Goal: Contribute content: Contribute content

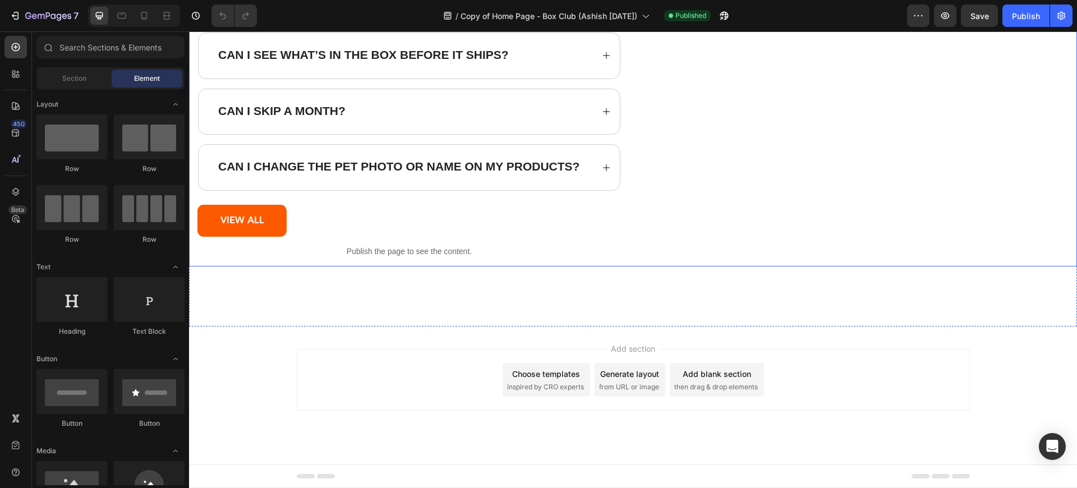
scroll to position [11797, 0]
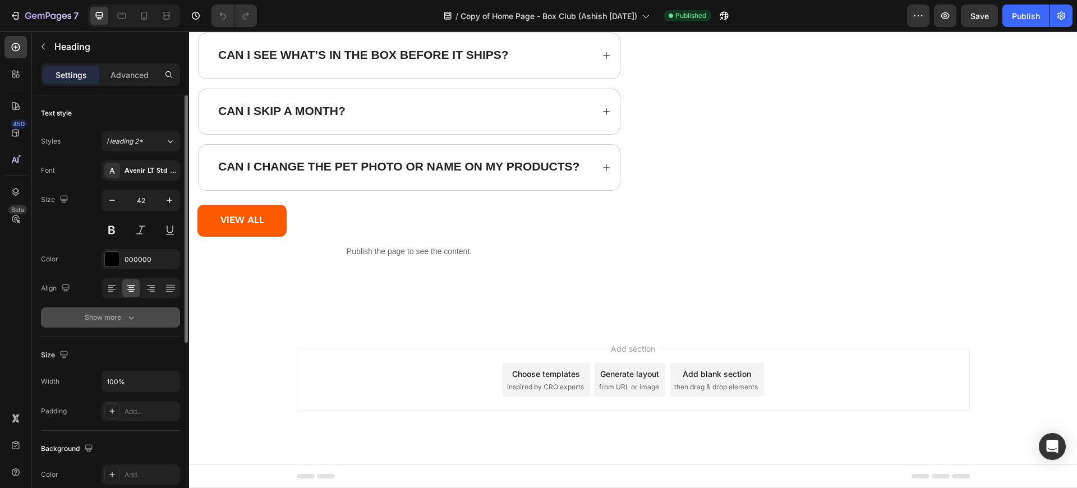
click at [135, 313] on icon "button" at bounding box center [131, 317] width 11 height 11
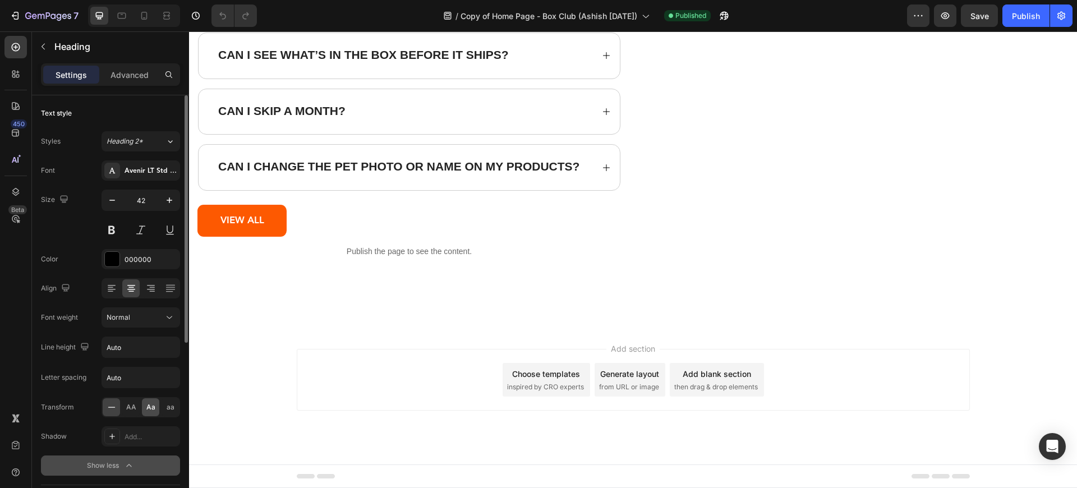
click at [145, 412] on div "Aa" at bounding box center [150, 407] width 17 height 18
click at [146, 176] on div "Avenir LT Std 85 Heavy" at bounding box center [150, 171] width 53 height 10
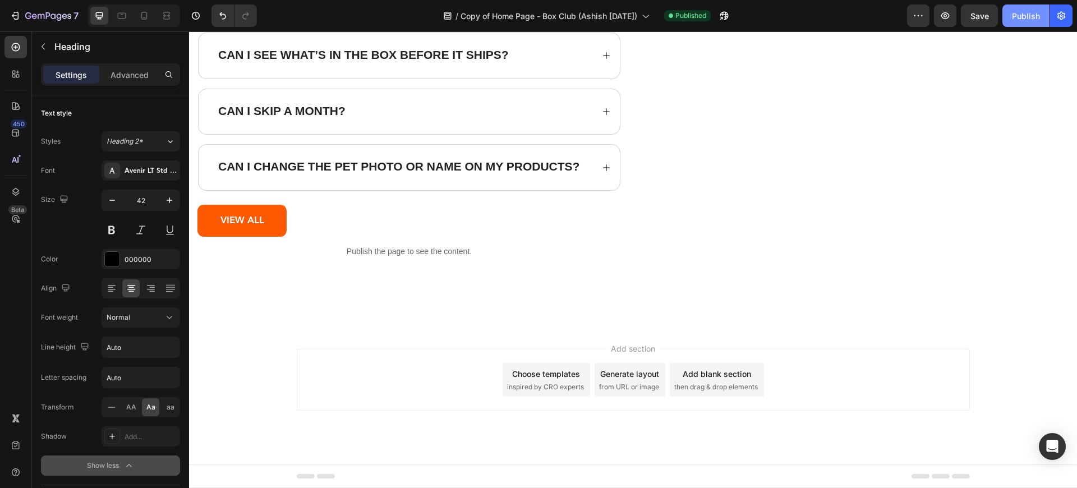
click at [1034, 20] on div "Publish" at bounding box center [1026, 16] width 28 height 12
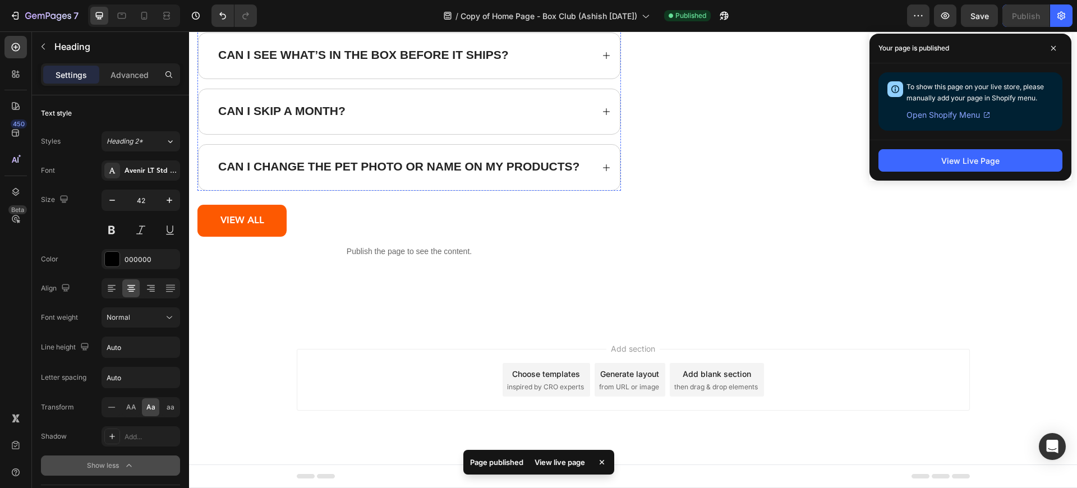
scroll to position [11931, 0]
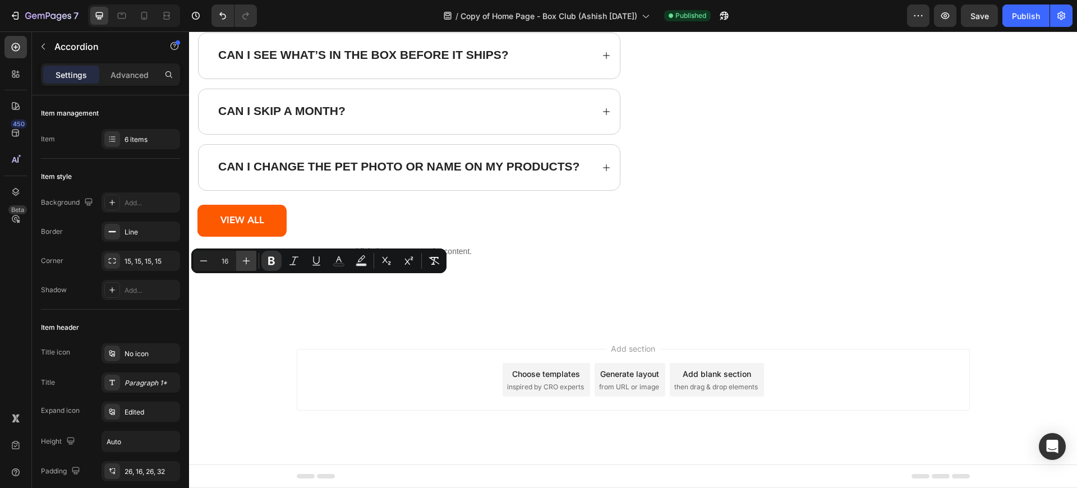
click at [244, 262] on icon "Editor contextual toolbar" at bounding box center [246, 260] width 11 height 11
click at [247, 257] on icon "Editor contextual toolbar" at bounding box center [246, 260] width 11 height 11
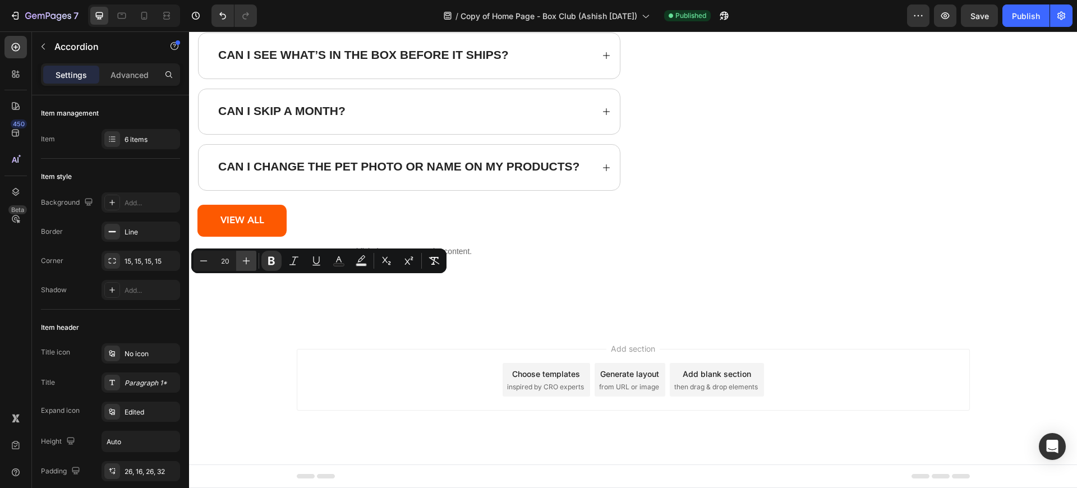
type input "21"
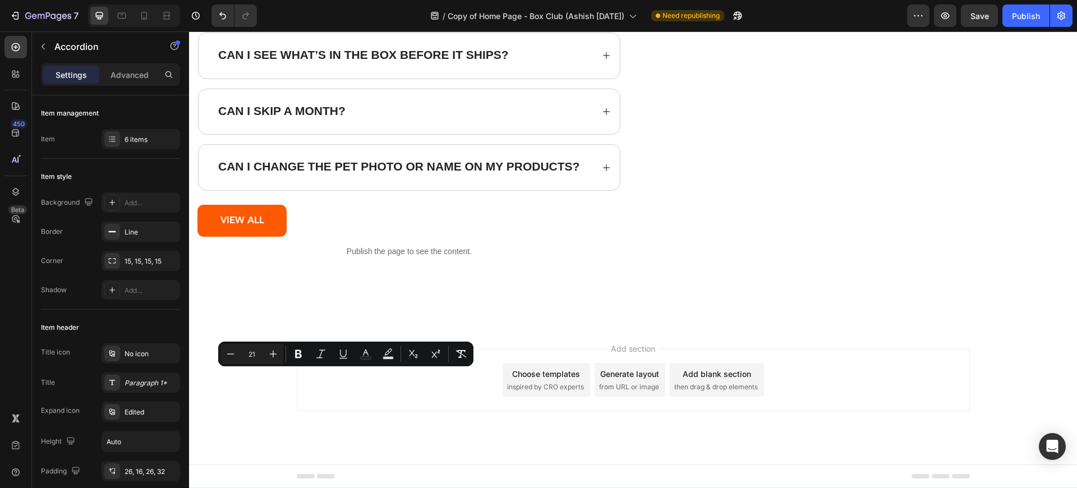
type input "16"
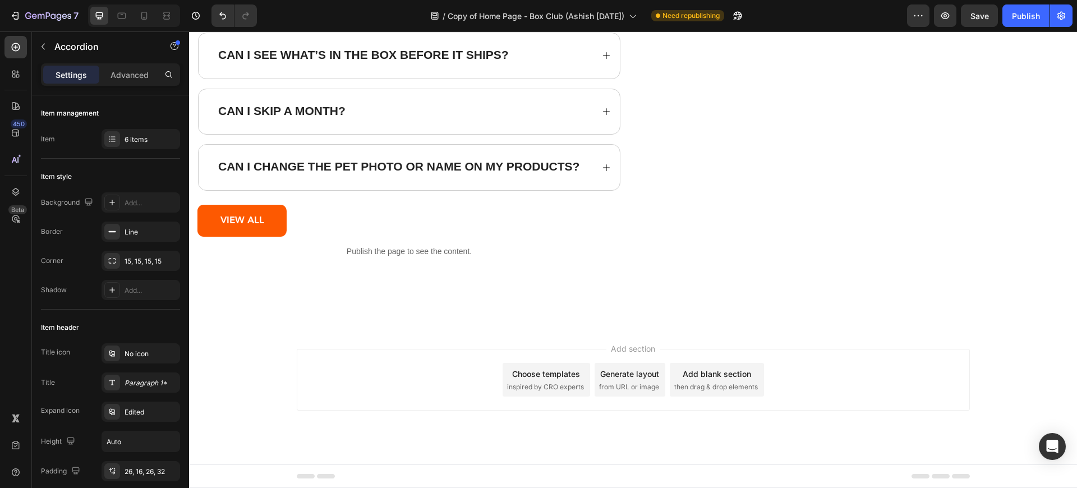
click at [295, 4] on strong "What kind of products will I receive?" at bounding box center [315, 0] width 195 height 10
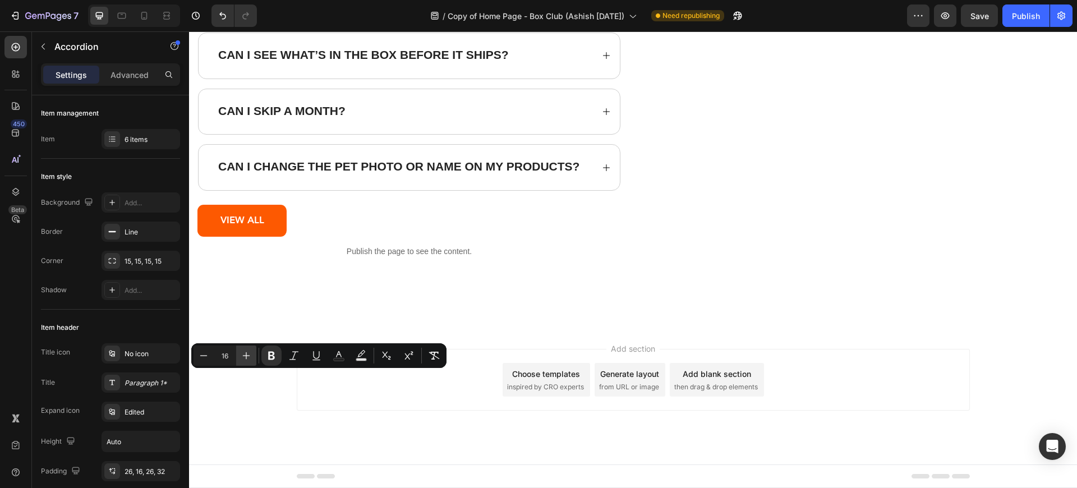
click at [241, 353] on icon "Editor contextual toolbar" at bounding box center [246, 355] width 11 height 11
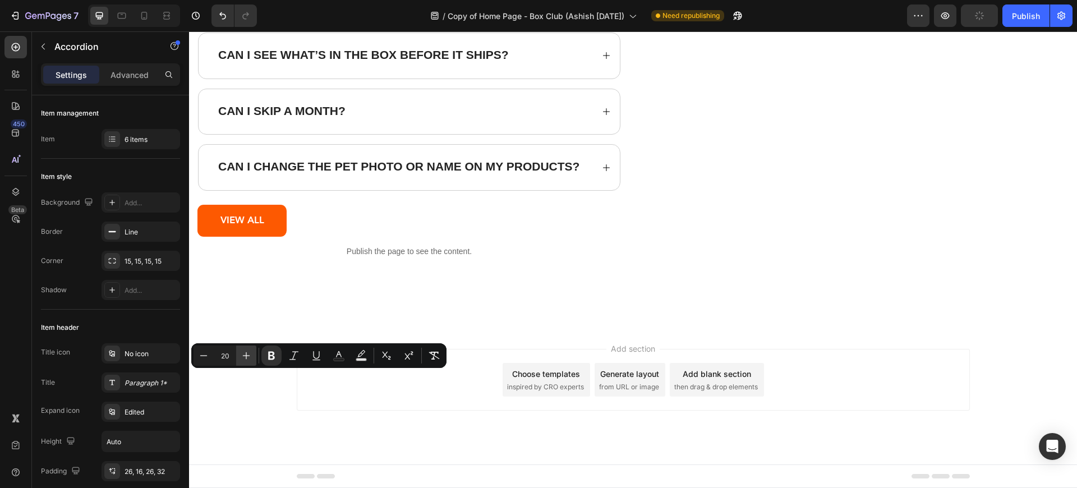
type input "21"
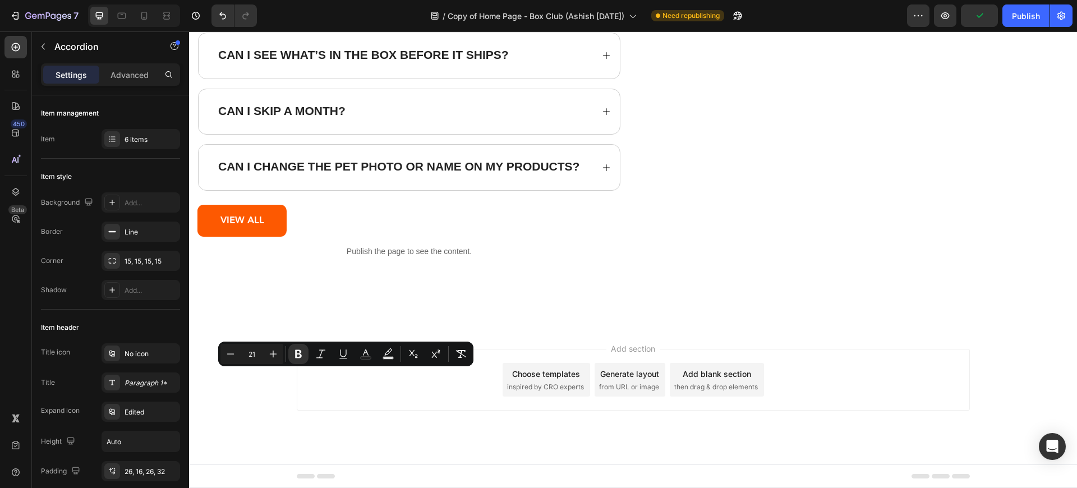
click at [541, 22] on div "What kind of products will I receive?" at bounding box center [409, -1] width 421 height 45
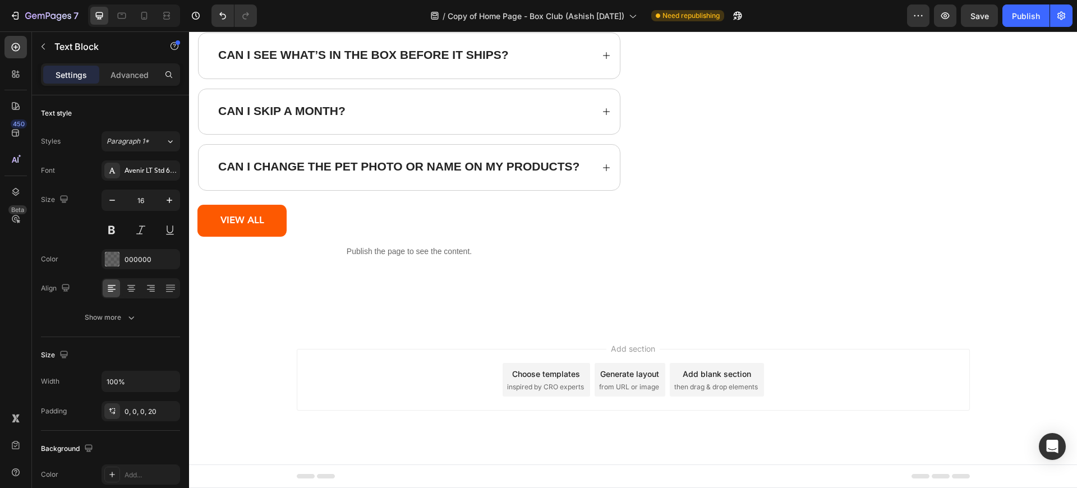
click at [324, 47] on p "Lorem ipsum dolor sit amet, consectetur adipiscing elit, sed do eiusmod tempor …" at bounding box center [415, 34] width 392 height 25
click at [486, 8] on div "What kind of products will I receive?" at bounding box center [404, 0] width 376 height 16
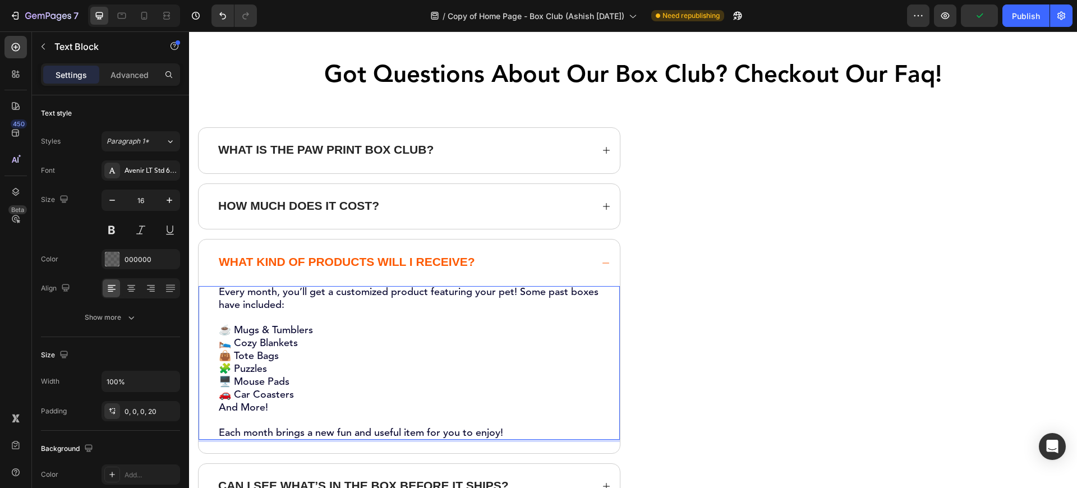
scroll to position [12143, 0]
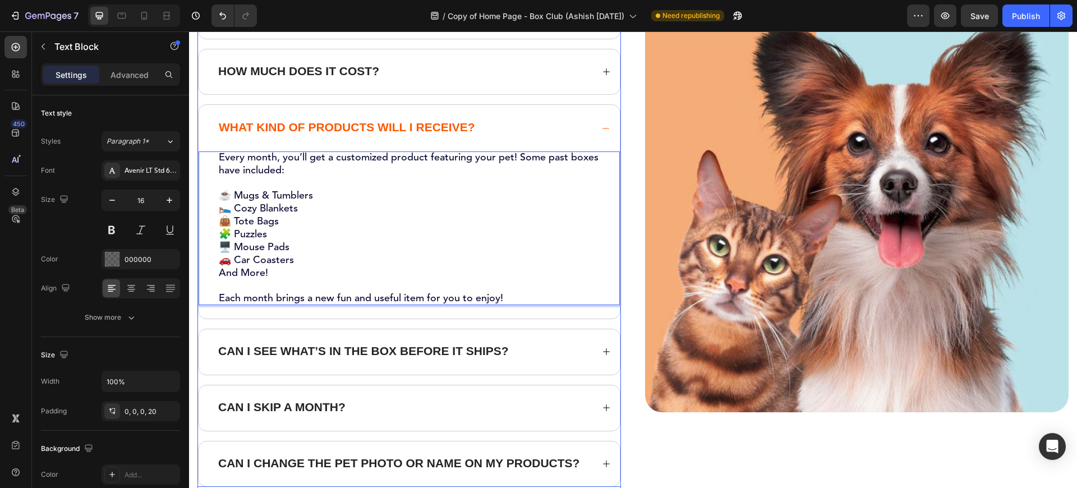
click at [286, 344] on div "Can I see what’s in the box before it ships?" at bounding box center [363, 352] width 294 height 16
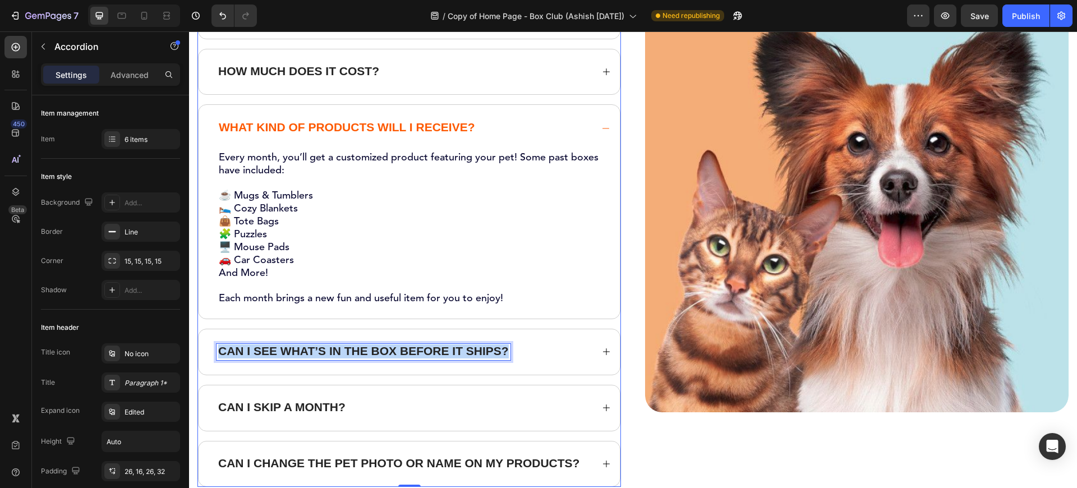
click at [286, 344] on div "Can I see what’s in the box before it ships?" at bounding box center [363, 352] width 294 height 16
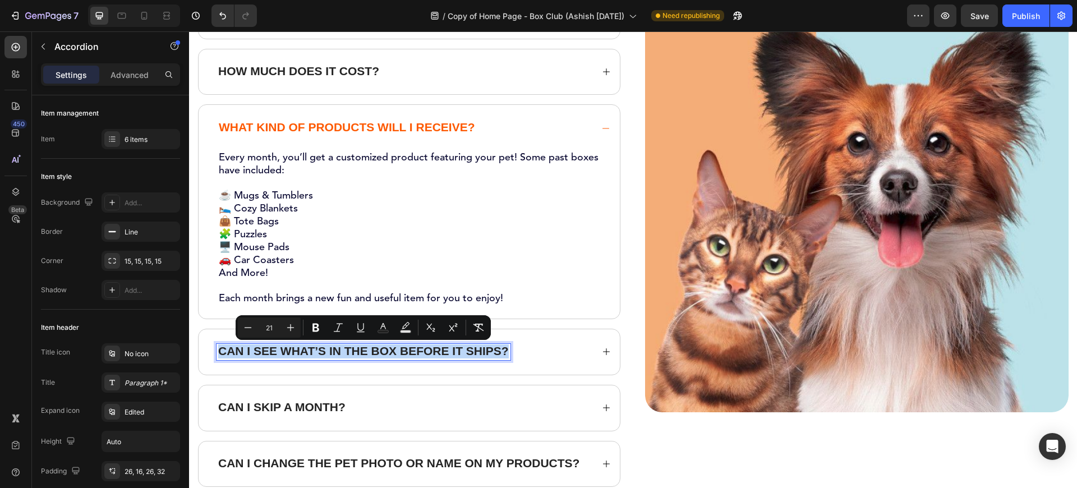
type input "16"
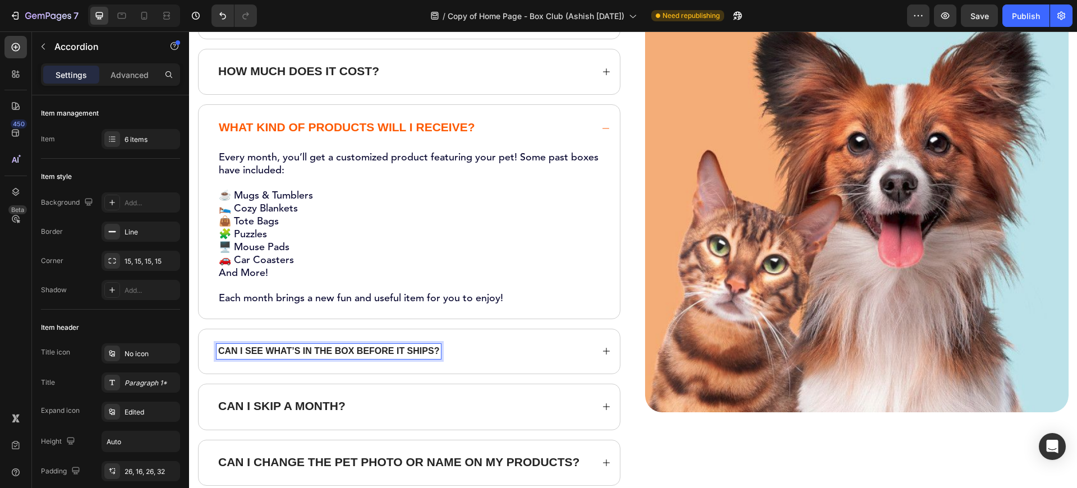
click at [285, 353] on strong "Can I see what’s in the box before it ships?" at bounding box center [328, 351] width 221 height 10
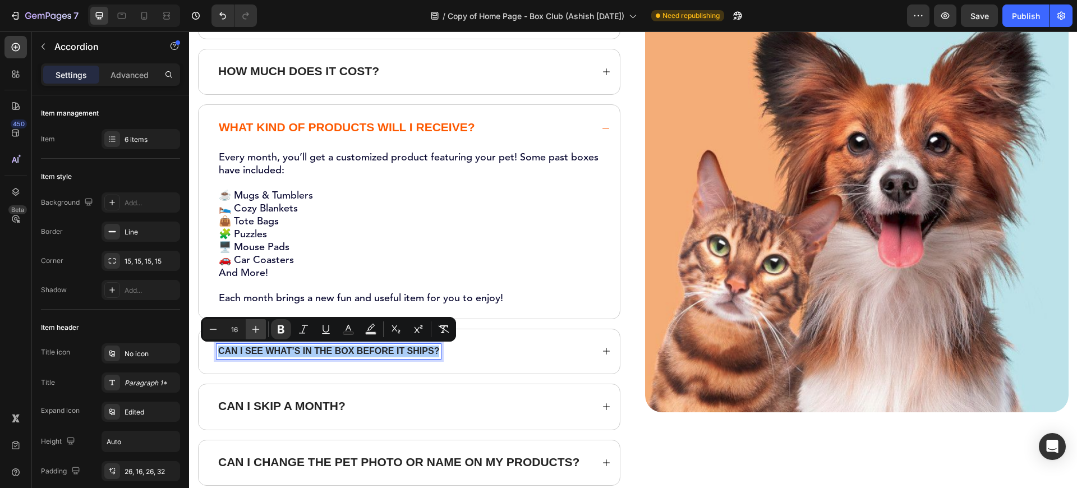
click at [259, 330] on icon "Editor contextual toolbar" at bounding box center [255, 329] width 11 height 11
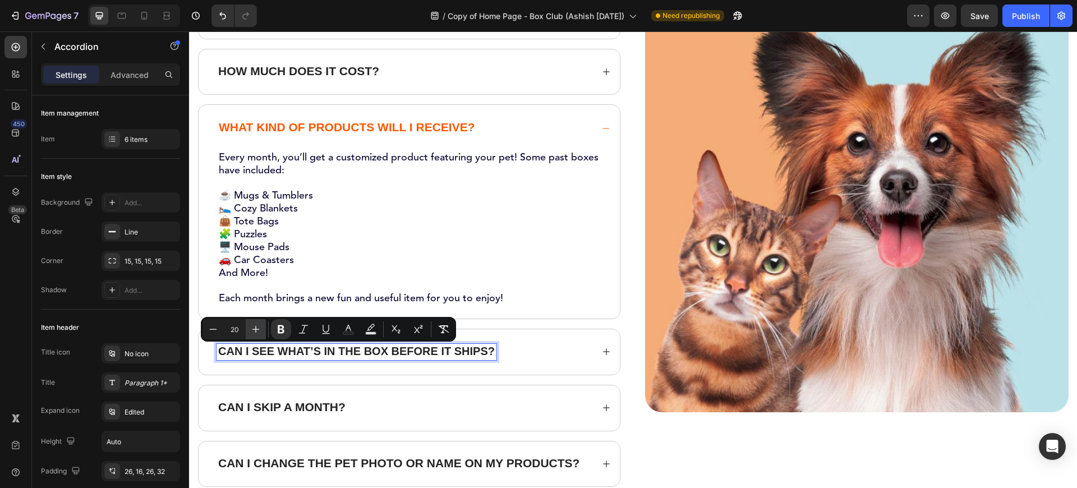
type input "21"
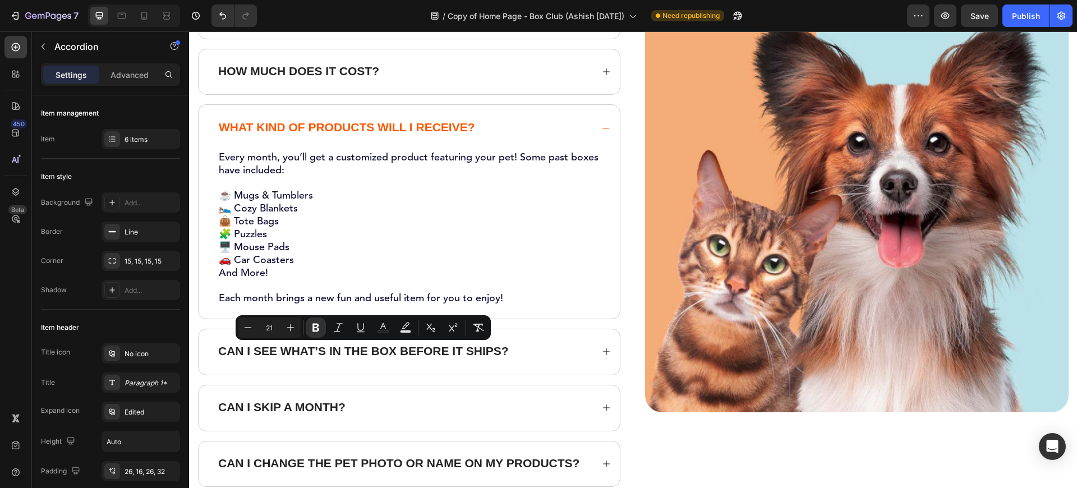
click at [539, 345] on div "Can I see what’s in the box before it ships?" at bounding box center [404, 352] width 376 height 16
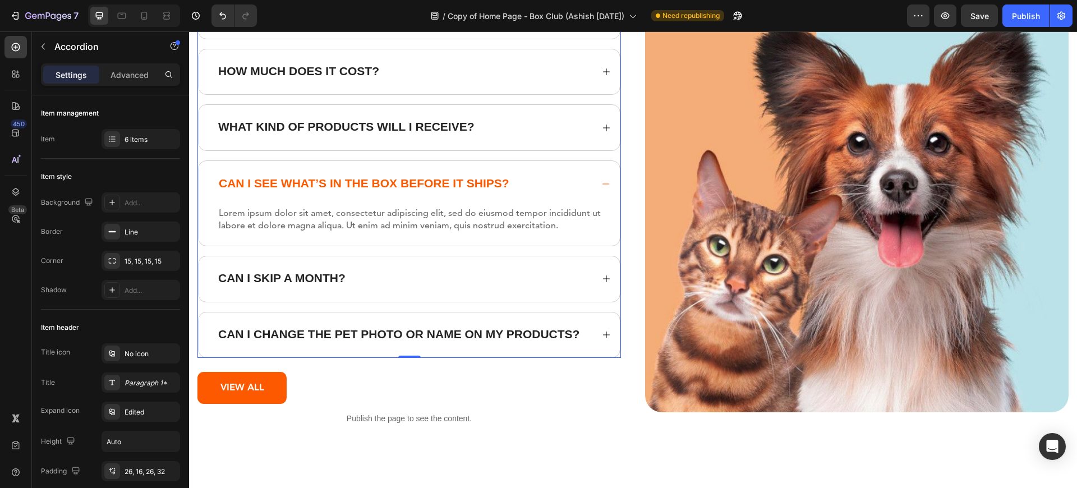
click at [233, 227] on p "Lorem ipsum dolor sit amet, consectetur adipiscing elit, sed do eiusmod tempor …" at bounding box center [415, 219] width 392 height 25
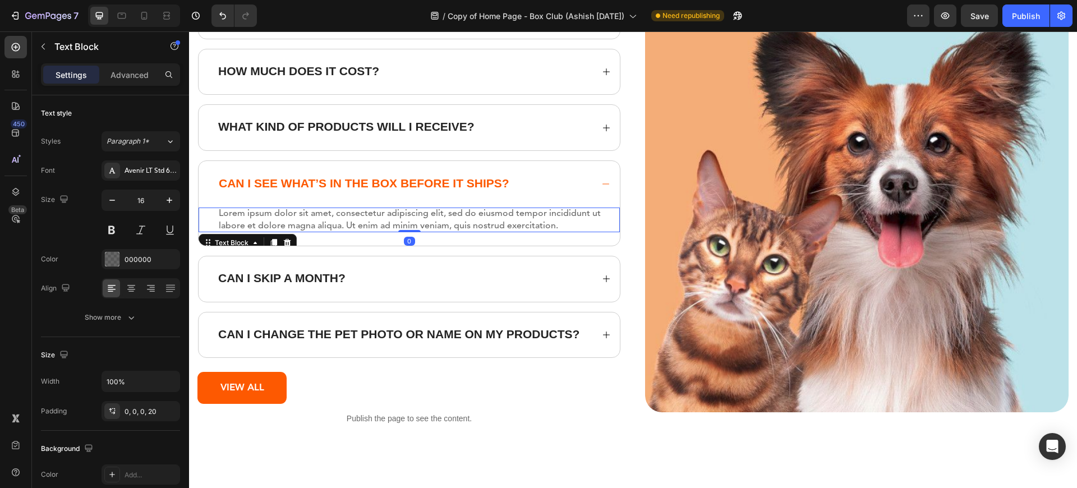
click at [233, 227] on p "Lorem ipsum dolor sit amet, consectetur adipiscing elit, sed do eiusmod tempor …" at bounding box center [415, 219] width 392 height 25
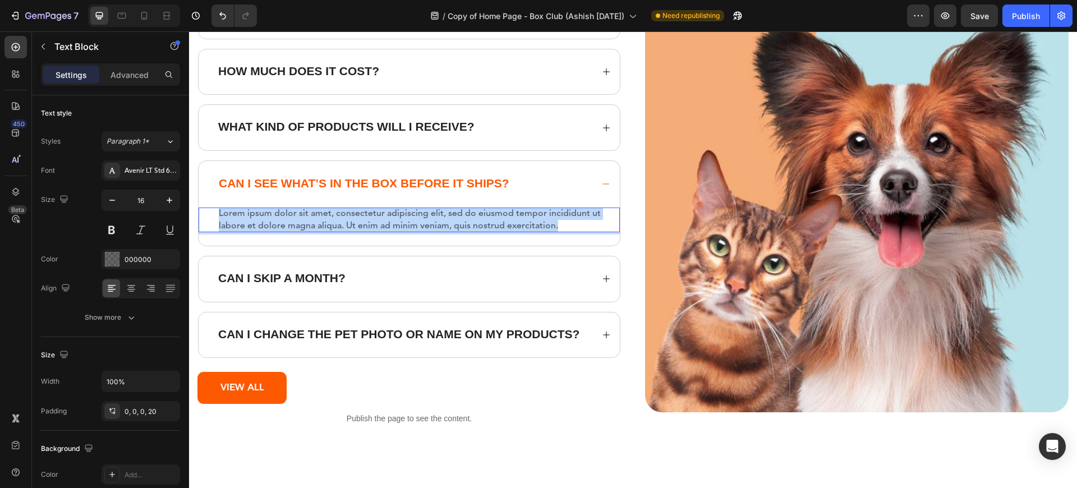
click at [233, 227] on p "Lorem ipsum dolor sit amet, consectetur adipiscing elit, sed do eiusmod tempor …" at bounding box center [415, 219] width 392 height 25
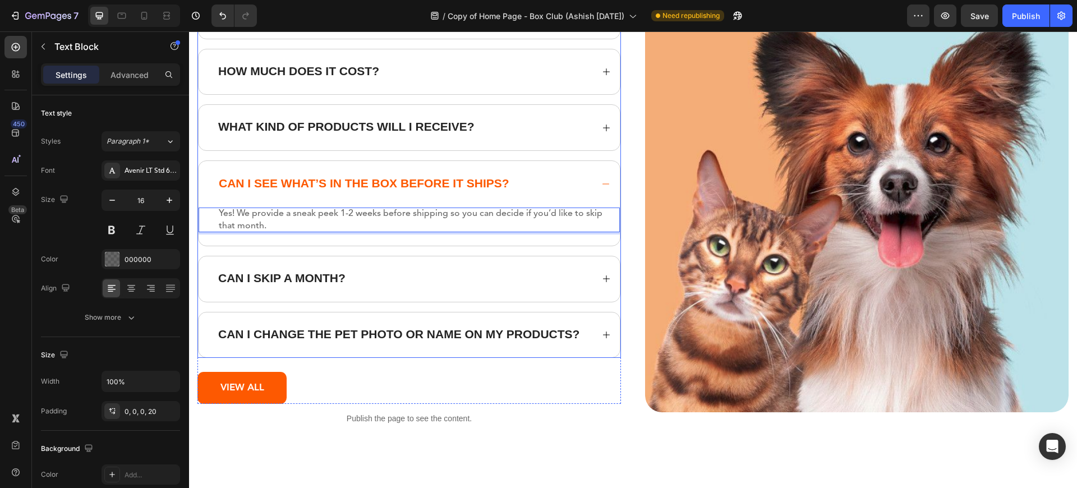
click at [383, 280] on div "Can I skip a month?" at bounding box center [404, 279] width 376 height 16
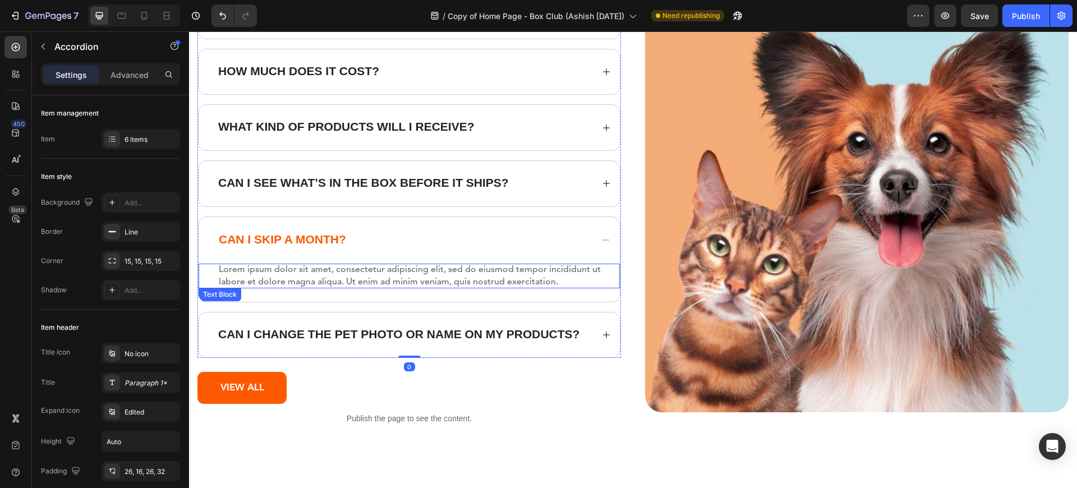
click at [301, 278] on p "Lorem ipsum dolor sit amet, consectetur adipiscing elit, sed do eiusmod tempor …" at bounding box center [415, 276] width 392 height 25
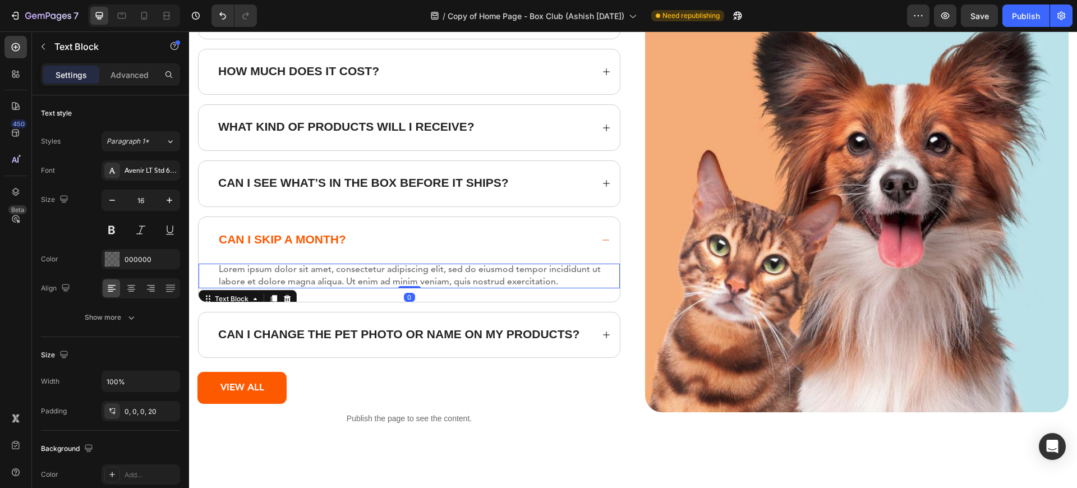
click at [301, 278] on p "Lorem ipsum dolor sit amet, consectetur adipiscing elit, sed do eiusmod tempor …" at bounding box center [415, 276] width 392 height 25
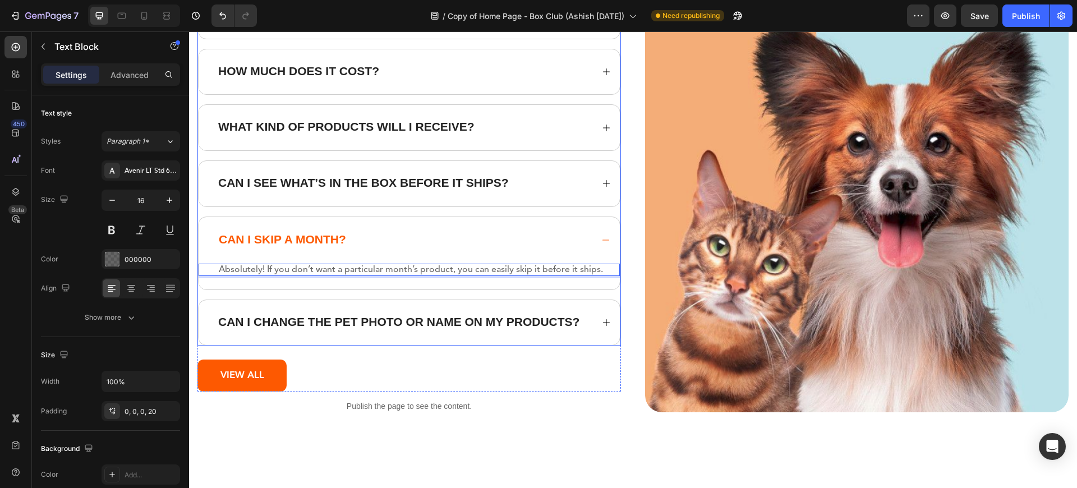
click at [296, 313] on div "Can I change the pet photo or name on my products?" at bounding box center [409, 322] width 421 height 45
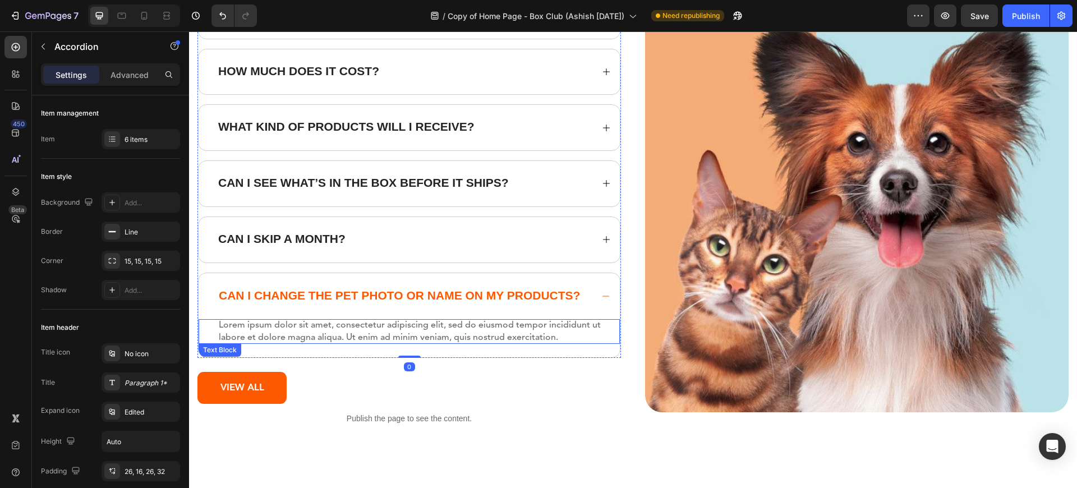
click at [286, 337] on p "Lorem ipsum dolor sit amet, consectetur adipiscing elit, sed do eiusmod tempor …" at bounding box center [415, 331] width 392 height 25
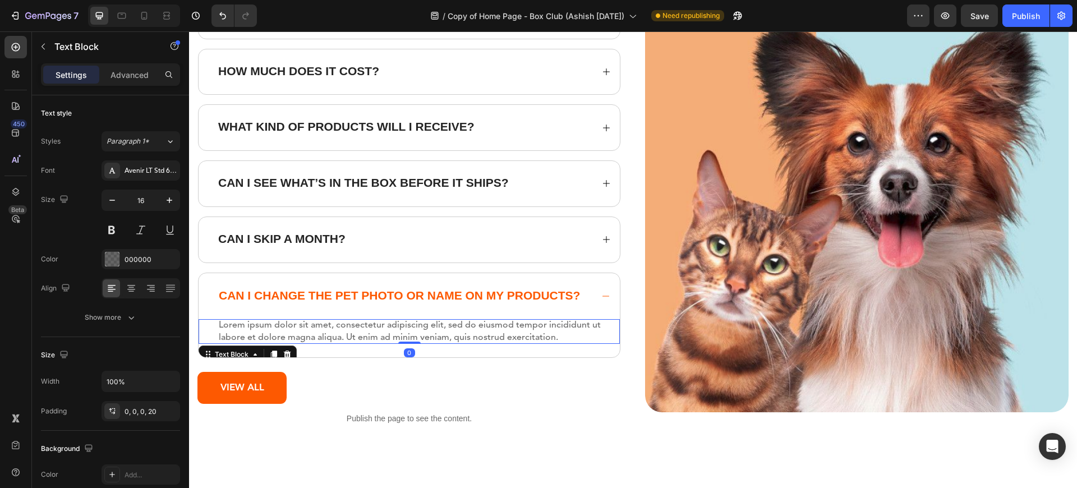
click at [286, 337] on p "Lorem ipsum dolor sit amet, consectetur adipiscing elit, sed do eiusmod tempor …" at bounding box center [415, 331] width 392 height 25
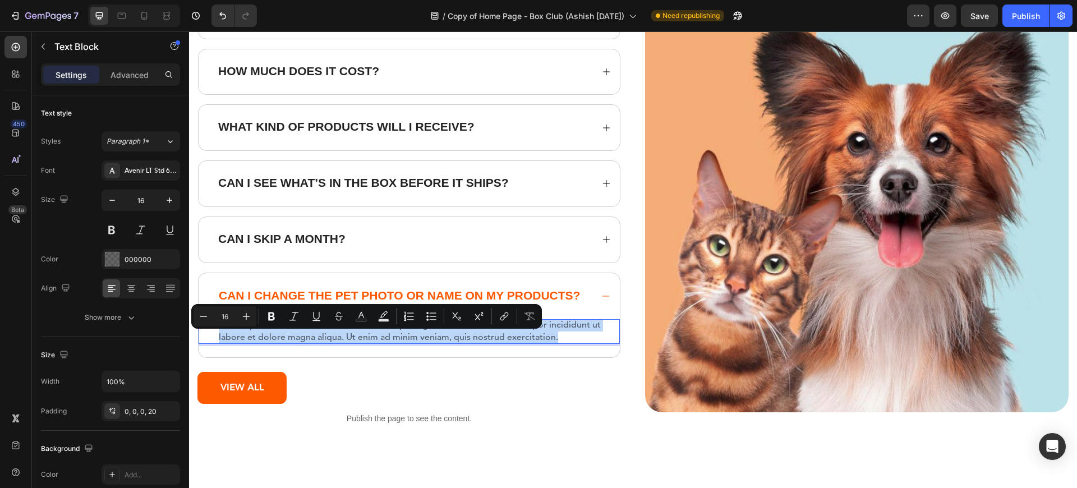
click at [286, 337] on p "Lorem ipsum dolor sit amet, consectetur adipiscing elit, sed do eiusmod tempor …" at bounding box center [415, 331] width 392 height 25
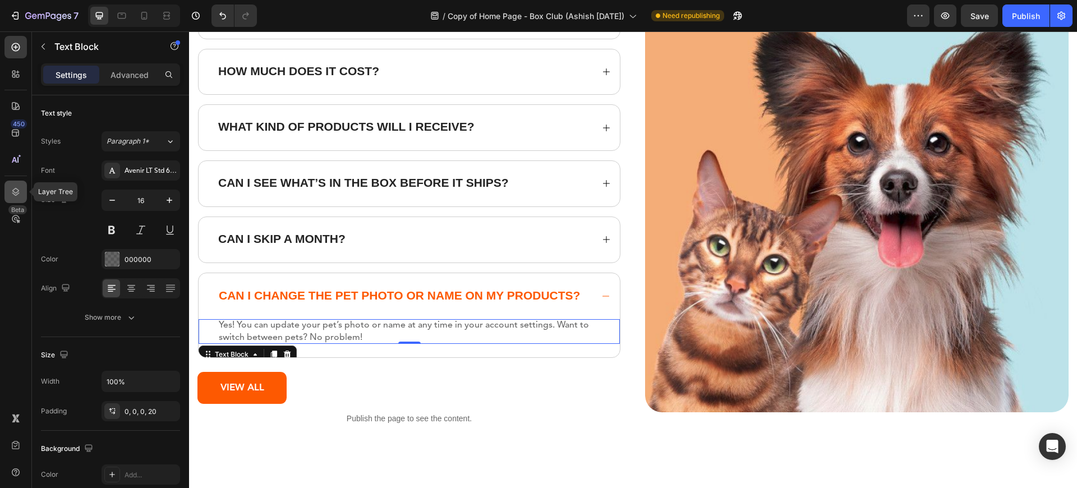
click at [16, 186] on icon at bounding box center [15, 191] width 11 height 11
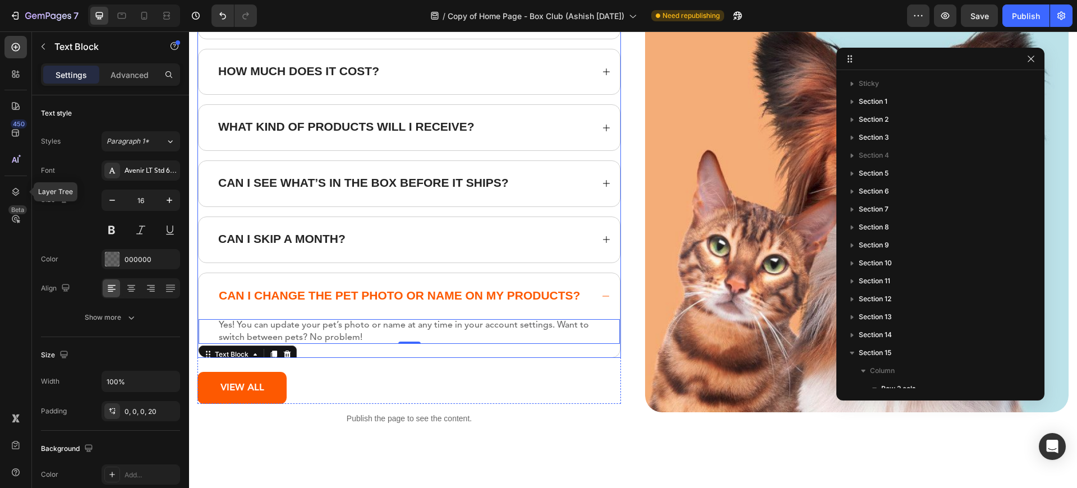
scroll to position [494, 0]
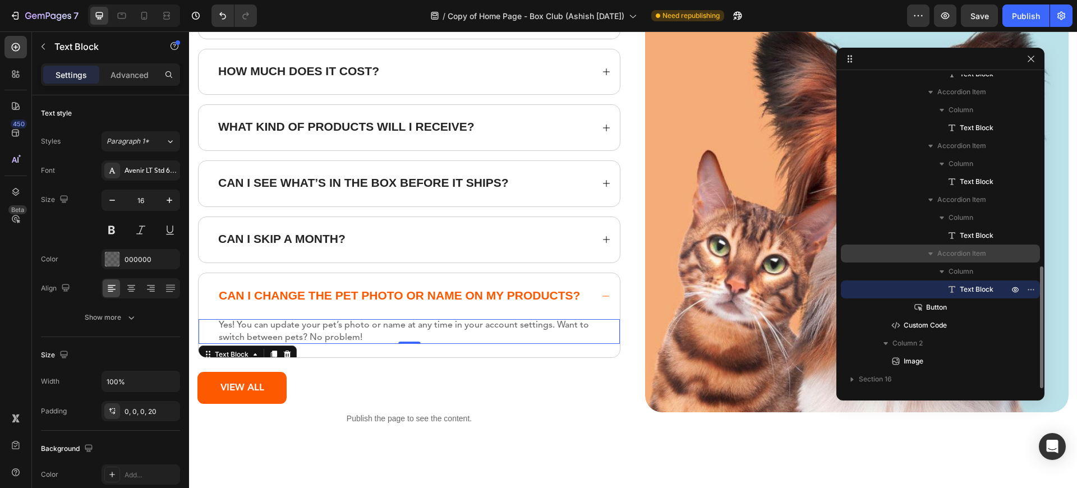
click at [928, 255] on icon "button" at bounding box center [930, 253] width 11 height 11
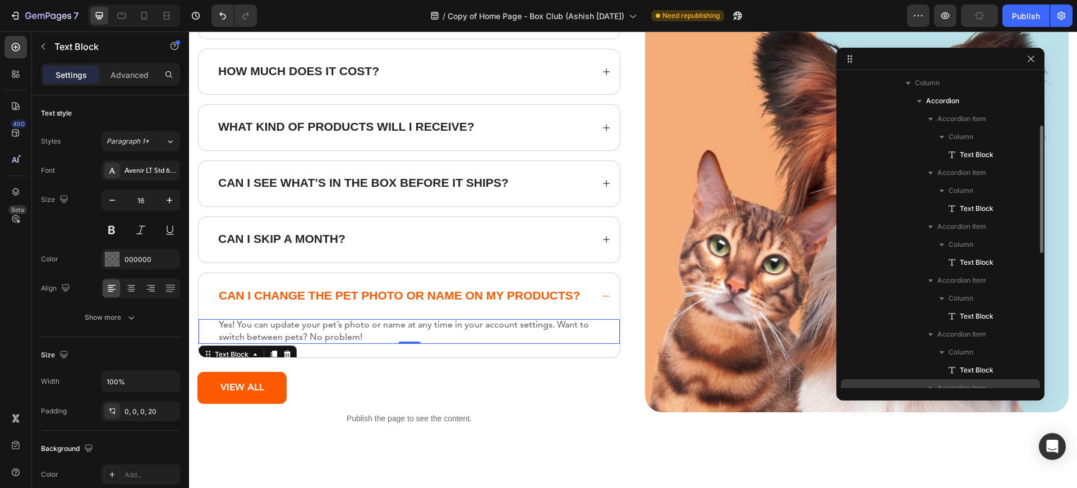
scroll to position [292, 0]
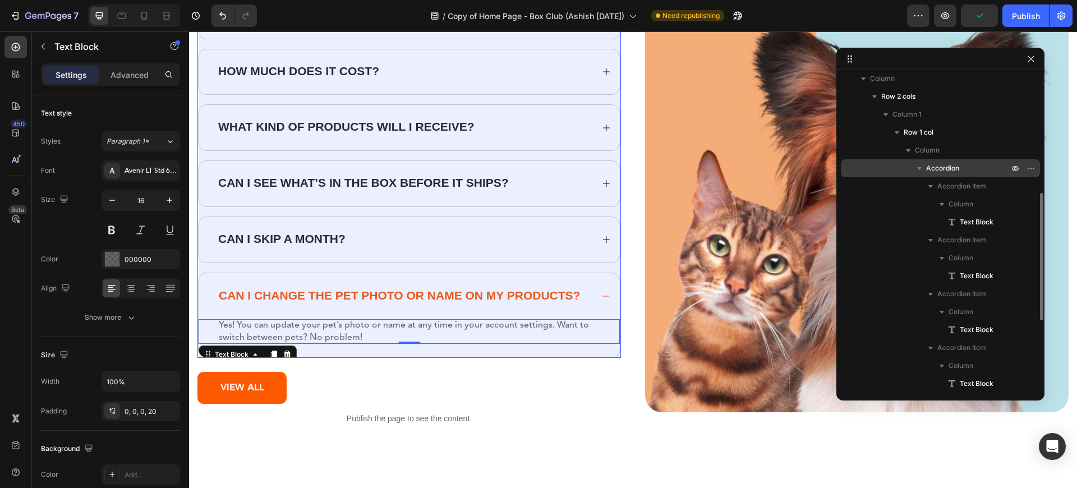
click at [933, 172] on span "Accordion" at bounding box center [942, 168] width 33 height 11
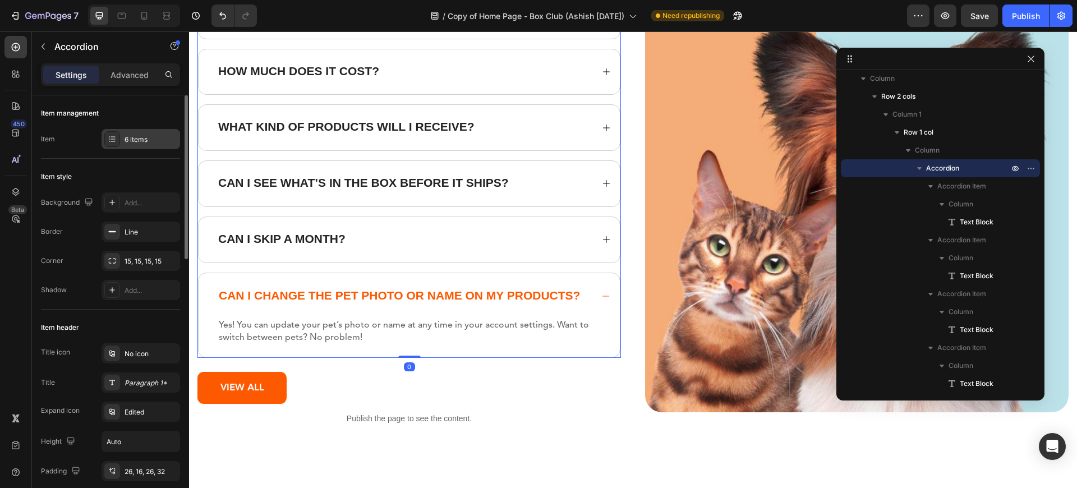
click at [138, 146] on div "6 items" at bounding box center [140, 139] width 79 height 20
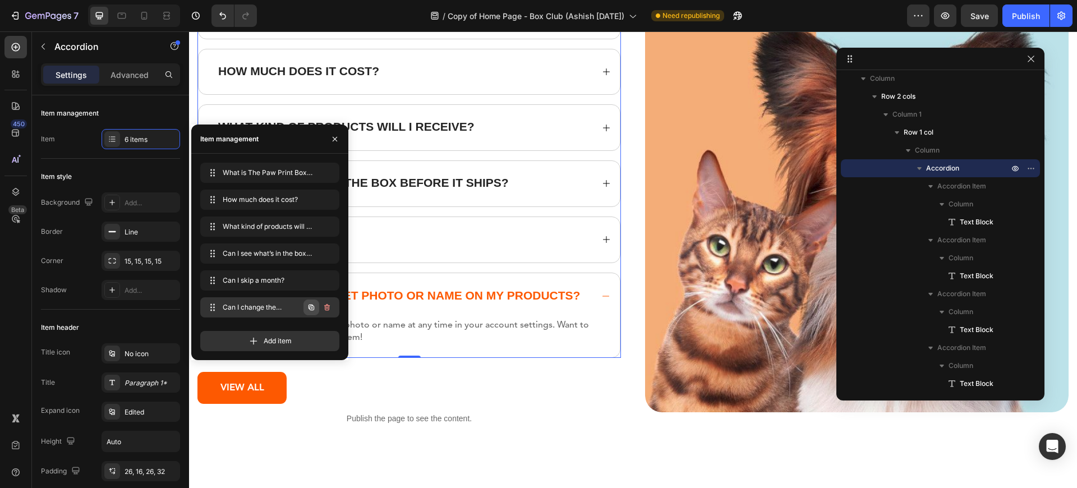
click at [312, 304] on icon "button" at bounding box center [311, 307] width 6 height 6
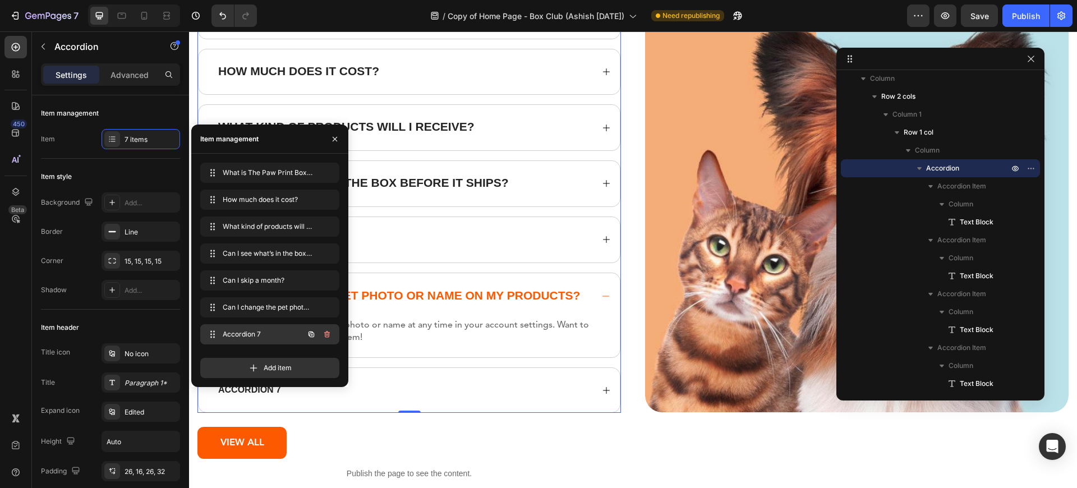
click at [262, 333] on span "Accordion 7" at bounding box center [254, 334] width 63 height 10
click at [242, 332] on span "Accordion 7" at bounding box center [254, 334] width 63 height 10
click at [242, 332] on span "Accordion 7" at bounding box center [261, 334] width 83 height 10
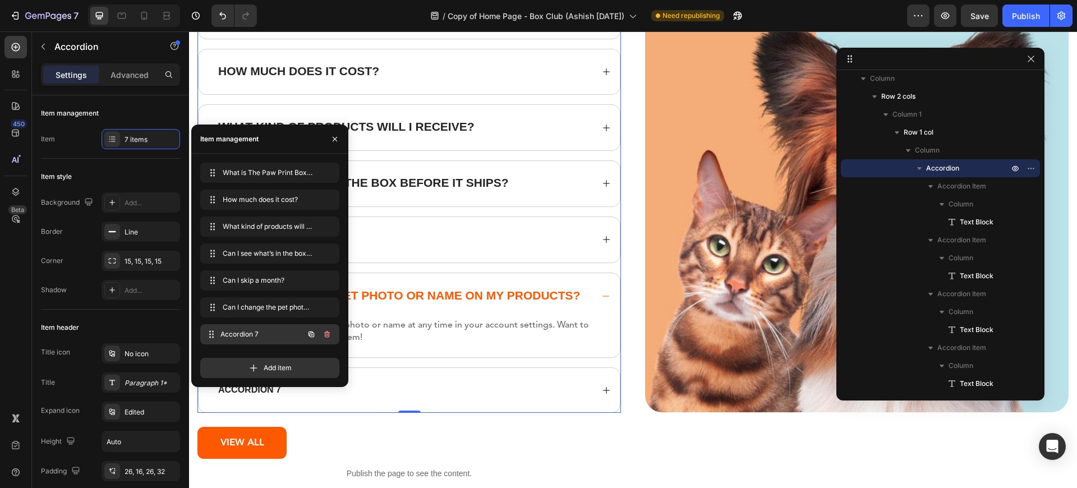
click at [259, 335] on span "Accordion 7" at bounding box center [261, 334] width 83 height 10
drag, startPoint x: 259, startPoint y: 335, endPoint x: 246, endPoint y: 335, distance: 12.3
click at [246, 335] on span "Accordion 7" at bounding box center [254, 334] width 63 height 10
click at [214, 330] on icon at bounding box center [211, 334] width 9 height 9
drag, startPoint x: 214, startPoint y: 330, endPoint x: 221, endPoint y: 332, distance: 7.6
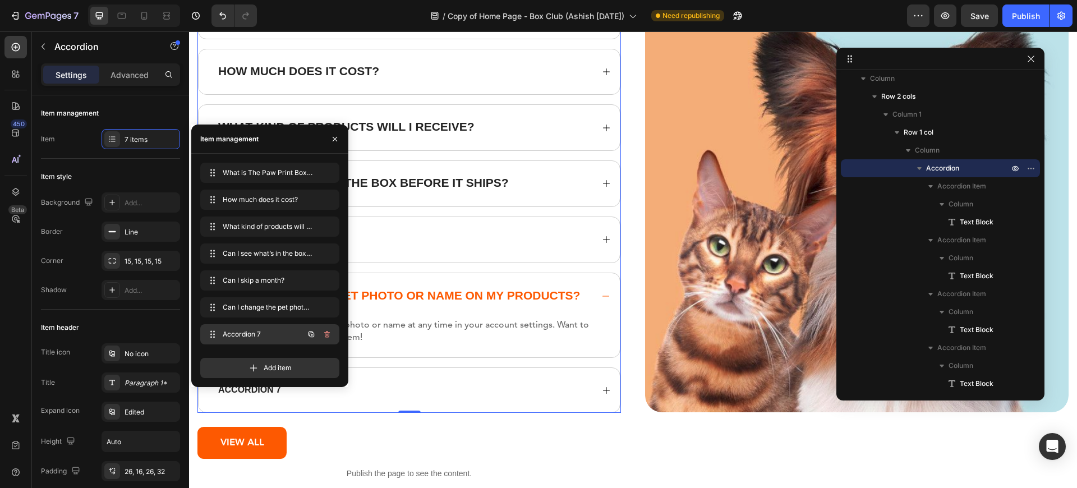
click at [221, 332] on div "Accordion 7 Accordion 7" at bounding box center [254, 334] width 99 height 16
click at [310, 334] on icon "button" at bounding box center [311, 334] width 6 height 6
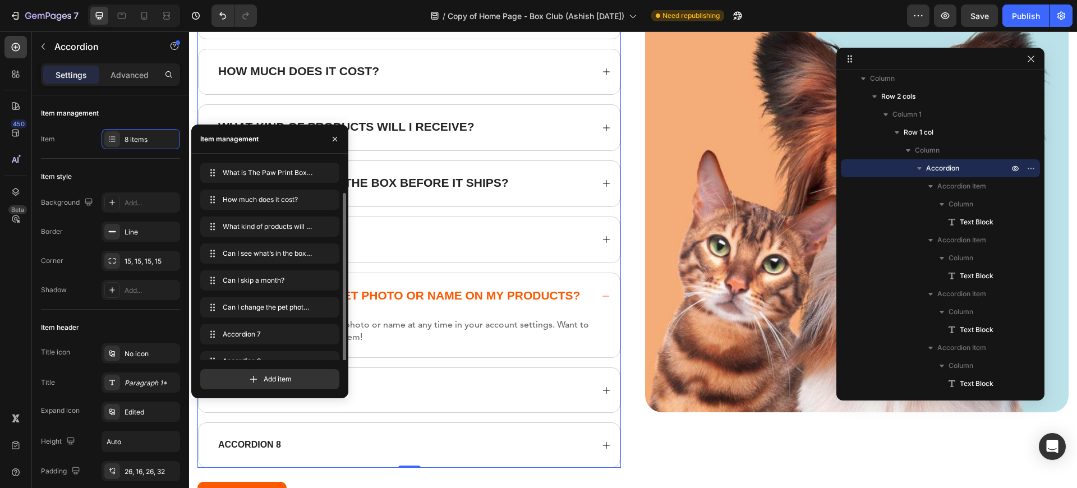
scroll to position [16, 0]
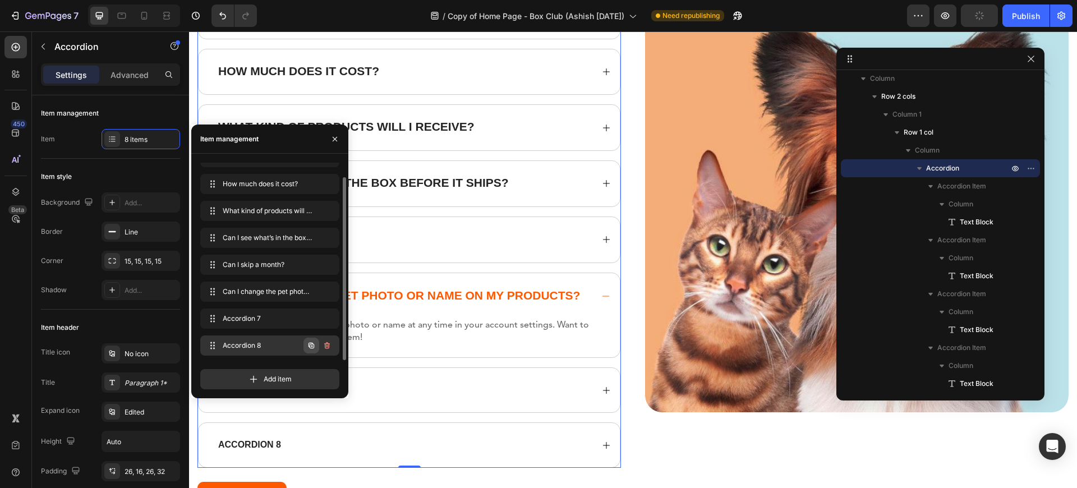
click at [310, 342] on icon "button" at bounding box center [311, 345] width 9 height 9
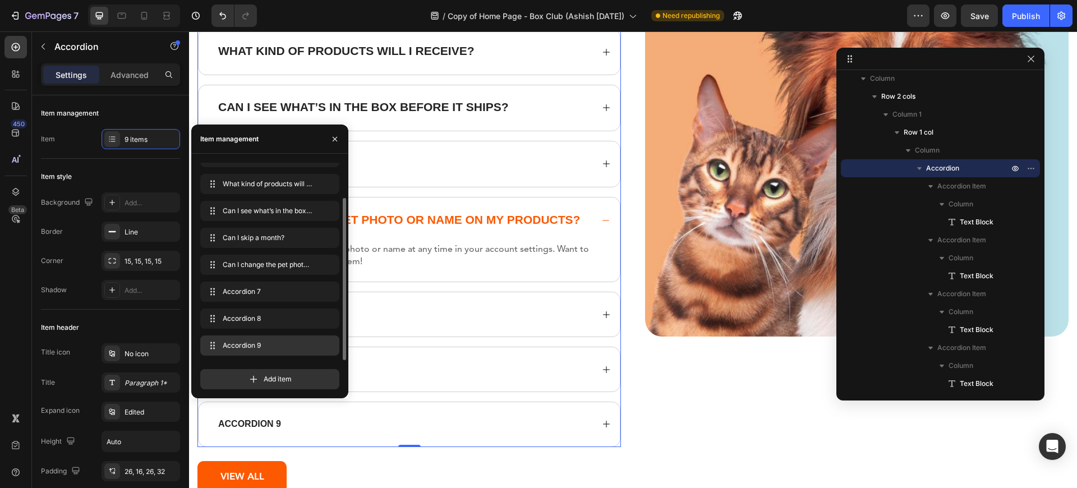
scroll to position [12277, 0]
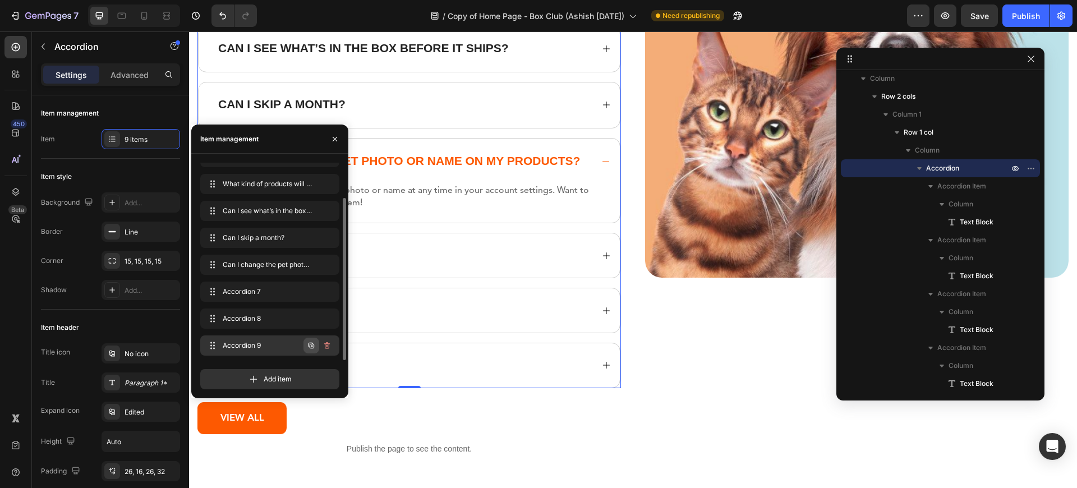
click at [306, 348] on button "button" at bounding box center [311, 346] width 16 height 16
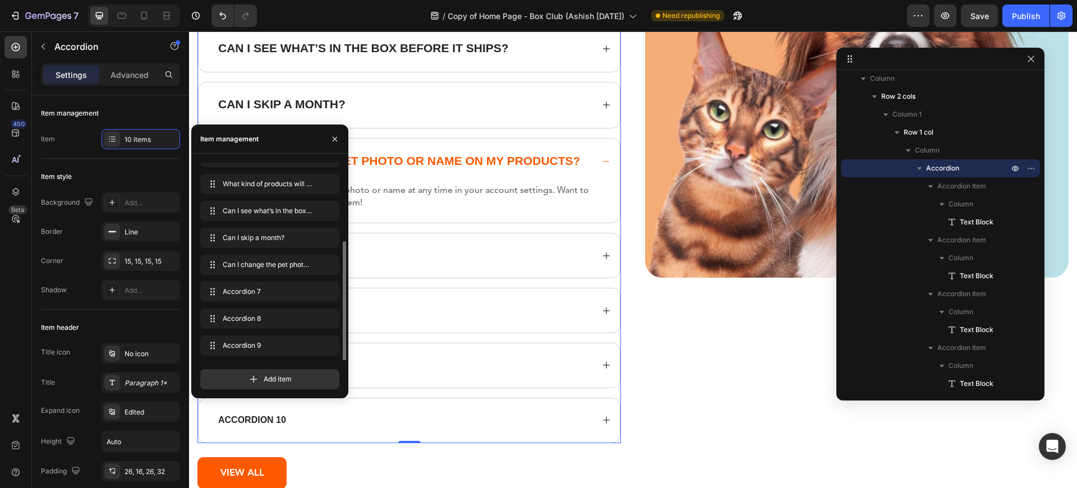
scroll to position [70, 0]
click at [474, 335] on div "What is The Paw Print Box Club? How much does it cost? What kind of products wi…" at bounding box center [408, 150] width 423 height 585
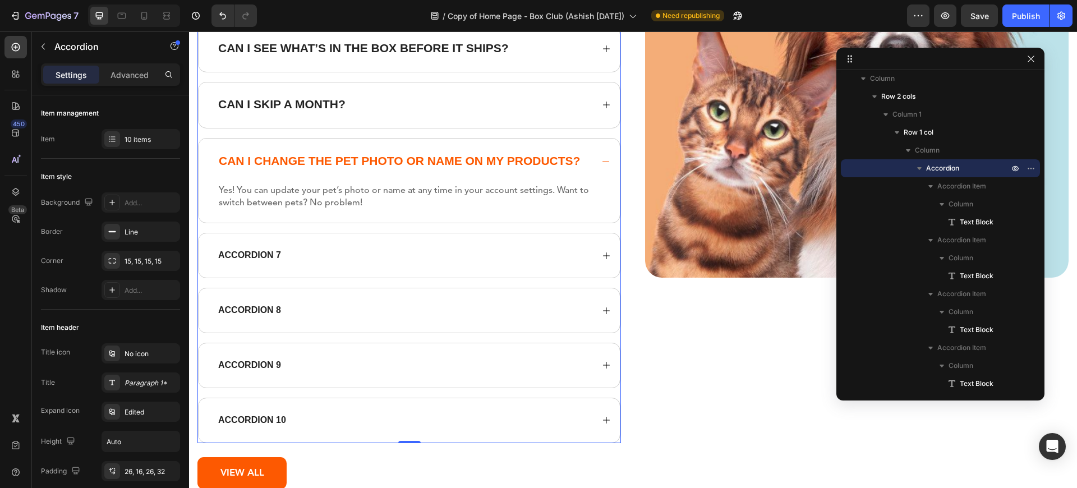
click at [252, 256] on div "Accordion 7" at bounding box center [249, 255] width 66 height 15
click at [252, 256] on p "Accordion 7" at bounding box center [249, 256] width 63 height 12
click at [280, 260] on p "When will my box ship?" at bounding box center [277, 256] width 118 height 12
click at [275, 253] on strong "When will my box ship?" at bounding box center [277, 255] width 118 height 10
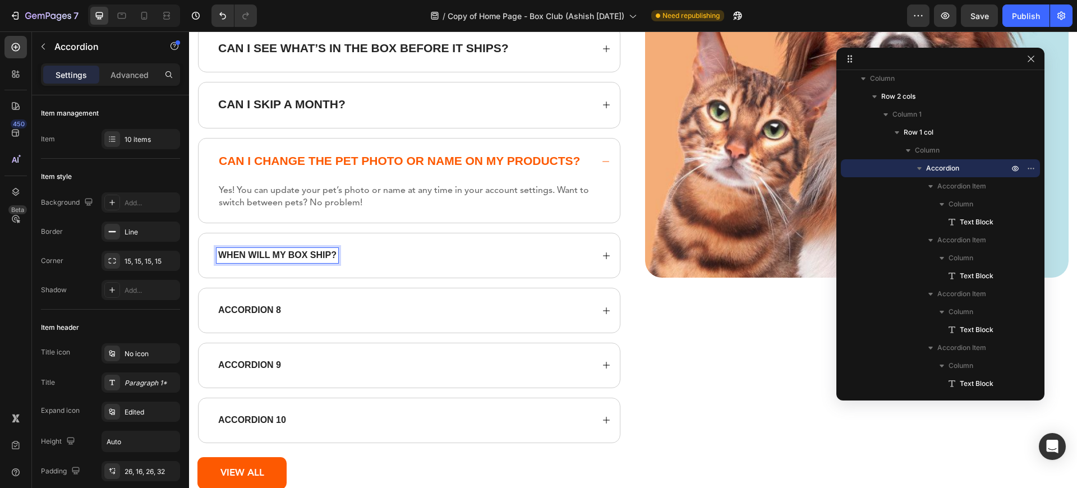
click at [275, 253] on strong "When will my box ship?" at bounding box center [277, 255] width 118 height 10
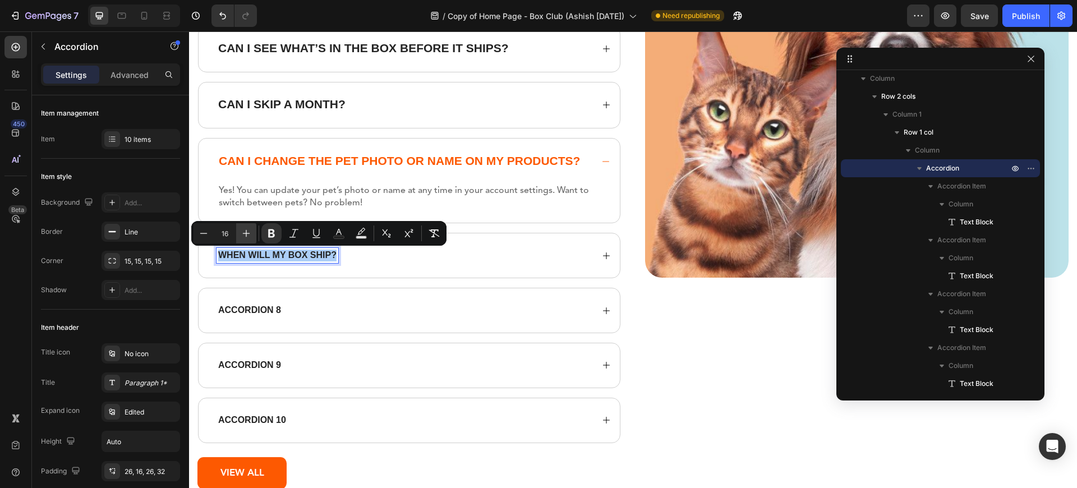
click at [250, 235] on icon "Editor contextual toolbar" at bounding box center [246, 233] width 11 height 11
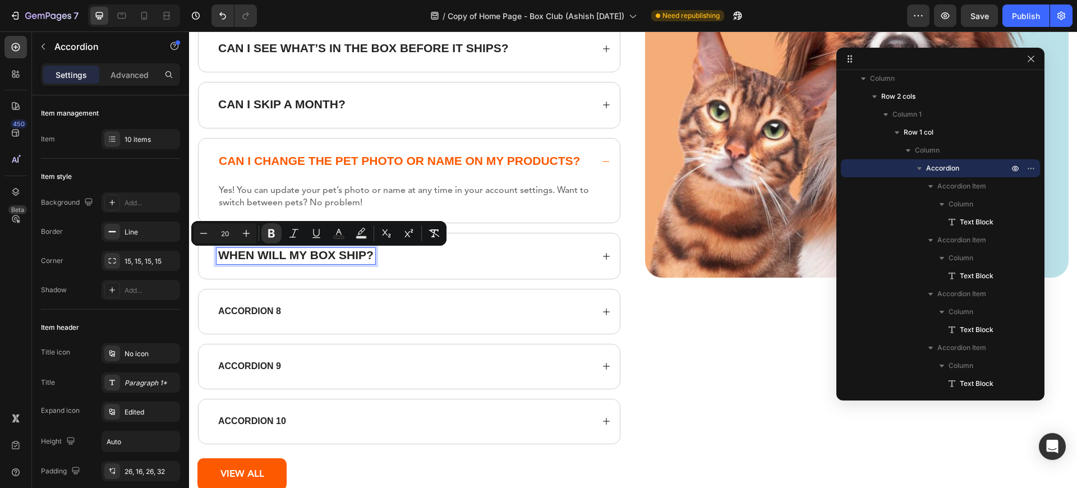
type input "21"
click at [400, 262] on div "When will my box ship?" at bounding box center [404, 256] width 376 height 16
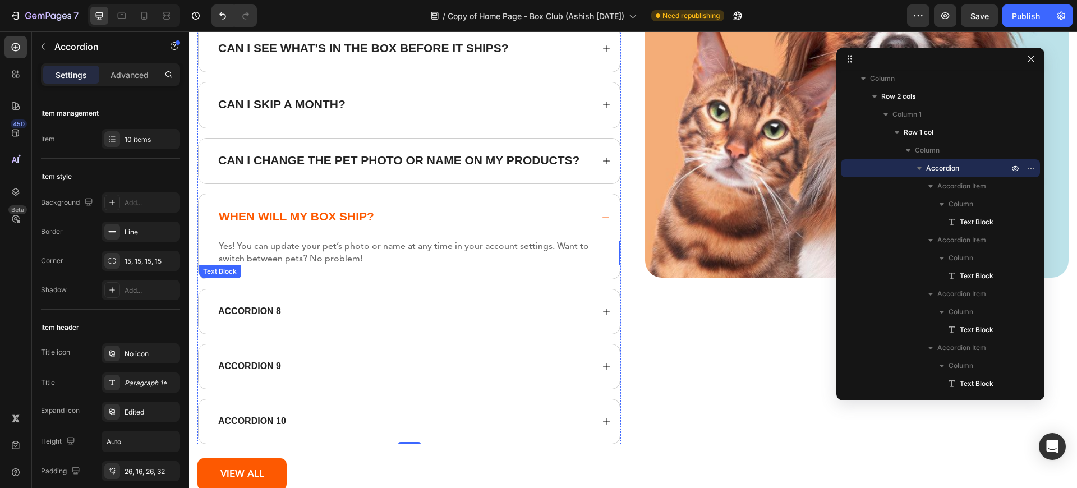
click at [282, 252] on p "Yes! You can update your pet’s photo or name at any time in your account settin…" at bounding box center [415, 253] width 392 height 25
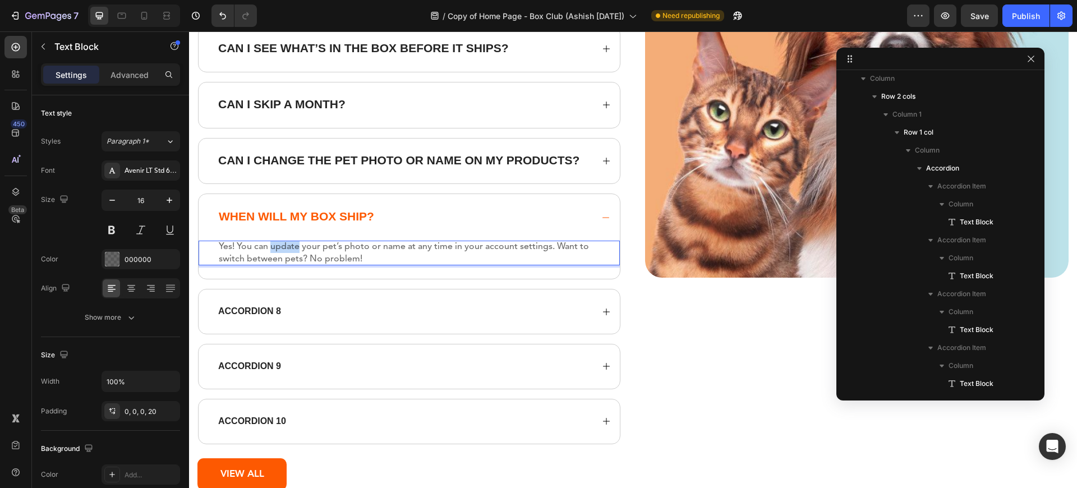
scroll to position [636, 0]
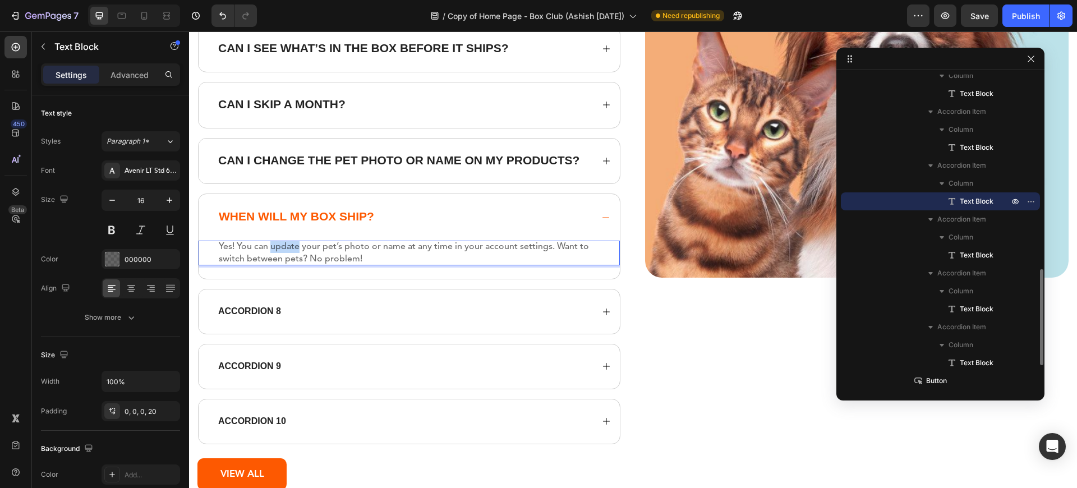
click at [282, 252] on p "Yes! You can update your pet’s photo or name at any time in your account settin…" at bounding box center [415, 253] width 392 height 25
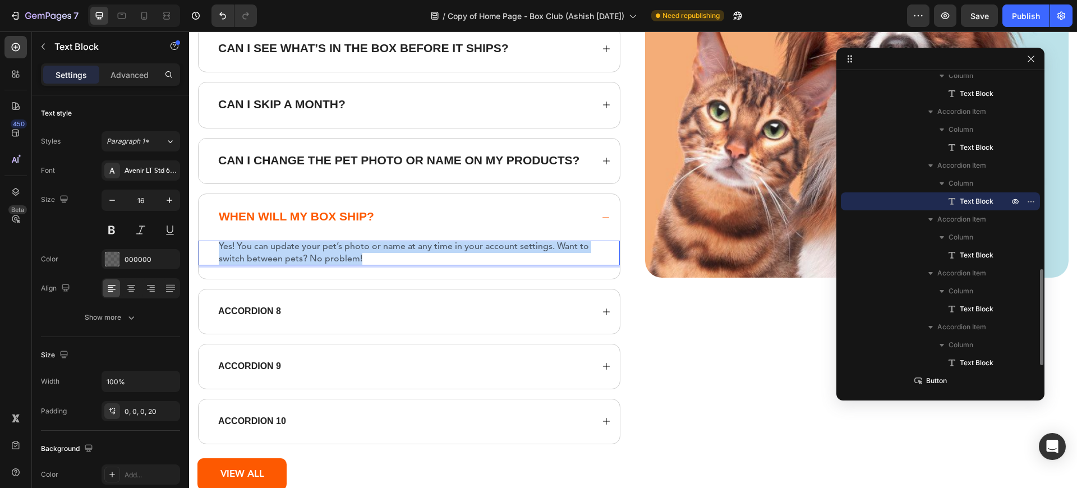
click at [282, 252] on p "Yes! You can update your pet’s photo or name at any time in your account settin…" at bounding box center [415, 253] width 392 height 25
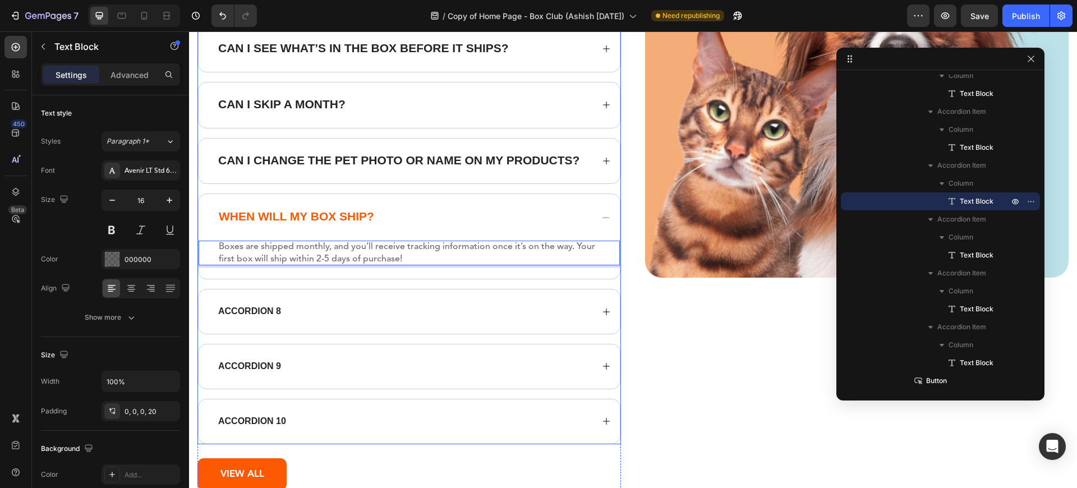
click at [257, 310] on p "Accordion 8" at bounding box center [249, 312] width 63 height 12
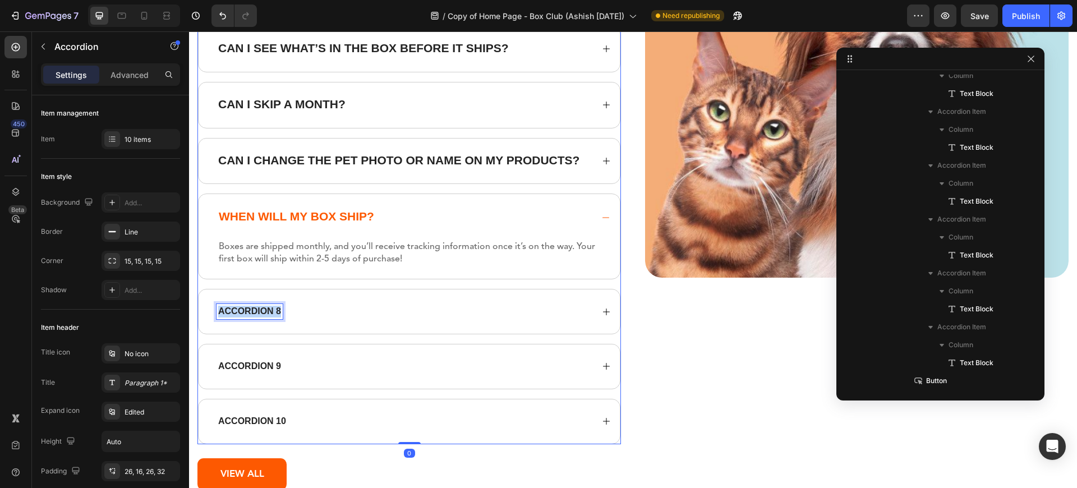
click at [257, 310] on p "Accordion 8" at bounding box center [249, 312] width 63 height 12
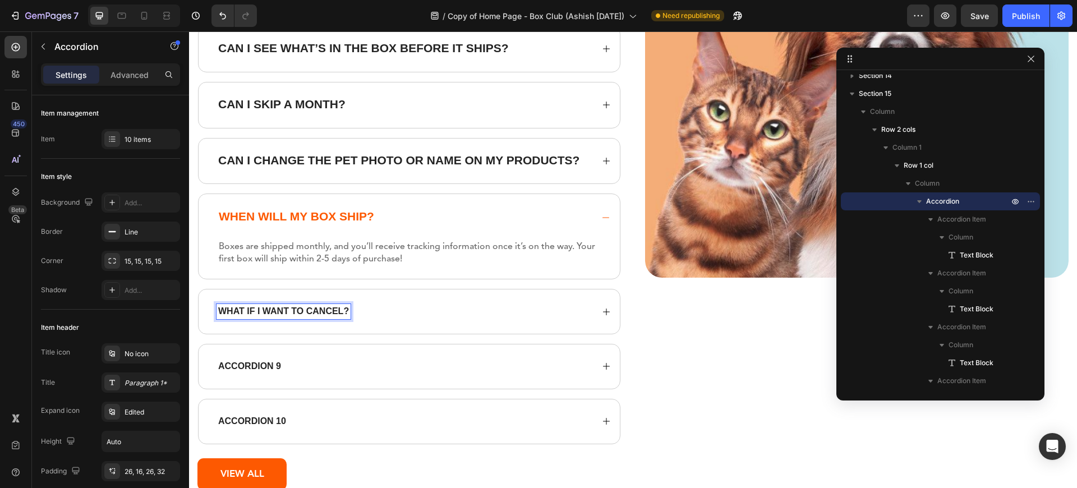
click at [257, 310] on strong "What if I want to cancel?" at bounding box center [283, 311] width 131 height 10
click at [276, 309] on strong "What if I want to cancel?" at bounding box center [283, 311] width 131 height 10
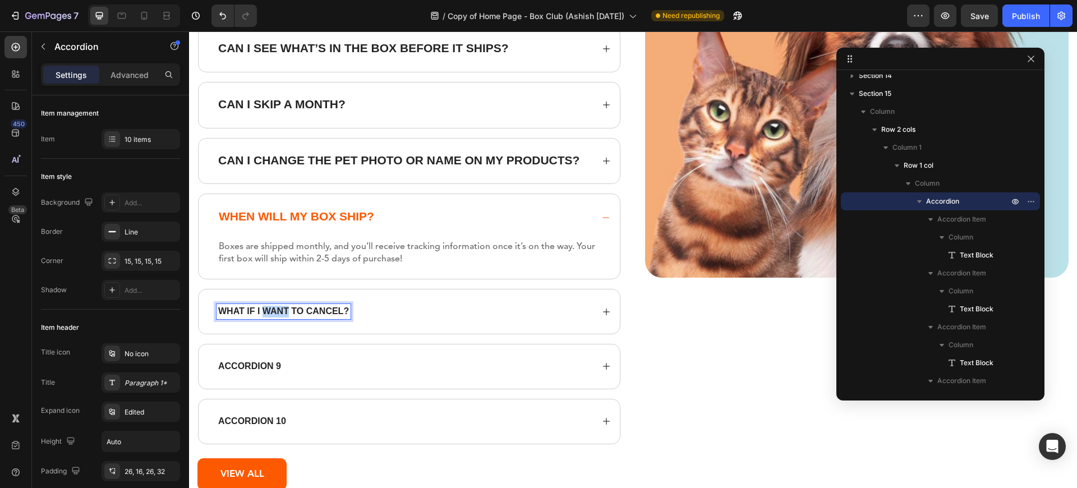
click at [276, 309] on strong "What if I want to cancel?" at bounding box center [283, 311] width 131 height 10
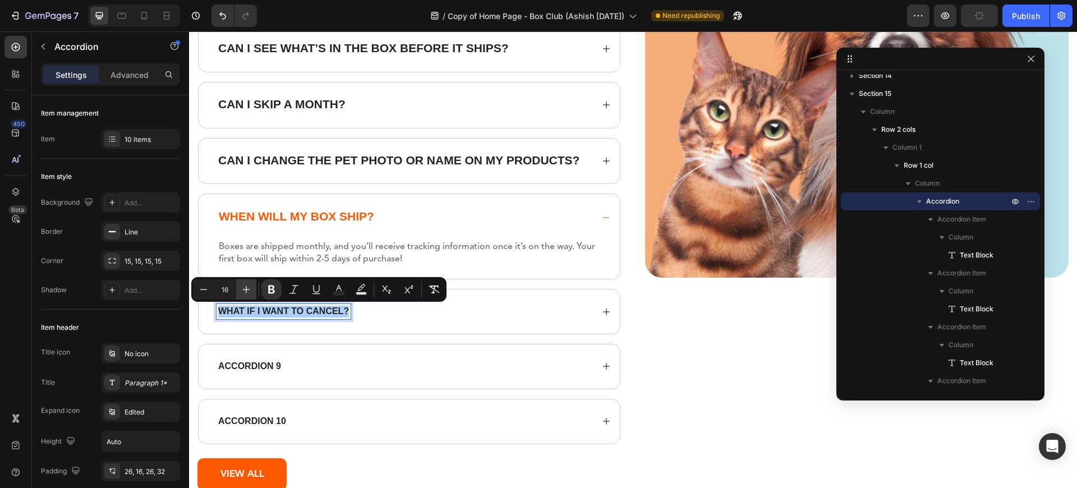
click at [245, 287] on icon "Editor contextual toolbar" at bounding box center [246, 289] width 11 height 11
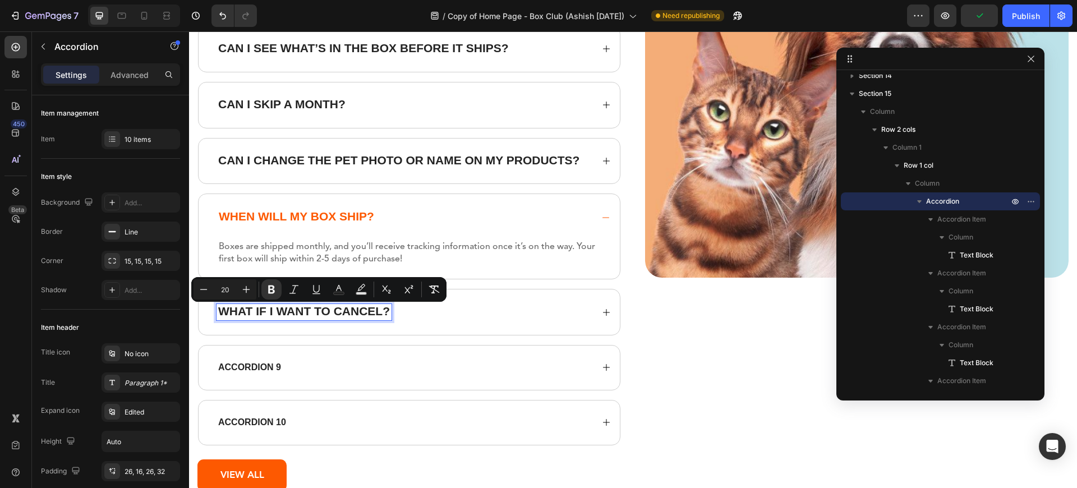
type input "21"
click at [463, 320] on div "What if I want to cancel?" at bounding box center [404, 312] width 376 height 16
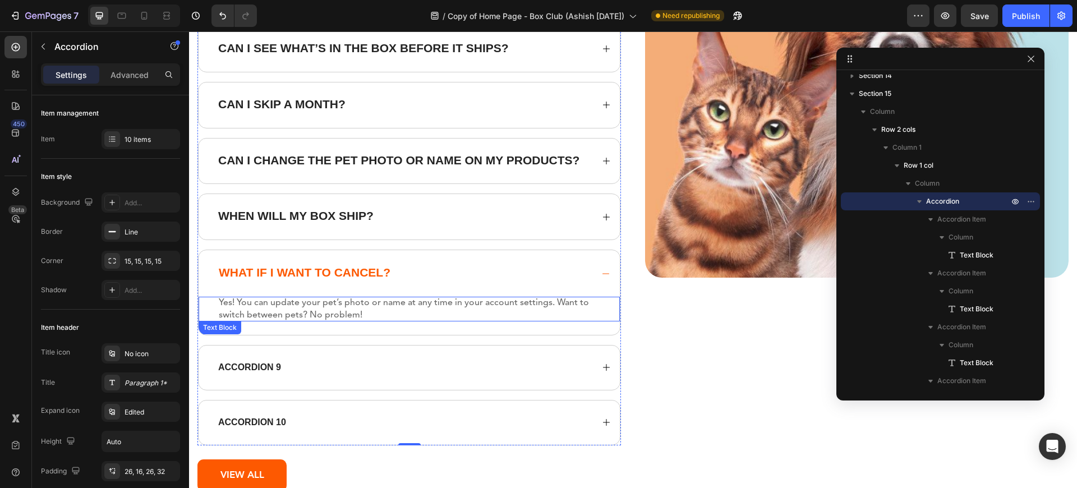
click at [282, 302] on strong "Yes! You can update your pet’s photo or name at any time in your account settin…" at bounding box center [404, 308] width 370 height 21
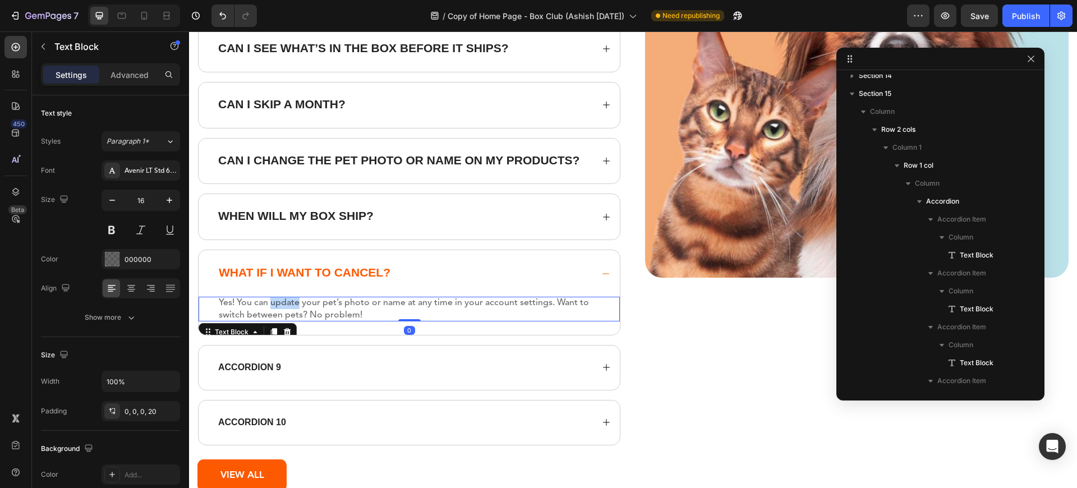
click at [282, 302] on strong "Yes! You can update your pet’s photo or name at any time in your account settin…" at bounding box center [404, 308] width 370 height 21
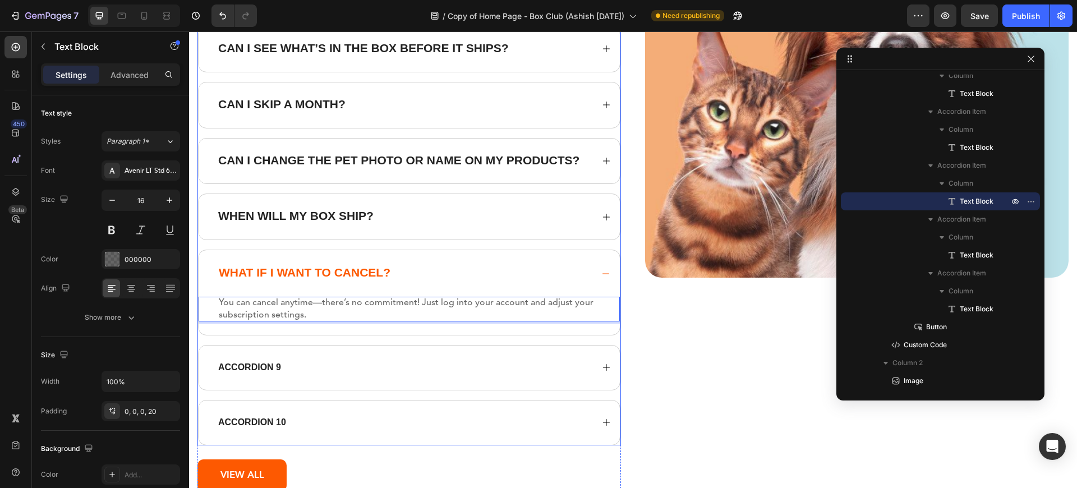
click at [250, 370] on p "Accordion 9" at bounding box center [249, 368] width 63 height 12
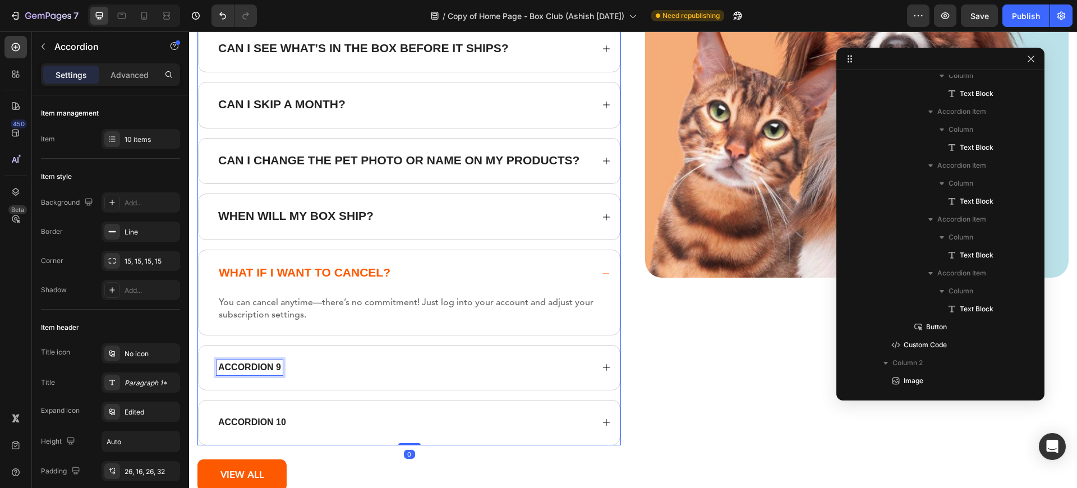
click at [250, 370] on p "Accordion 9" at bounding box center [249, 368] width 63 height 12
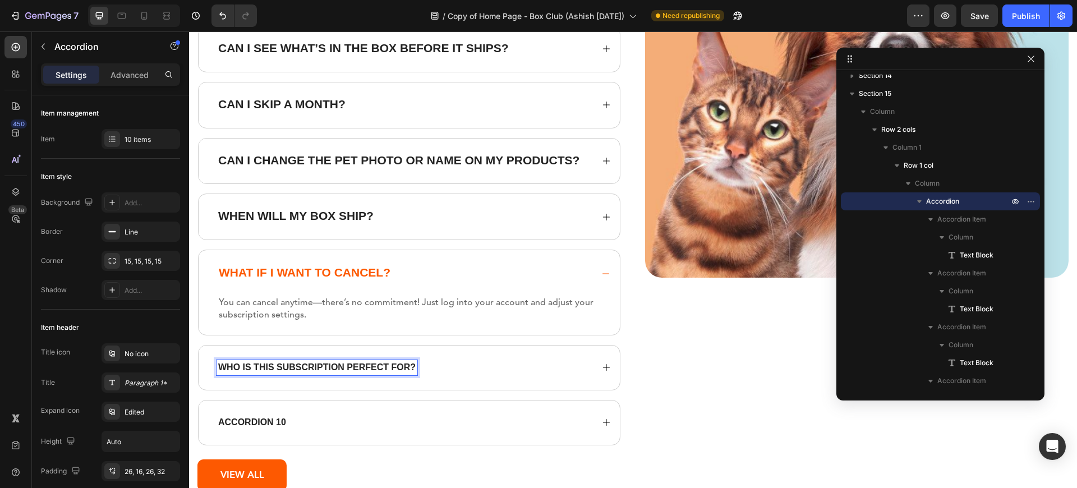
click at [266, 364] on strong "Who is this subscription perfect for?" at bounding box center [316, 367] width 197 height 10
click at [284, 366] on strong "Who is this subscription perfect for?" at bounding box center [316, 367] width 197 height 10
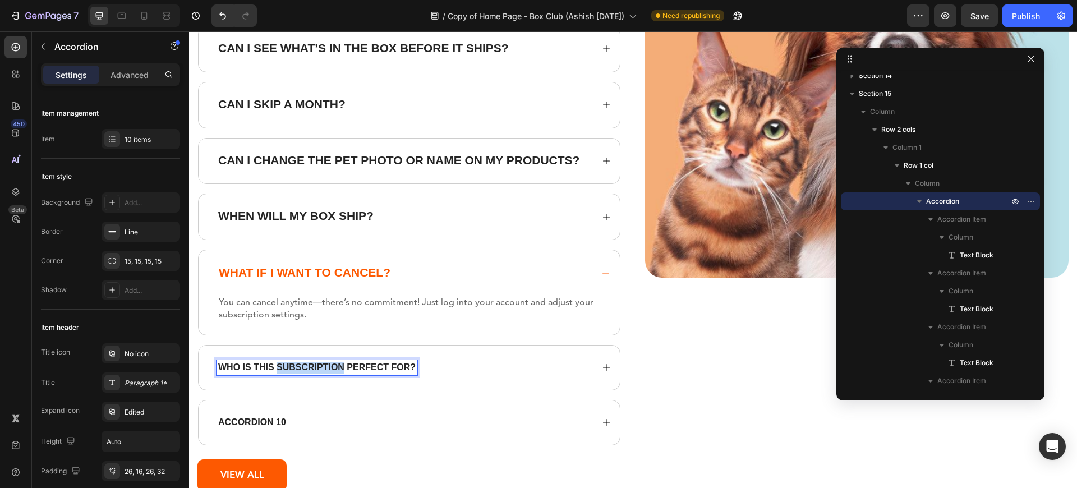
click at [284, 366] on strong "Who is this subscription perfect for?" at bounding box center [316, 367] width 197 height 10
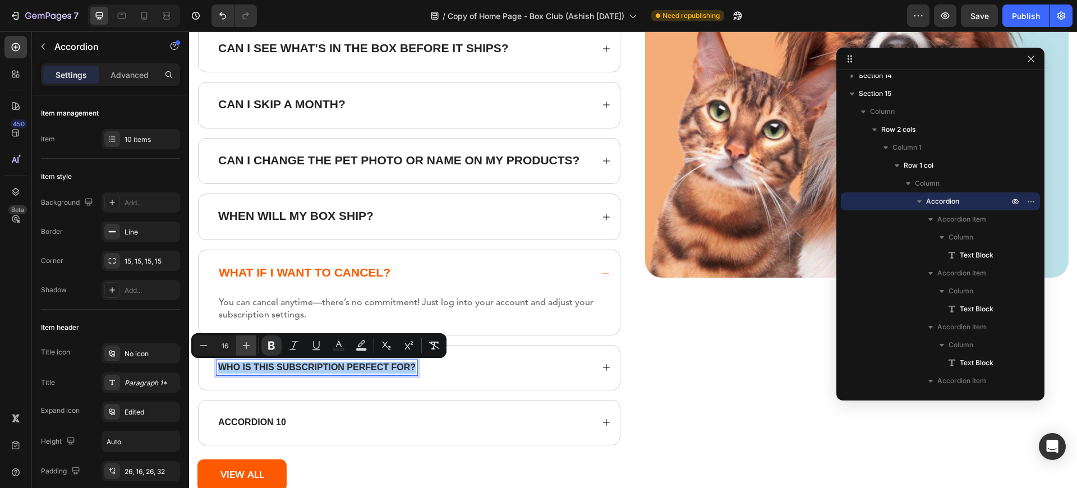
click at [243, 348] on icon "Editor contextual toolbar" at bounding box center [246, 345] width 11 height 11
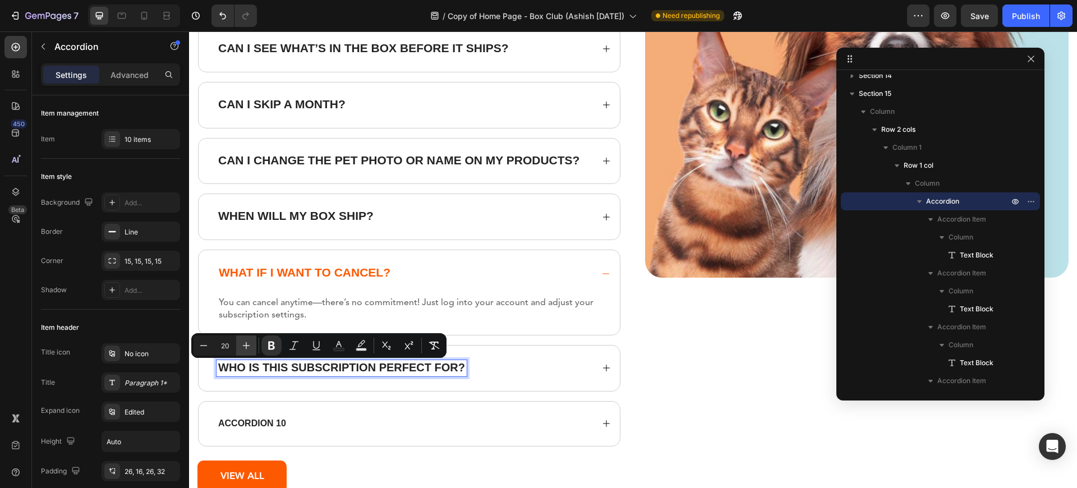
type input "21"
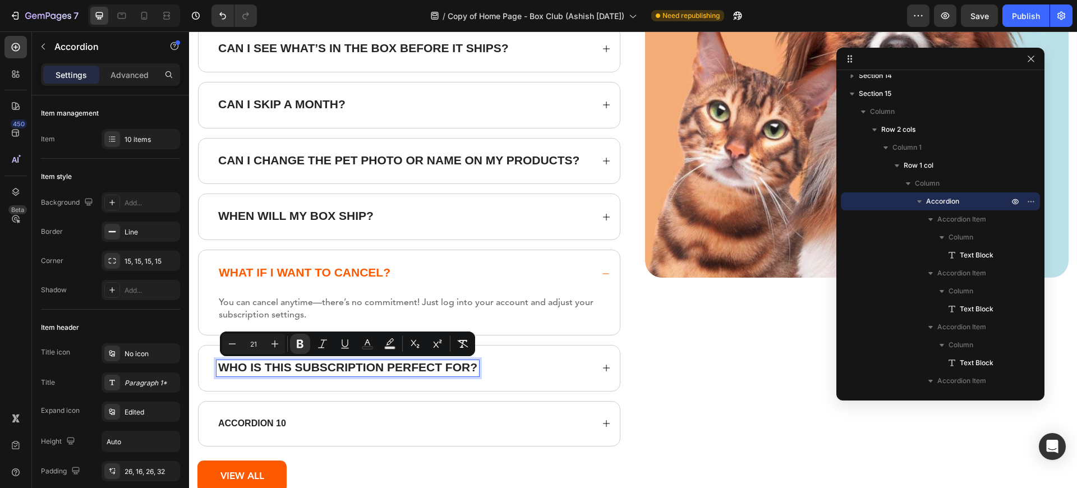
click at [529, 371] on div "Who is this subscription perfect for?" at bounding box center [404, 368] width 376 height 16
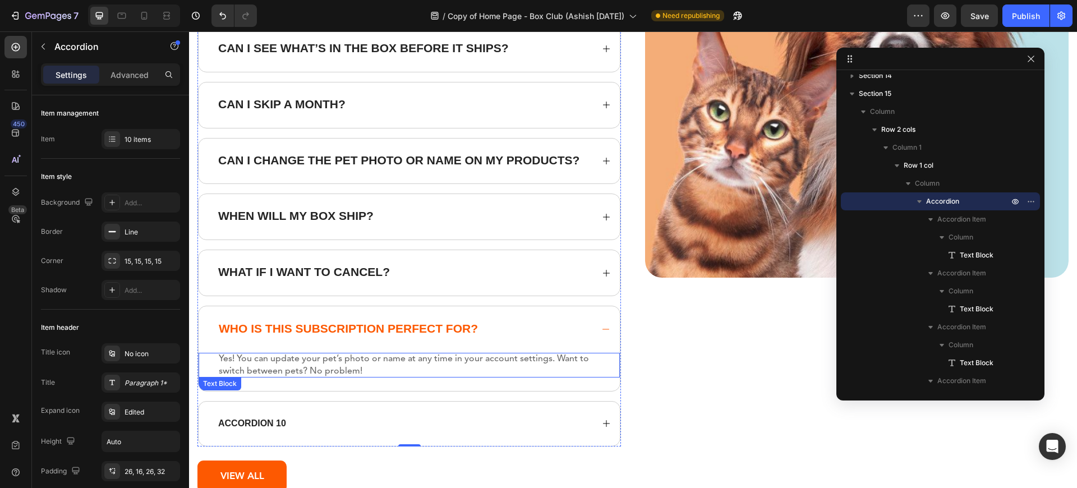
click at [258, 365] on p "Yes! You can update your pet’s photo or name at any time in your account settin…" at bounding box center [415, 365] width 392 height 25
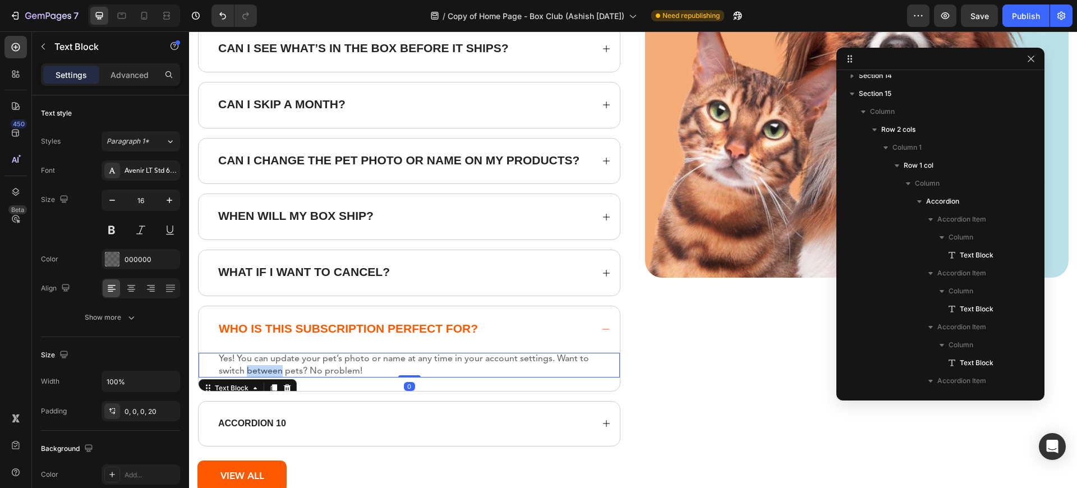
scroll to position [709, 0]
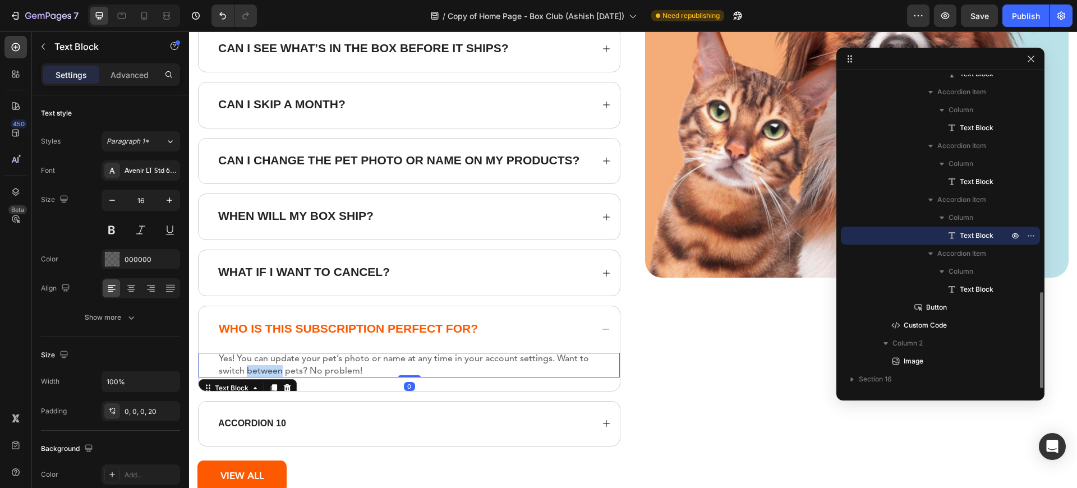
click at [258, 365] on p "Yes! You can update your pet’s photo or name at any time in your account settin…" at bounding box center [415, 365] width 392 height 25
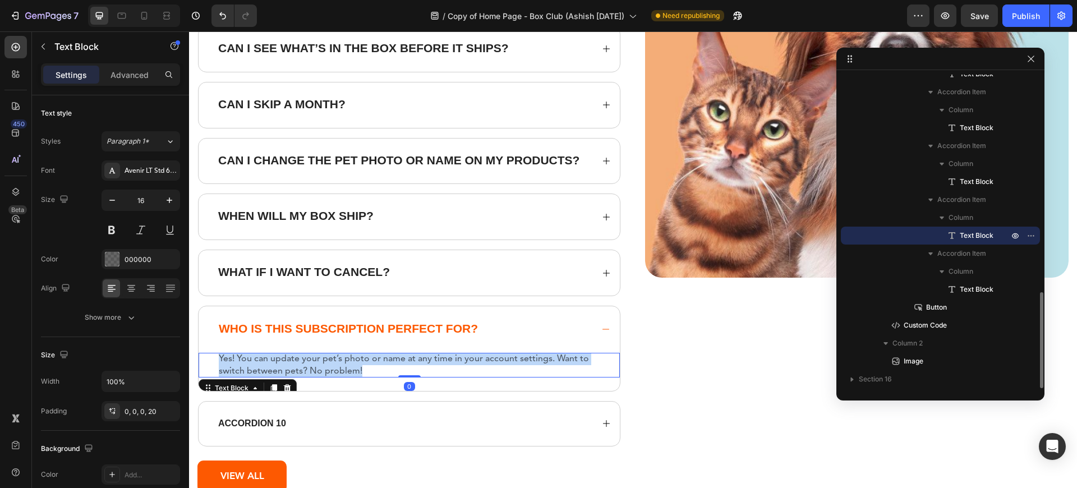
click at [258, 365] on p "Yes! You can update your pet’s photo or name at any time in your account settin…" at bounding box center [415, 365] width 392 height 25
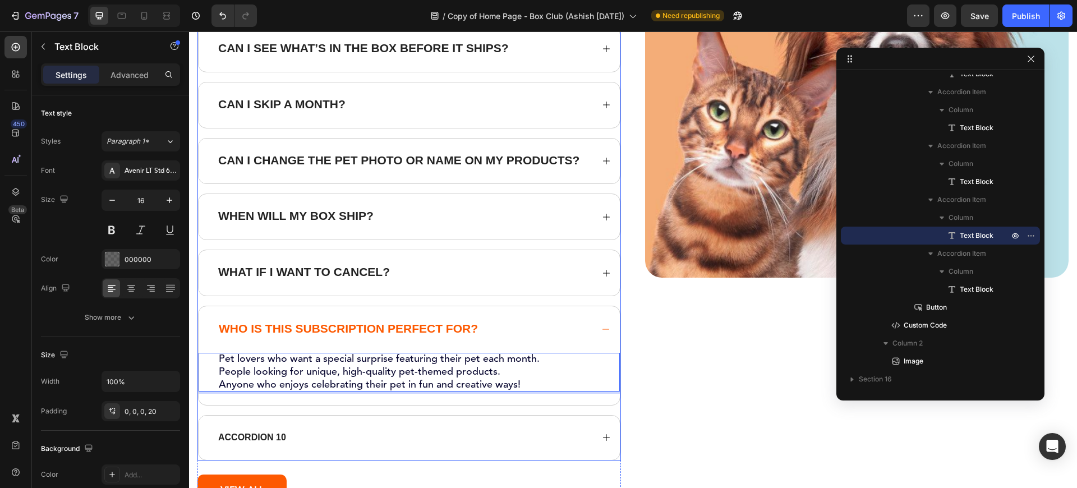
click at [445, 274] on div "What if I want to cancel?" at bounding box center [404, 273] width 376 height 16
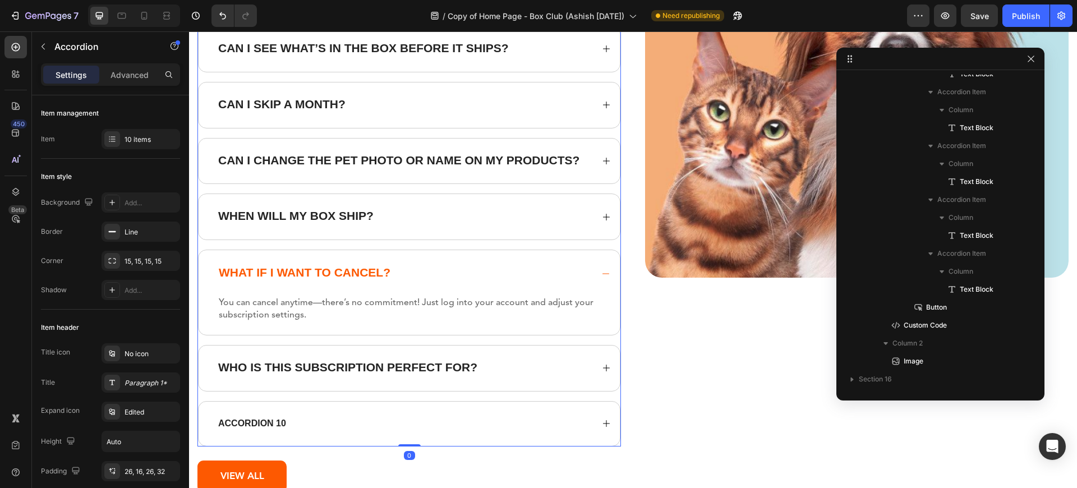
scroll to position [259, 0]
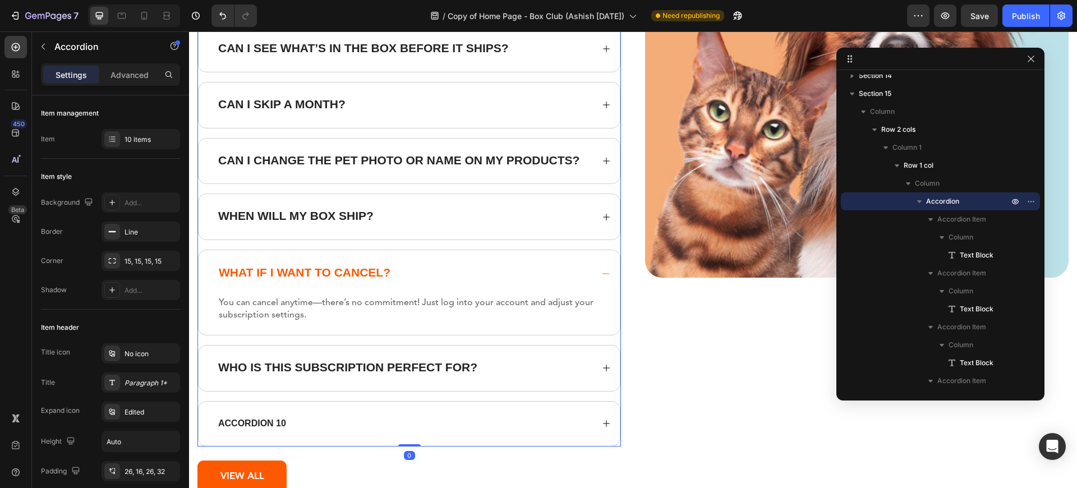
click at [551, 367] on div "Who is this subscription perfect for?" at bounding box center [404, 368] width 376 height 16
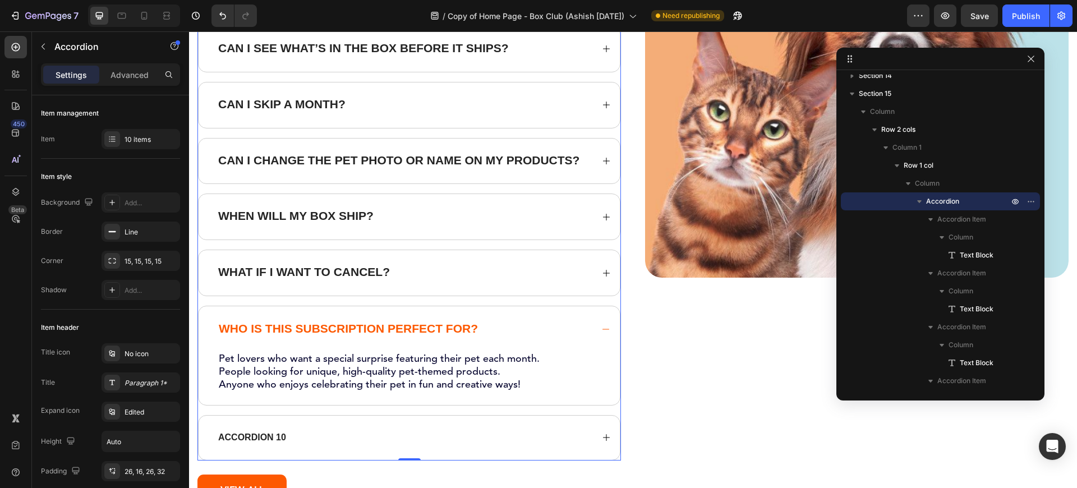
click at [428, 278] on div "What if I want to cancel?" at bounding box center [404, 273] width 376 height 16
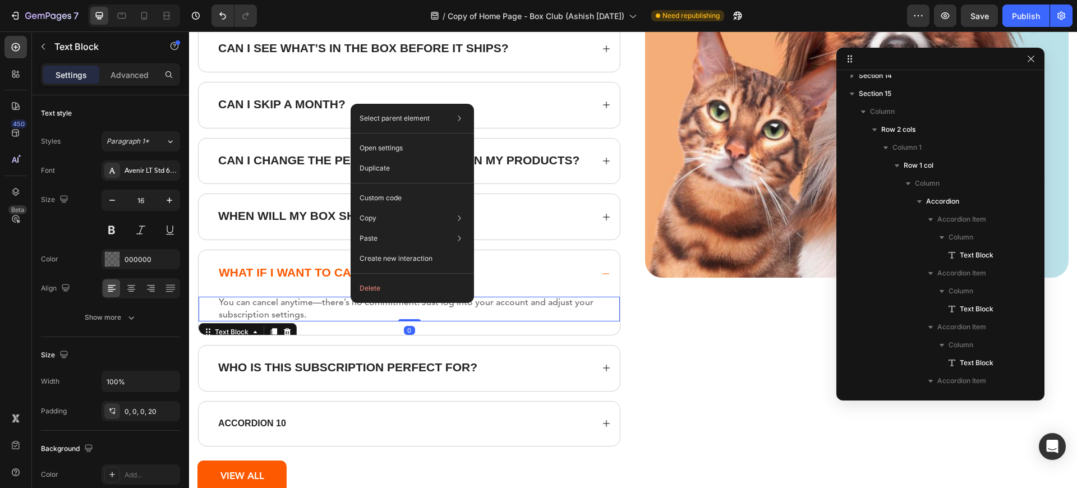
scroll to position [690, 0]
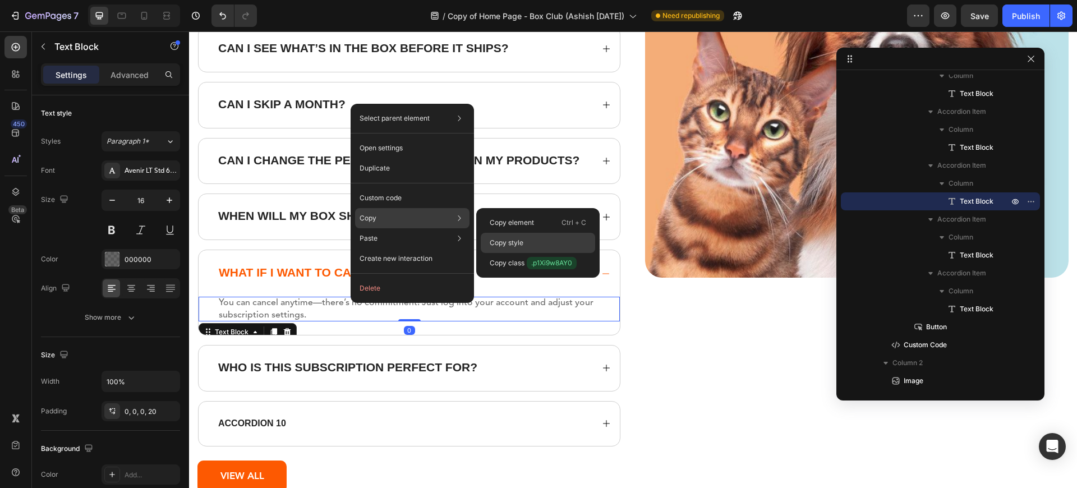
click at [488, 253] on div "Copy style" at bounding box center [538, 263] width 114 height 20
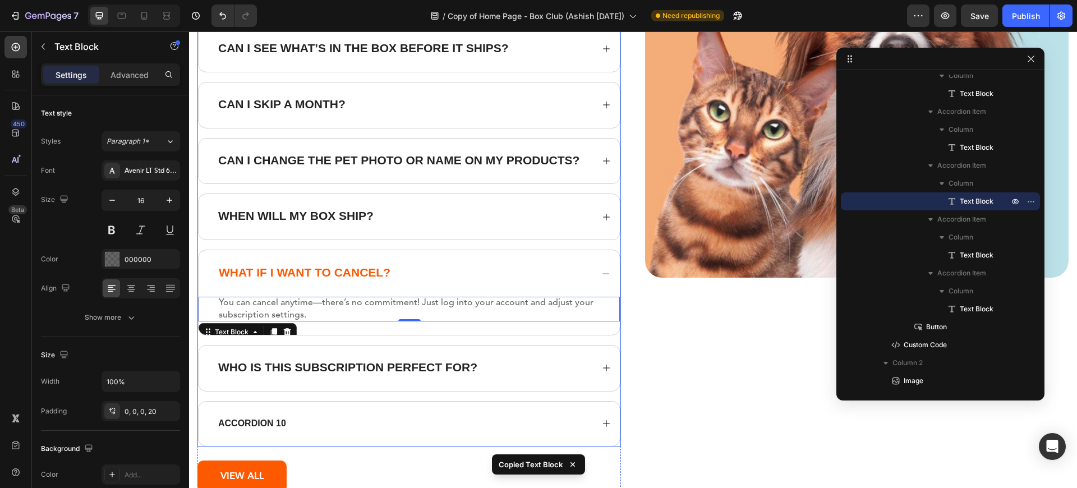
click at [525, 368] on div "Who is this subscription perfect for?" at bounding box center [404, 368] width 376 height 16
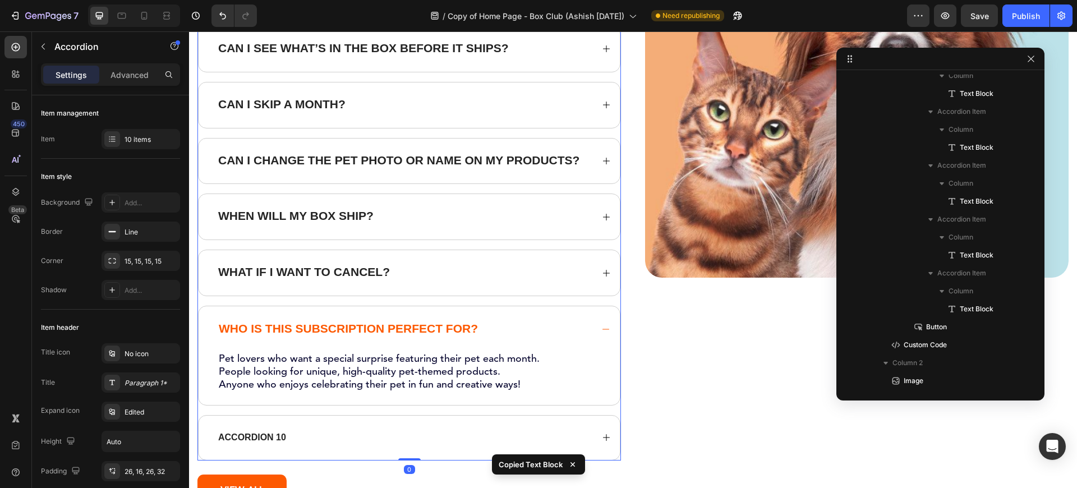
scroll to position [259, 0]
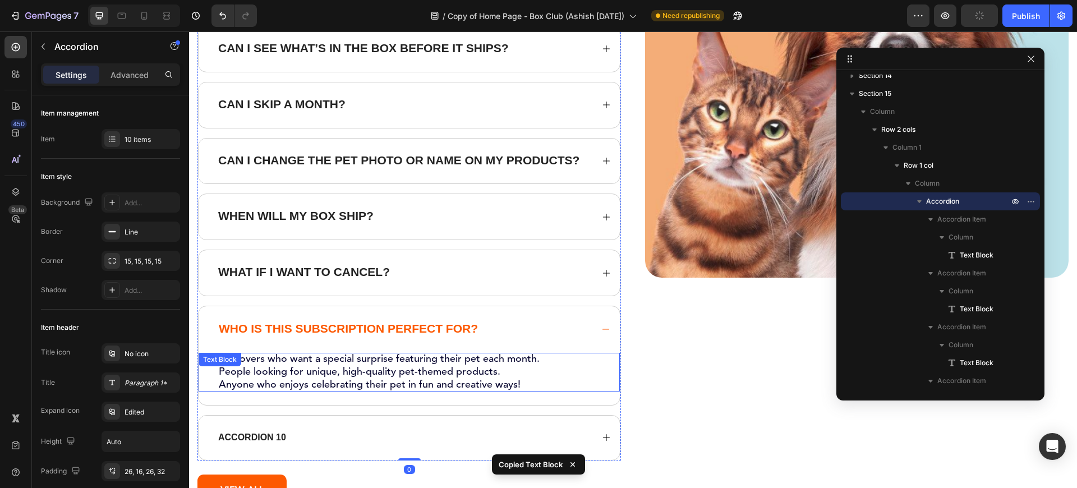
click at [350, 381] on strong "Anyone who enjoys celebrating their pet in fun and creative ways!" at bounding box center [370, 385] width 302 height 10
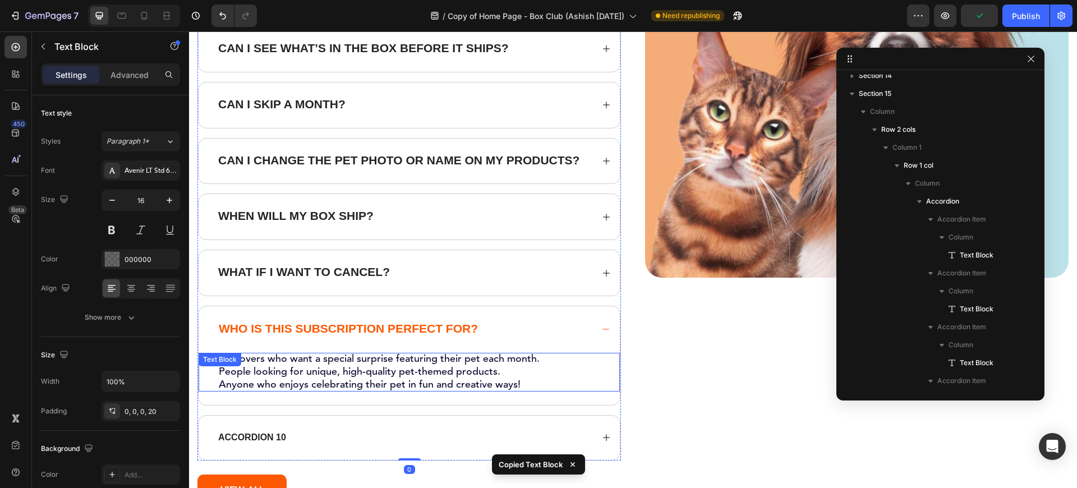
scroll to position [709, 0]
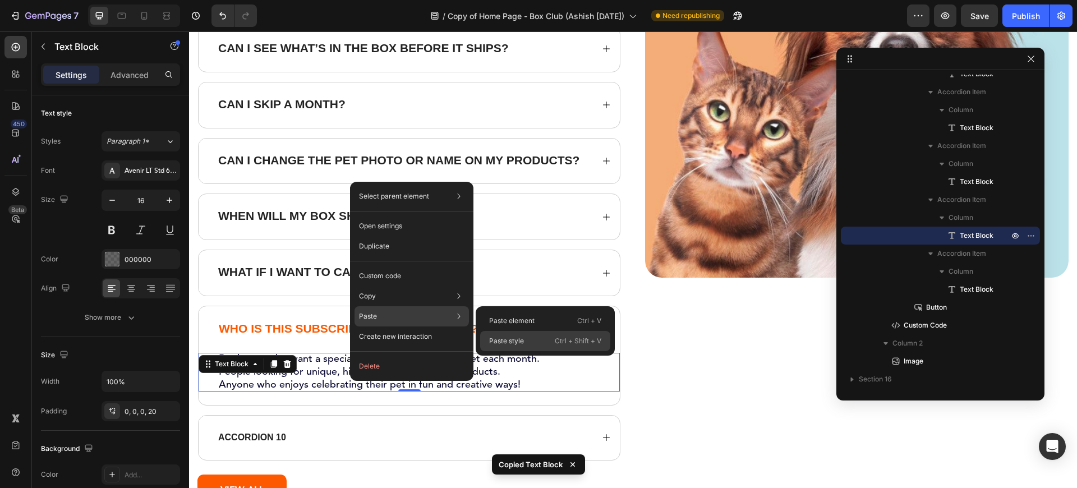
click at [506, 337] on p "Paste style" at bounding box center [506, 341] width 35 height 10
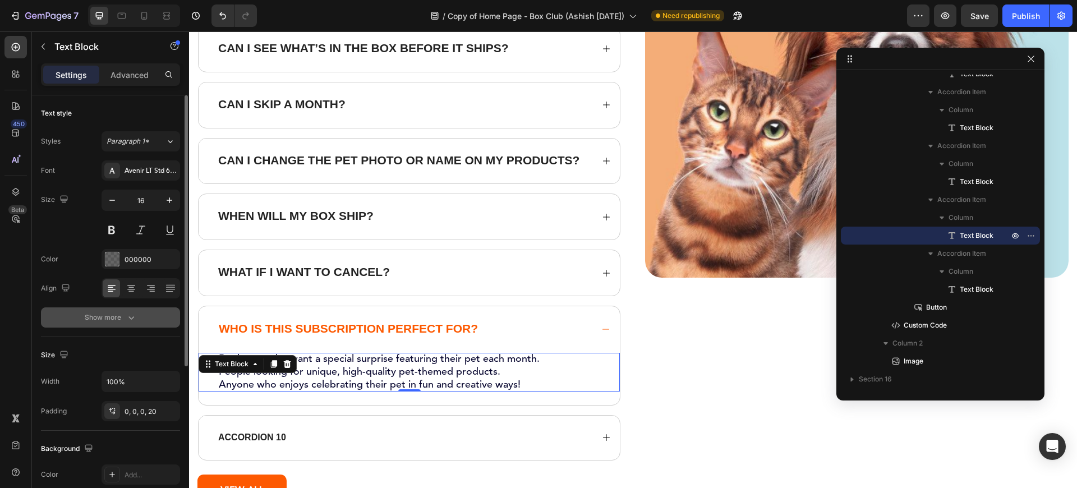
click at [127, 310] on button "Show more" at bounding box center [110, 317] width 139 height 20
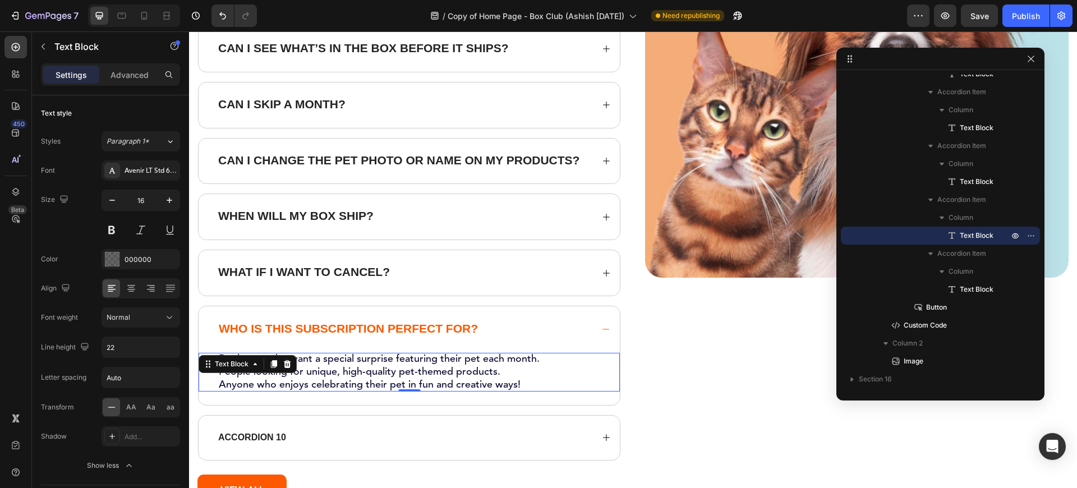
click at [437, 373] on strong "People looking for unique, high-quality pet-themed products." at bounding box center [360, 372] width 282 height 10
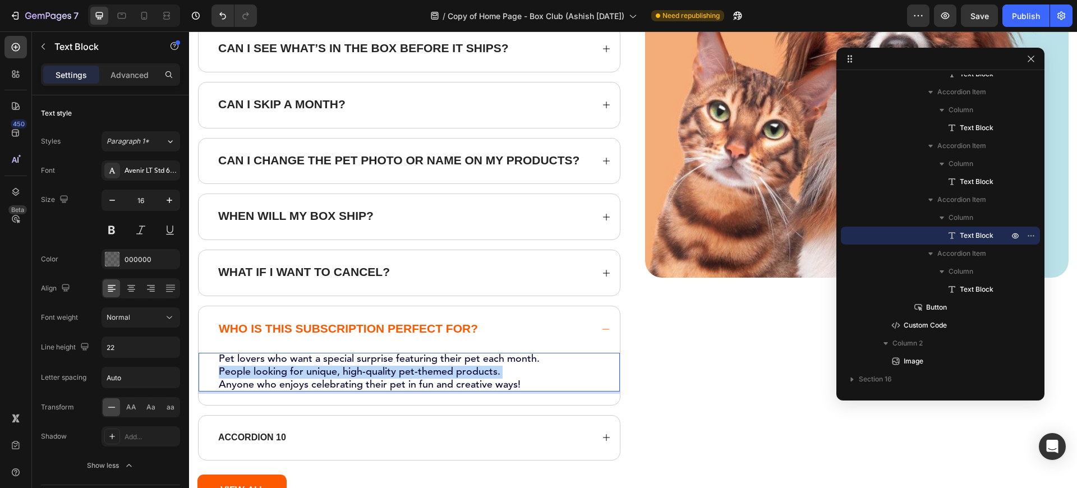
click at [437, 373] on strong "People looking for unique, high-quality pet-themed products." at bounding box center [360, 372] width 282 height 10
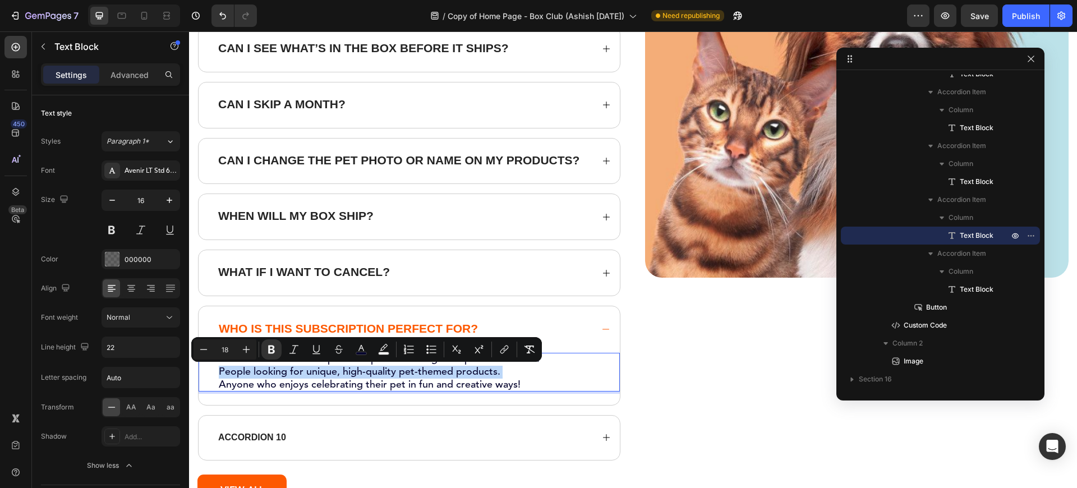
click at [383, 377] on p "Pet lovers who want a special surprise featuring their pet each month. People l…" at bounding box center [415, 372] width 392 height 39
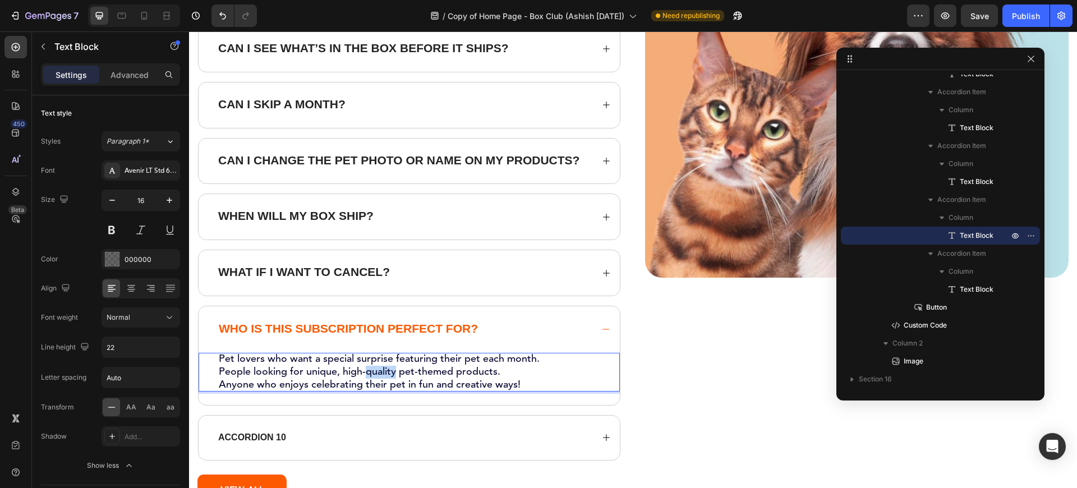
click at [383, 377] on p "Pet lovers who want a special surprise featuring their pet each month. People l…" at bounding box center [415, 372] width 392 height 39
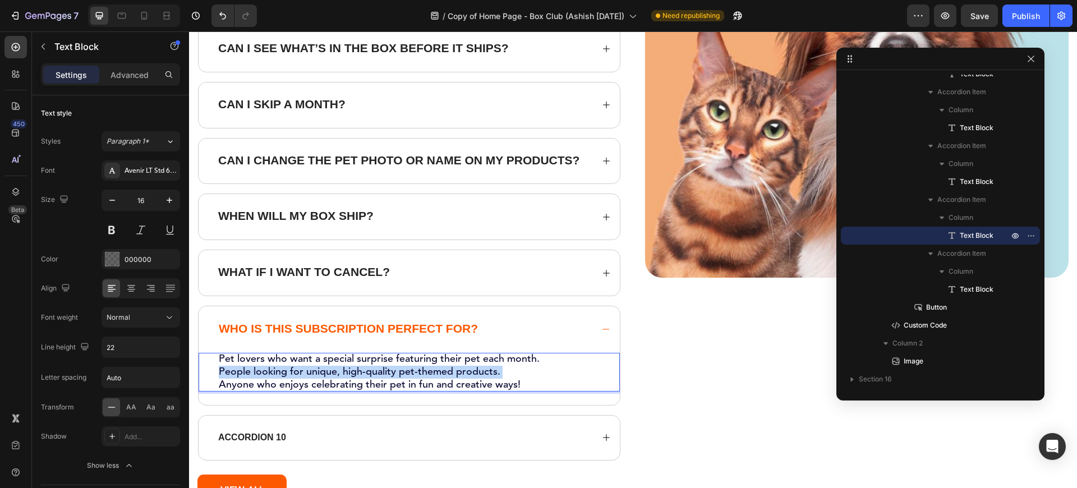
click at [383, 377] on p "Pet lovers who want a special surprise featuring their pet each month. People l…" at bounding box center [415, 372] width 392 height 39
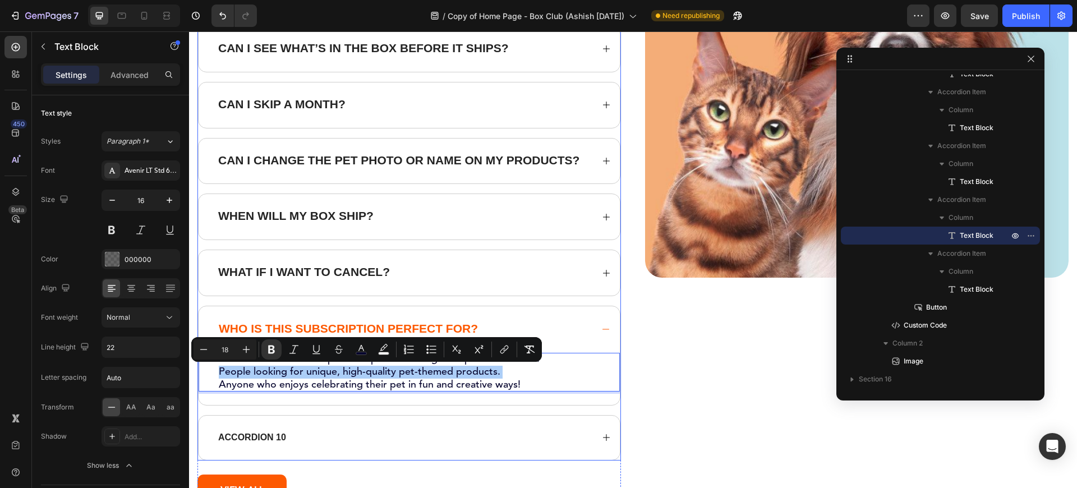
click at [426, 391] on div "Pet lovers who want a special surprise featuring their pet each month. People l…" at bounding box center [409, 379] width 421 height 52
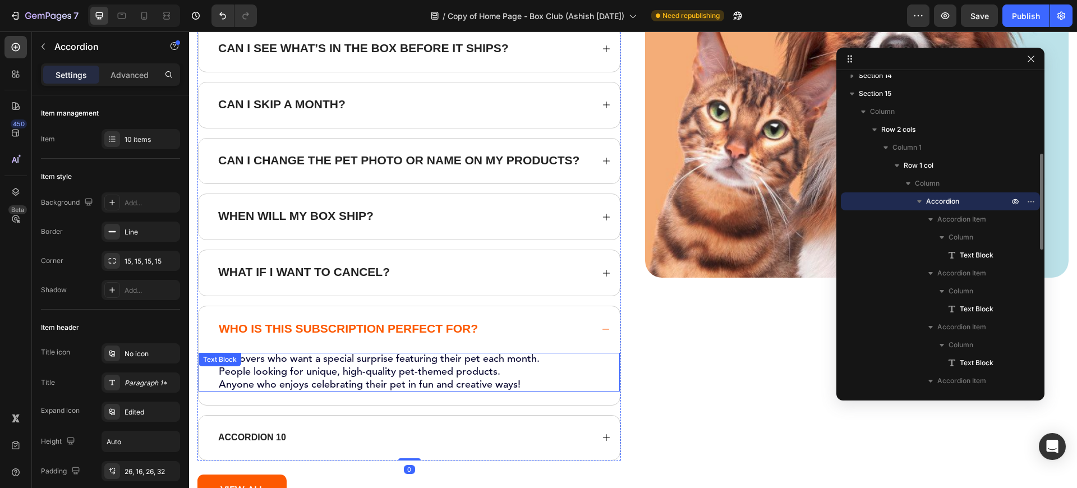
click at [424, 380] on strong "Anyone who enjoys celebrating their pet in fun and creative ways!" at bounding box center [370, 385] width 302 height 10
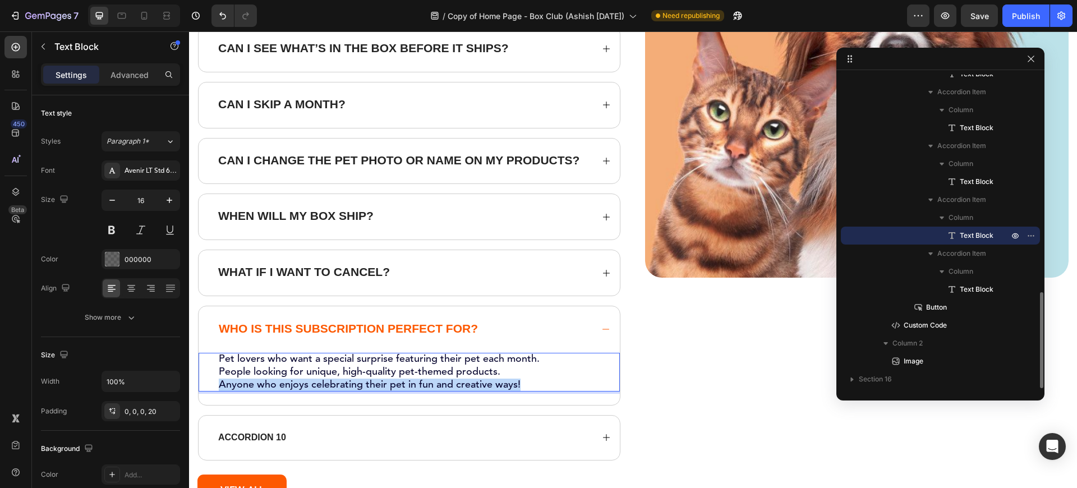
click at [424, 380] on strong "Anyone who enjoys celebrating their pet in fun and creative ways!" at bounding box center [370, 385] width 302 height 10
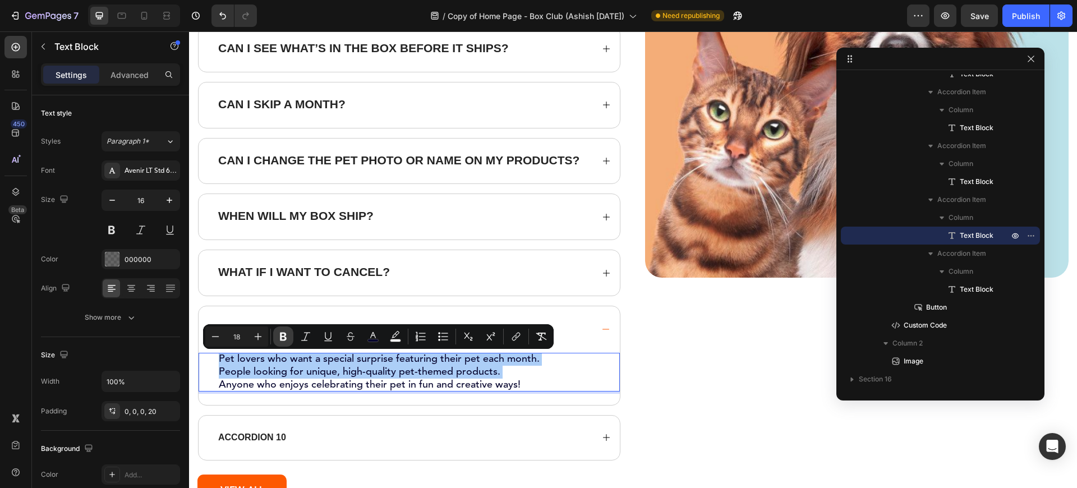
click at [288, 336] on icon "Editor contextual toolbar" at bounding box center [283, 336] width 11 height 11
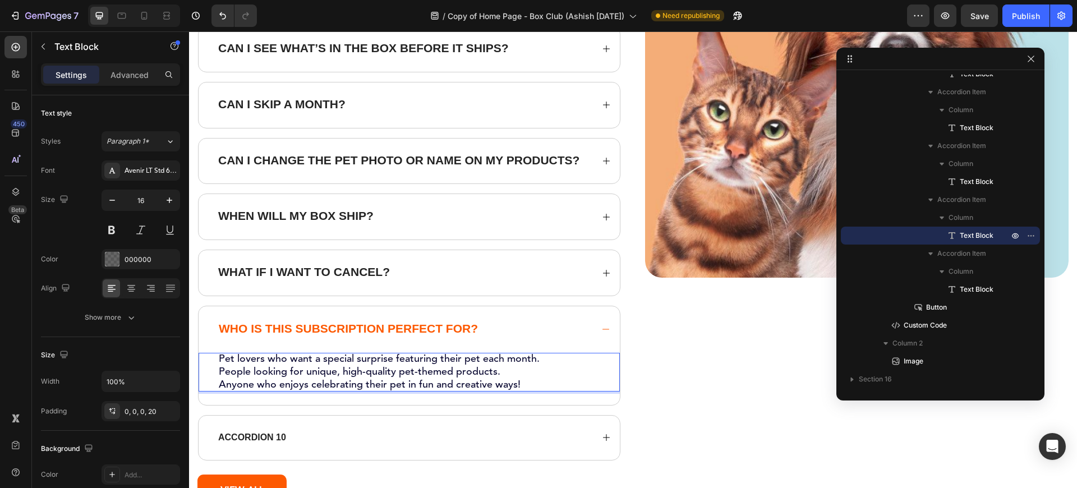
click at [298, 369] on span "People looking for unique, high-quality pet-themed products." at bounding box center [360, 372] width 282 height 10
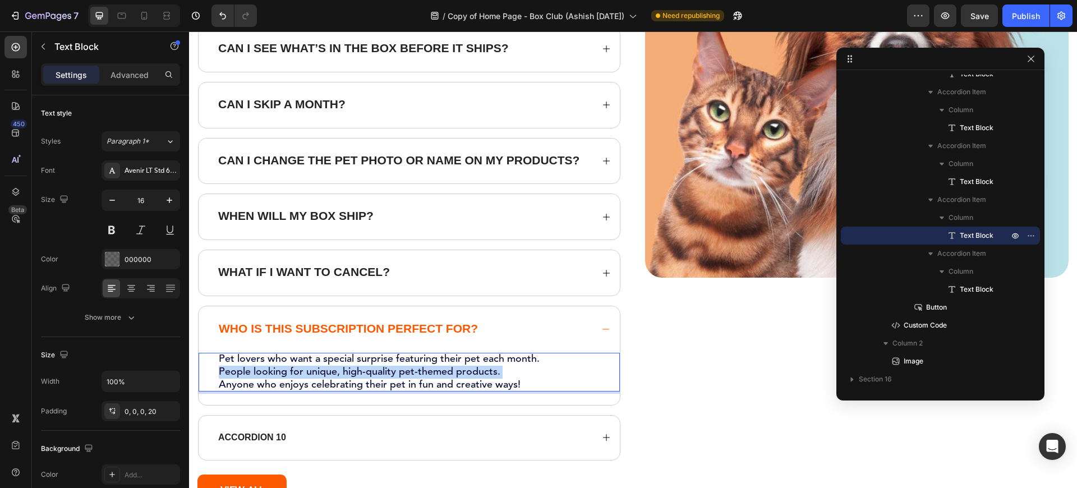
click at [298, 369] on span "People looking for unique, high-quality pet-themed products." at bounding box center [360, 372] width 282 height 10
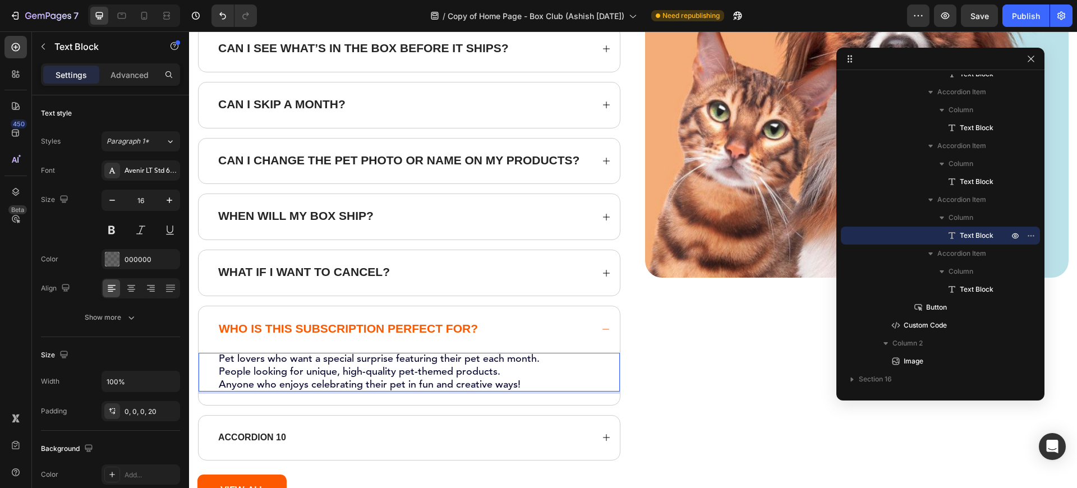
click at [298, 369] on span "People looking for unique, high-quality pet-themed products." at bounding box center [360, 372] width 282 height 10
click at [476, 375] on span "People looking for unique, high-quality pet-themed products." at bounding box center [360, 372] width 282 height 10
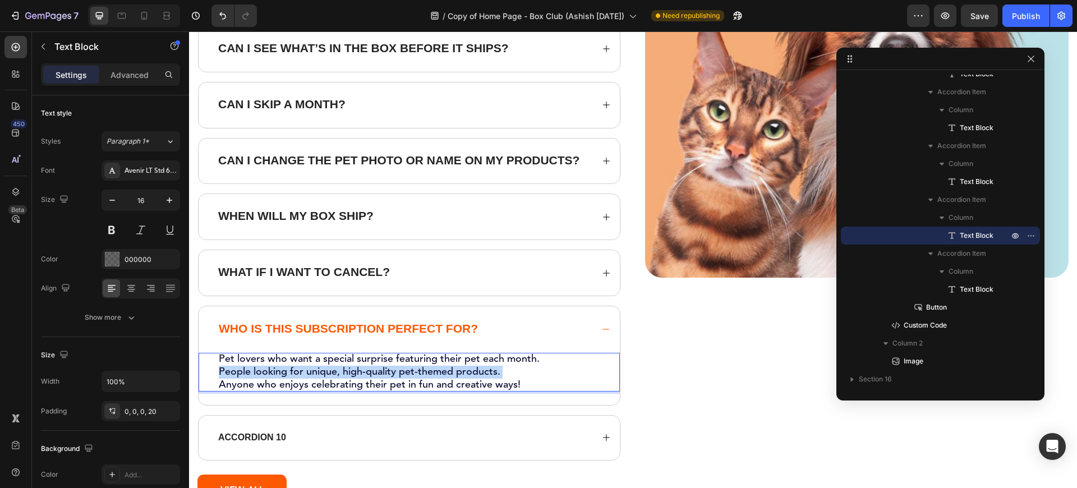
click at [476, 375] on span "People looking for unique, high-quality pet-themed products." at bounding box center [360, 372] width 282 height 10
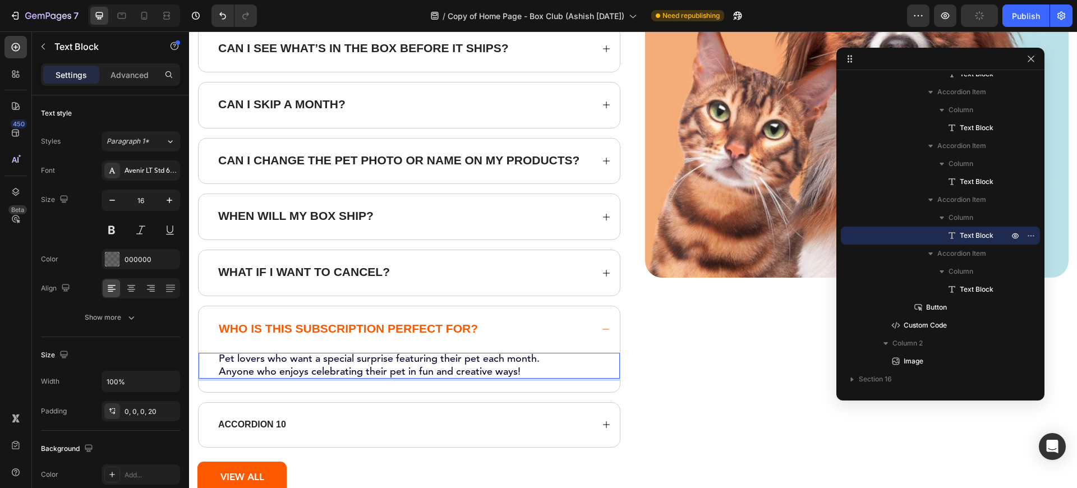
click at [476, 375] on span "Anyone who enjoys celebrating their pet in fun and creative ways!" at bounding box center [370, 372] width 302 height 10
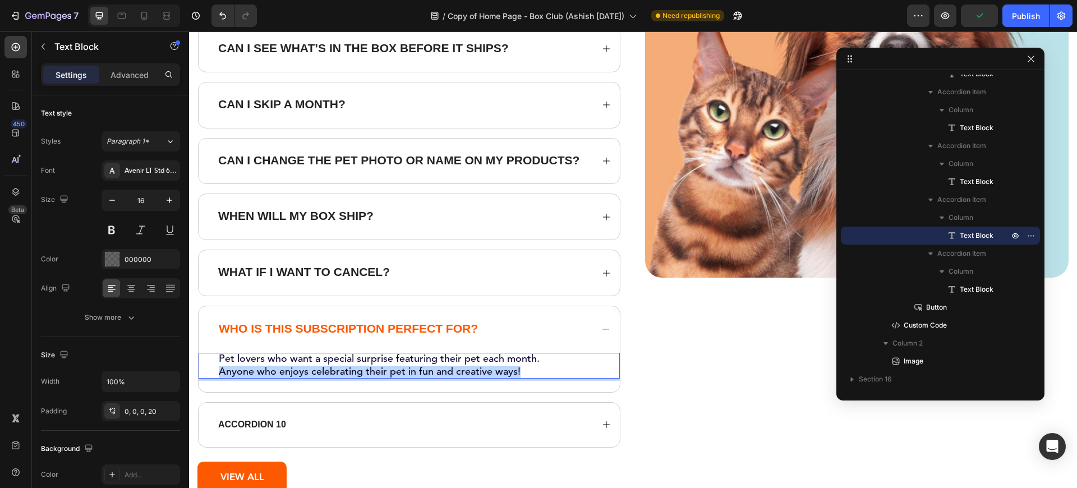
click at [476, 375] on span "Anyone who enjoys celebrating their pet in fun and creative ways!" at bounding box center [370, 372] width 302 height 10
click at [476, 373] on span "Anyone who enjoys celebrating their pet in fun and creative ways!" at bounding box center [370, 372] width 302 height 10
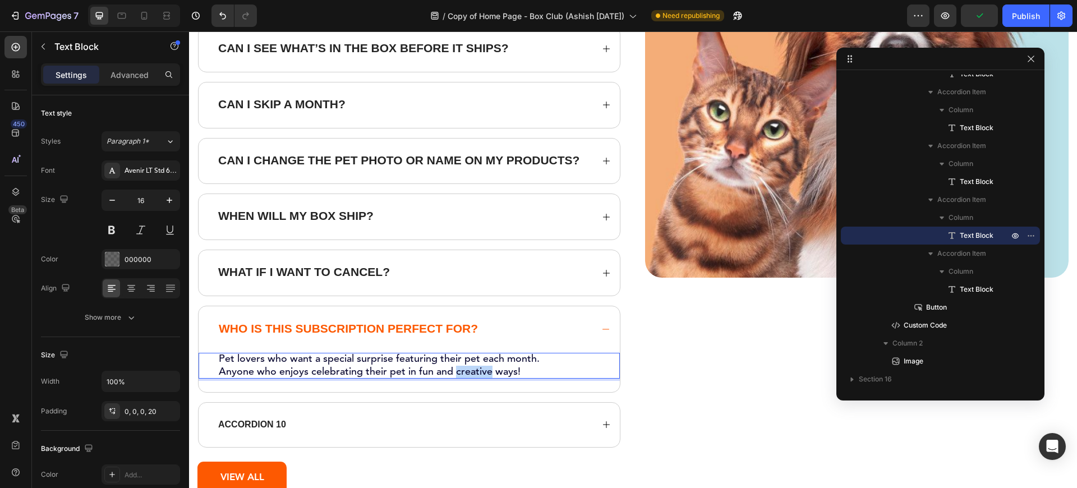
click at [476, 373] on span "Anyone who enjoys celebrating their pet in fun and creative ways!" at bounding box center [370, 372] width 302 height 10
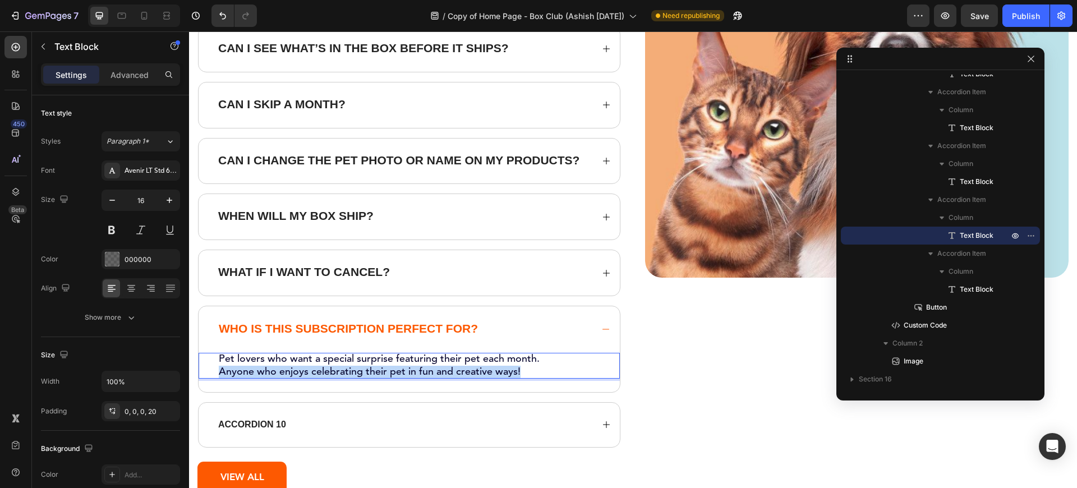
click at [476, 373] on span "Anyone who enjoys celebrating their pet in fun and creative ways!" at bounding box center [370, 372] width 302 height 10
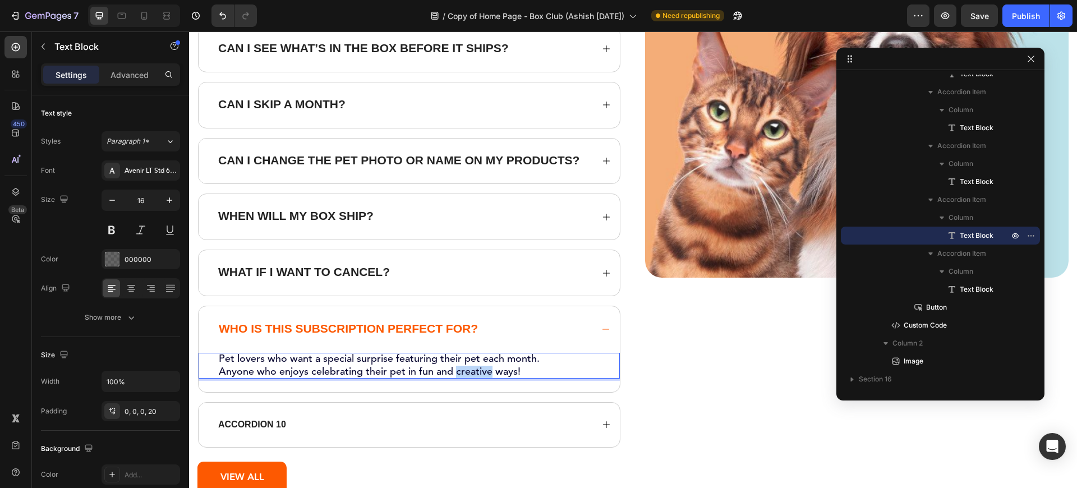
click at [476, 373] on span "Anyone who enjoys celebrating their pet in fun and creative ways!" at bounding box center [370, 372] width 302 height 10
click at [504, 371] on span "Anyone who enjoys celebrating their pet in fun and creative ways!" at bounding box center [370, 372] width 302 height 10
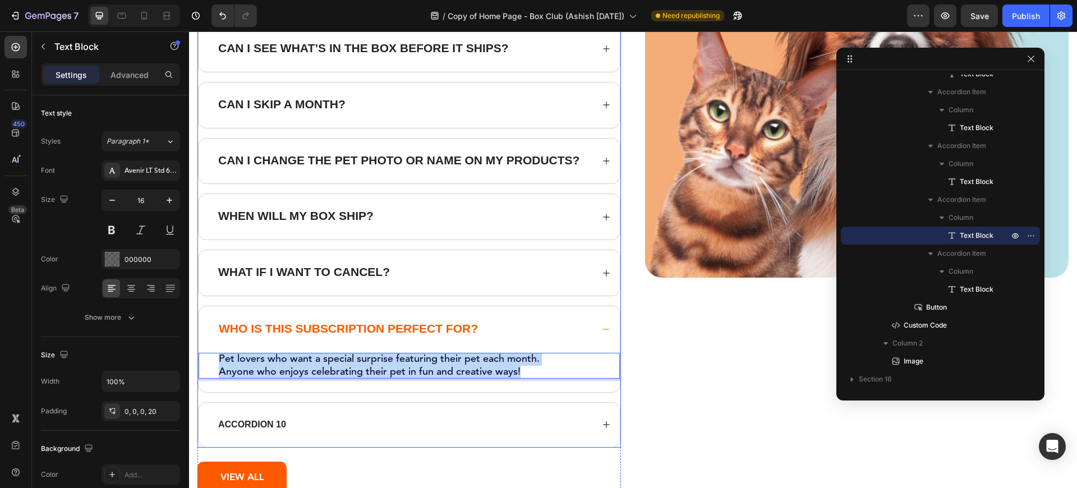
drag, startPoint x: 522, startPoint y: 368, endPoint x: 211, endPoint y: 337, distance: 312.8
click at [211, 335] on div "Who is this subscription perfect for? Pet lovers who want a special surprise fe…" at bounding box center [409, 349] width 421 height 86
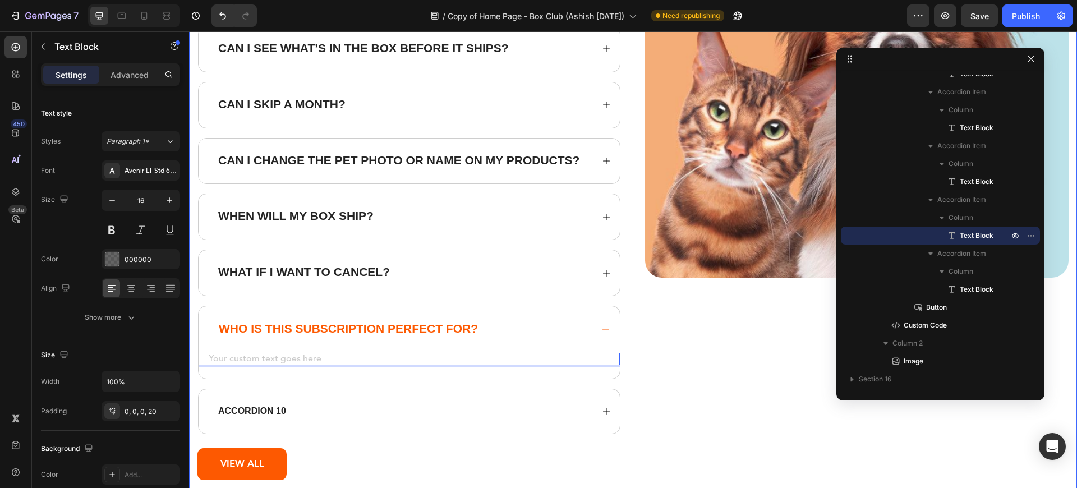
click at [696, 381] on div "Image" at bounding box center [856, 184] width 423 height 652
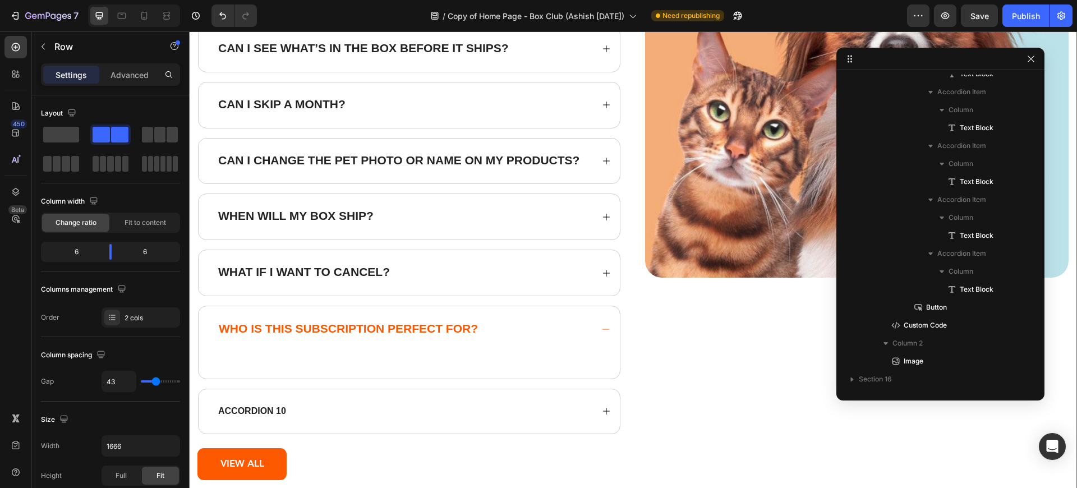
scroll to position [187, 0]
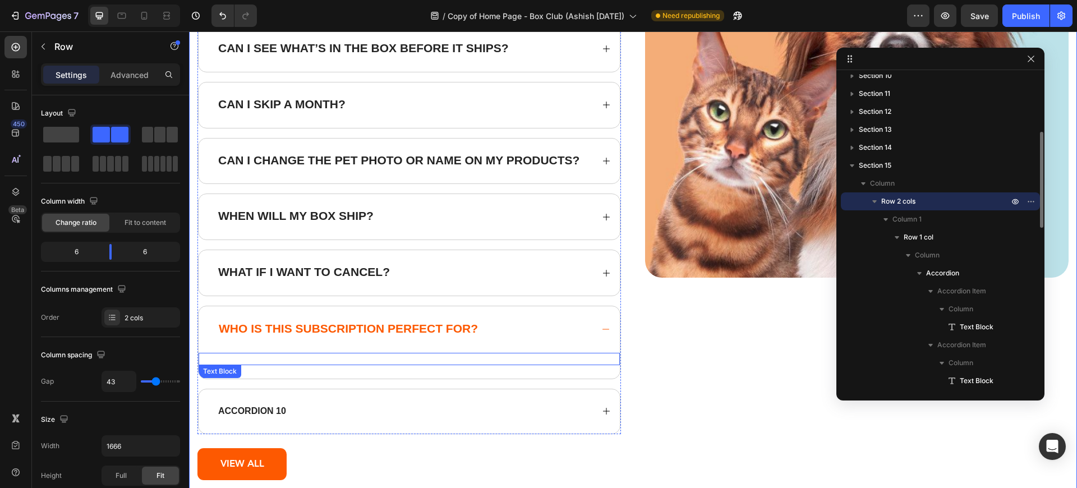
click at [330, 360] on p "Rich Text Editor. Editing area: main" at bounding box center [415, 359] width 392 height 12
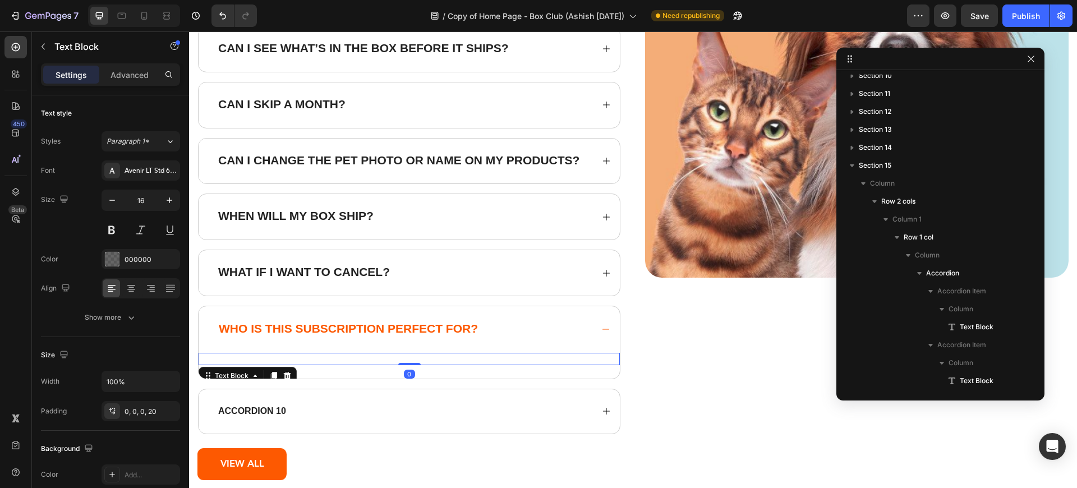
scroll to position [709, 0]
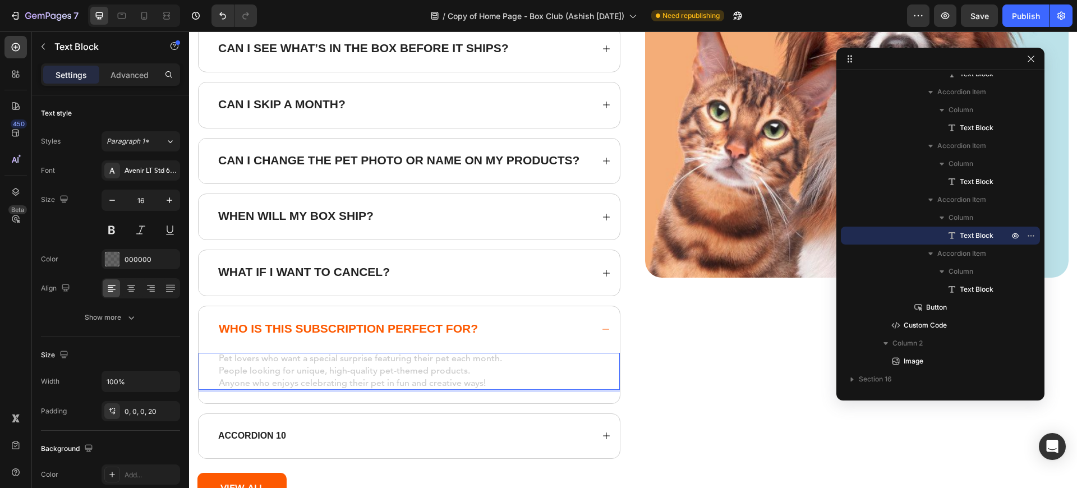
click at [299, 373] on span "People looking for unique, high-quality pet-themed products." at bounding box center [344, 371] width 251 height 9
click at [446, 268] on div "What if I want to cancel?" at bounding box center [404, 273] width 376 height 16
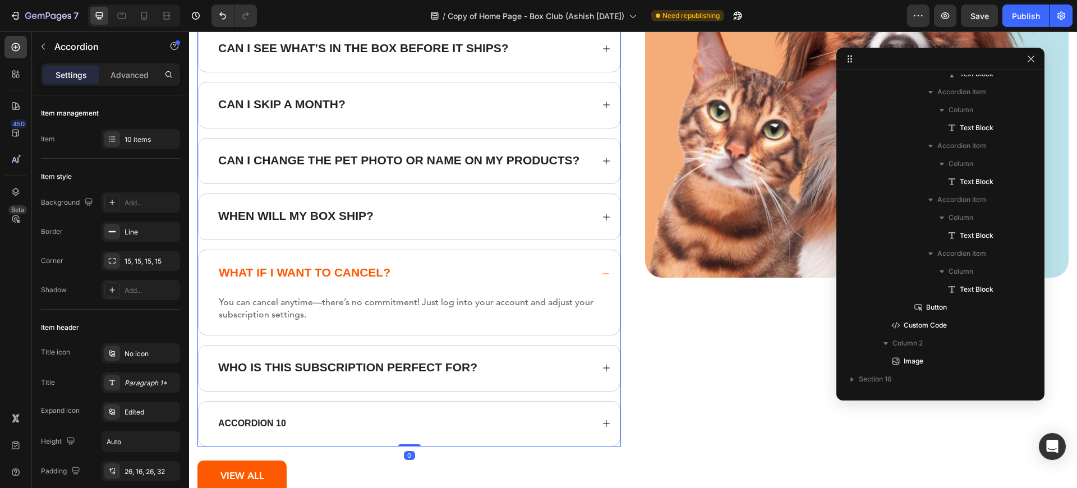
scroll to position [259, 0]
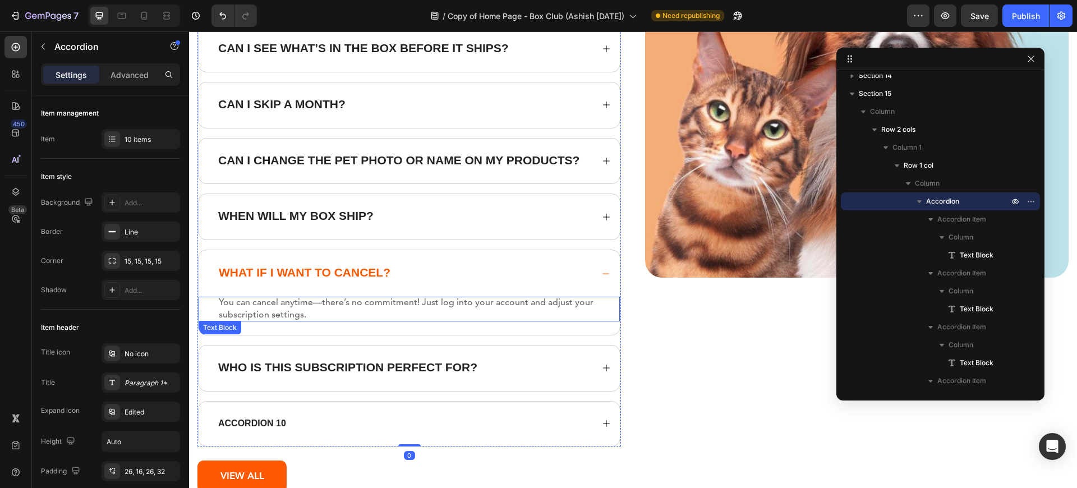
click at [315, 303] on strong "You can cancel anytime—there’s no commitment! Just log into your account and ad…" at bounding box center [406, 308] width 375 height 21
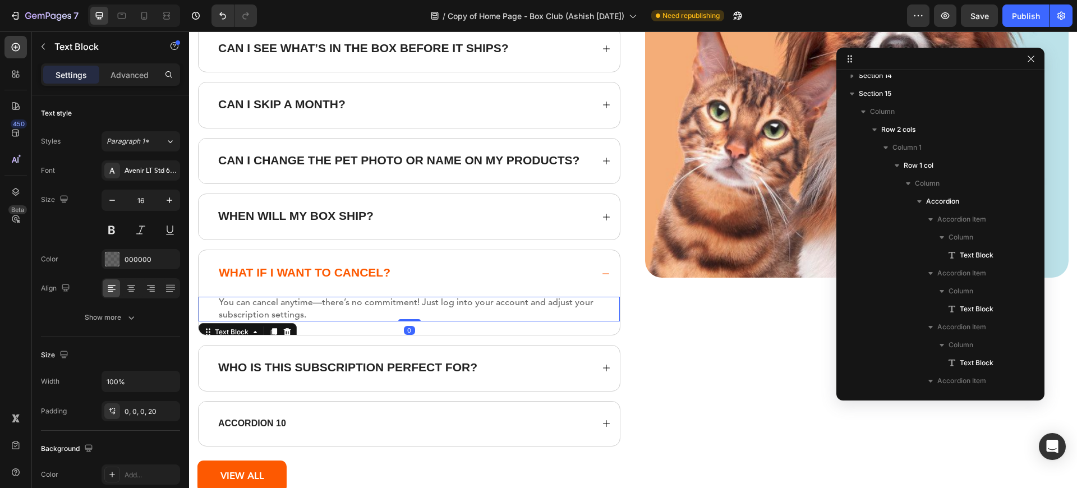
scroll to position [690, 0]
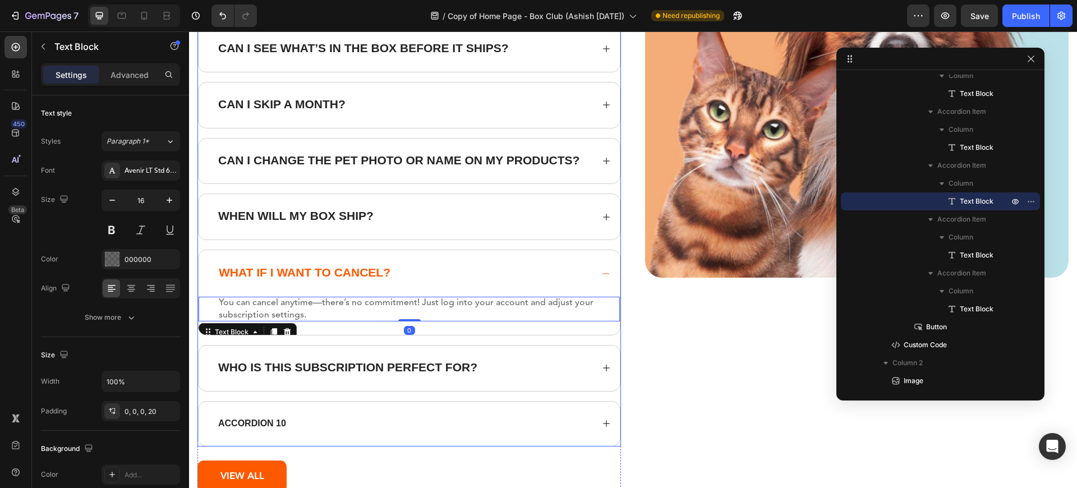
click at [526, 377] on div "Who is this subscription perfect for?" at bounding box center [409, 367] width 421 height 45
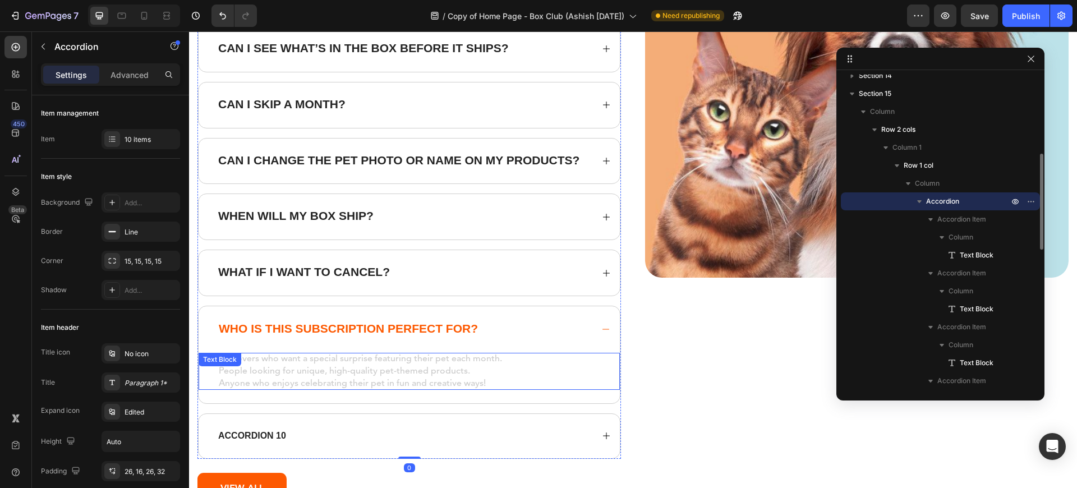
click at [264, 372] on span "People looking for unique, high-quality pet-themed products." at bounding box center [344, 371] width 251 height 9
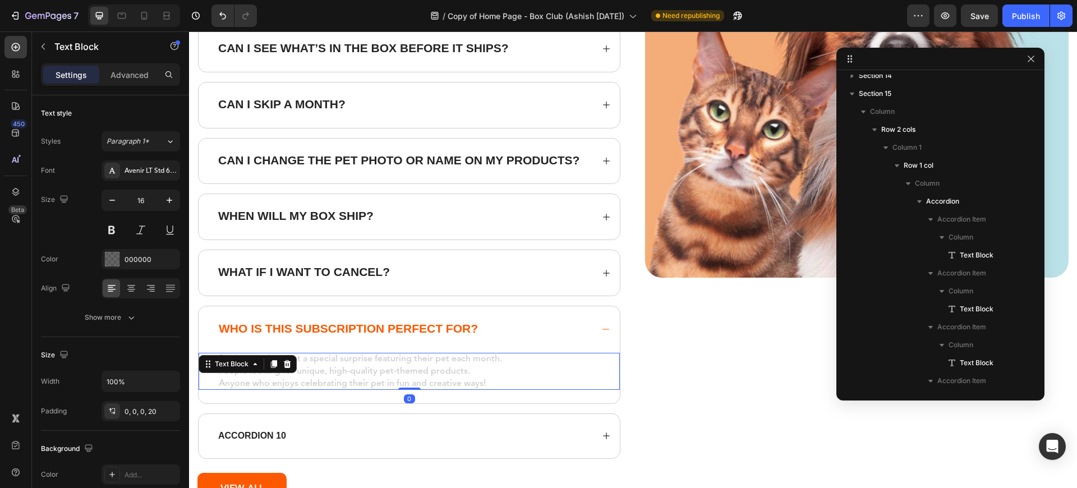
scroll to position [709, 0]
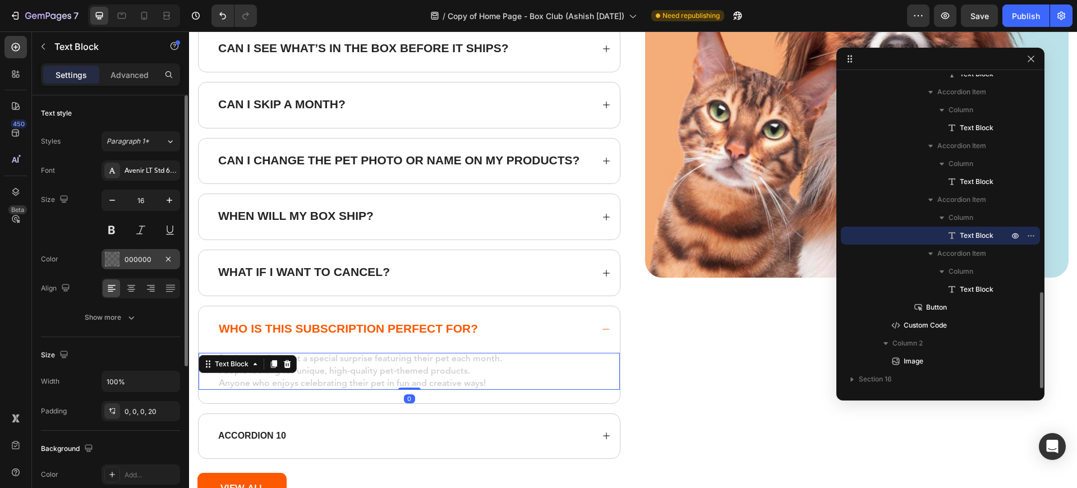
click at [145, 262] on div "000000" at bounding box center [140, 260] width 33 height 10
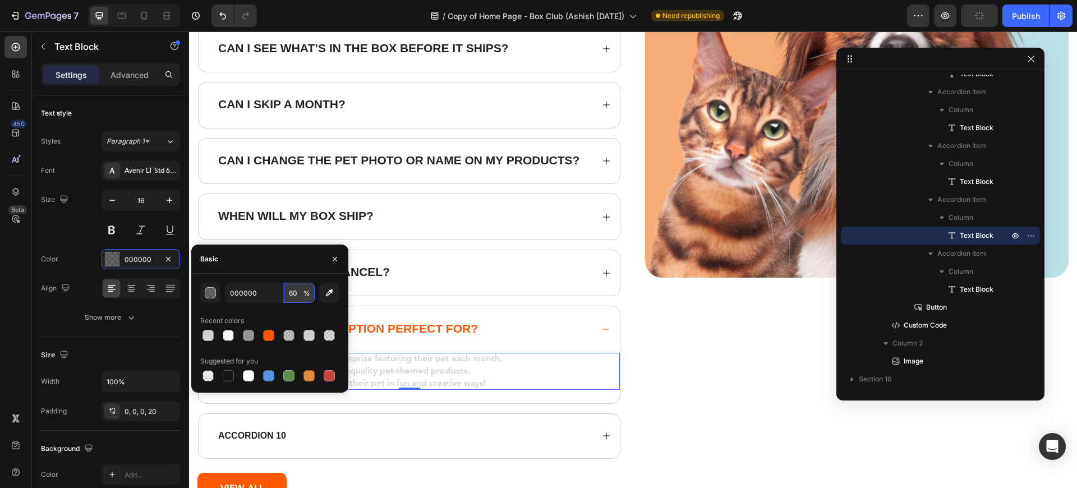
click at [298, 294] on input "60" at bounding box center [299, 293] width 31 height 20
click at [429, 372] on span "People looking for unique, high-quality pet-themed products." at bounding box center [344, 371] width 251 height 9
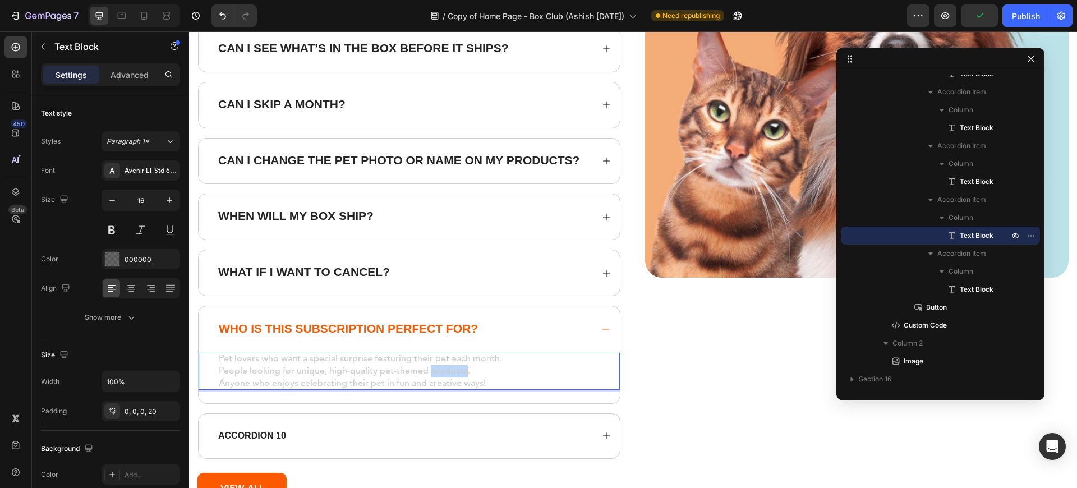
click at [429, 372] on span "People looking for unique, high-quality pet-themed products." at bounding box center [344, 371] width 251 height 9
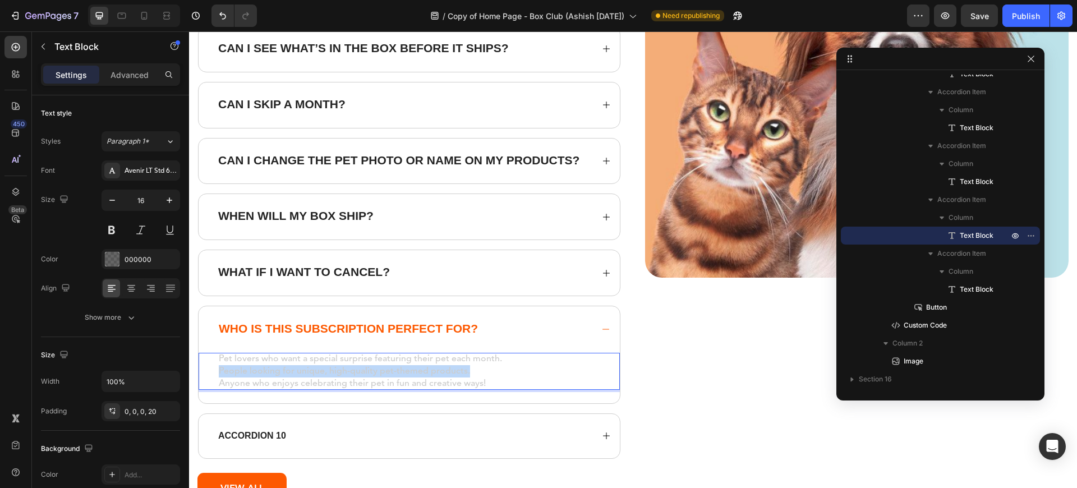
click at [429, 372] on span "People looking for unique, high-quality pet-themed products." at bounding box center [344, 371] width 251 height 9
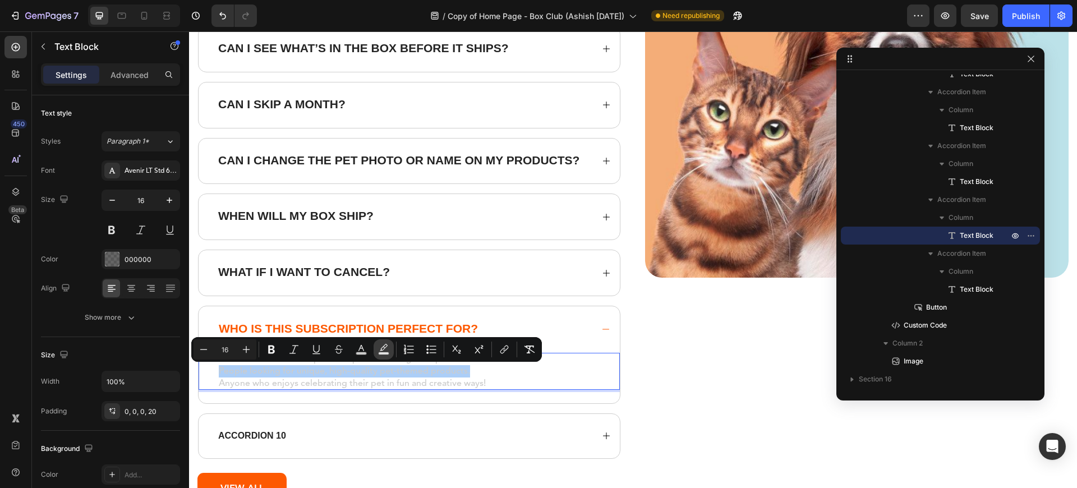
click at [384, 354] on rect "Editor contextual toolbar" at bounding box center [384, 353] width 11 height 3
type input "000000"
type input "77"
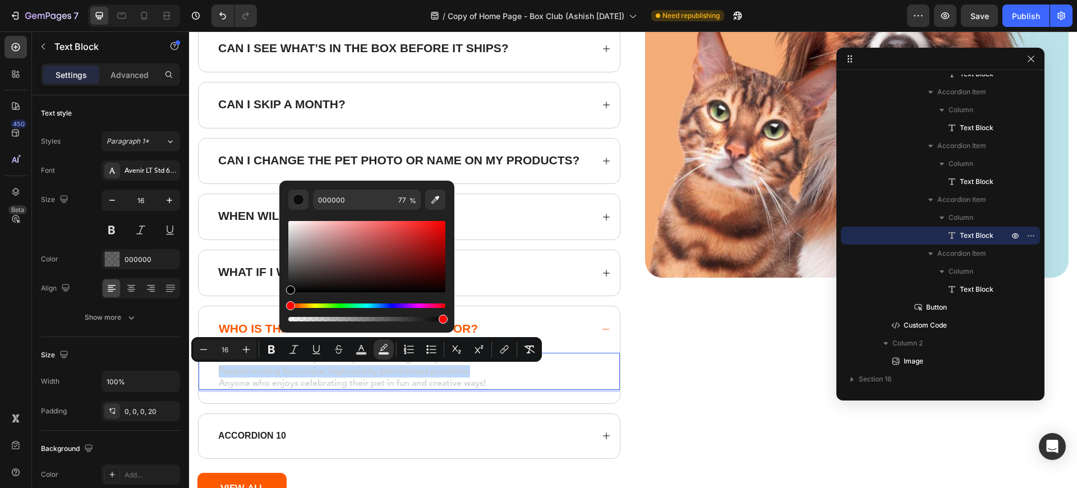
drag, startPoint x: 414, startPoint y: 316, endPoint x: 447, endPoint y: 316, distance: 33.6
click at [447, 316] on div "000000 77 %" at bounding box center [366, 252] width 175 height 143
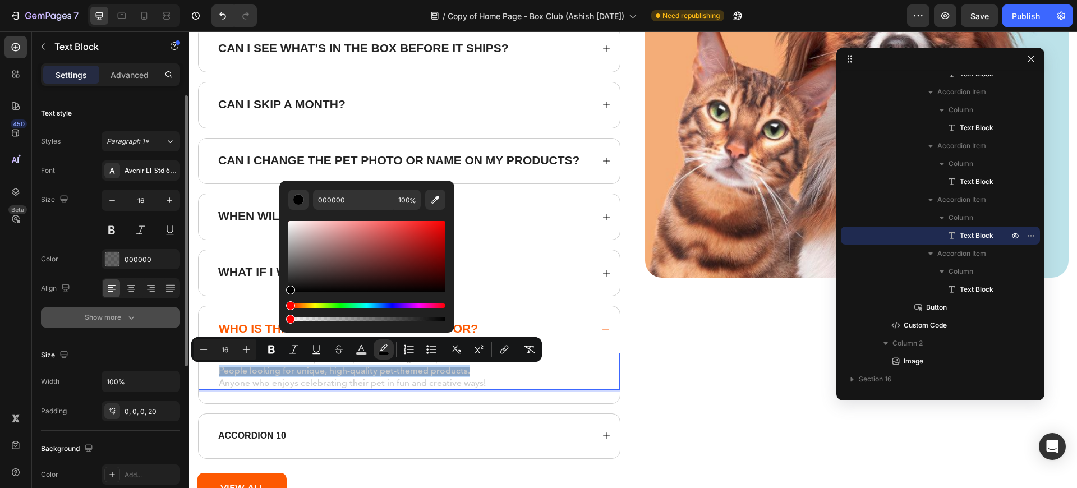
drag, startPoint x: 442, startPoint y: 317, endPoint x: 19, endPoint y: 286, distance: 425.1
click at [172, 0] on body "7 Version history / Copy of Home Page - Box Club (Ashish [DATE]) Need republish…" at bounding box center [538, 0] width 1077 height 0
type input "0"
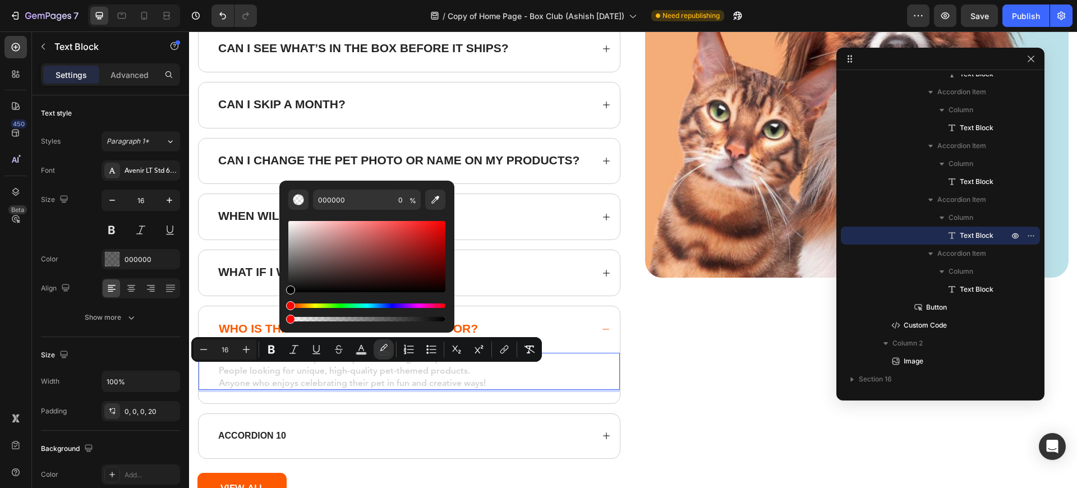
click at [455, 377] on p "Anyone who enjoys celebrating their pet in fun and creative ways!" at bounding box center [415, 383] width 392 height 12
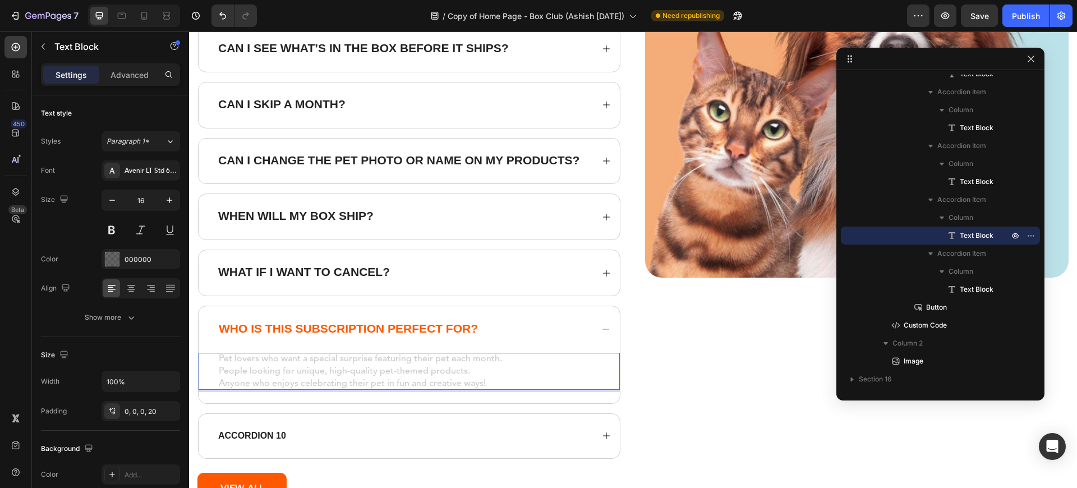
click at [273, 372] on span "People looking for unique, high-quality pet-themed products." at bounding box center [344, 371] width 251 height 9
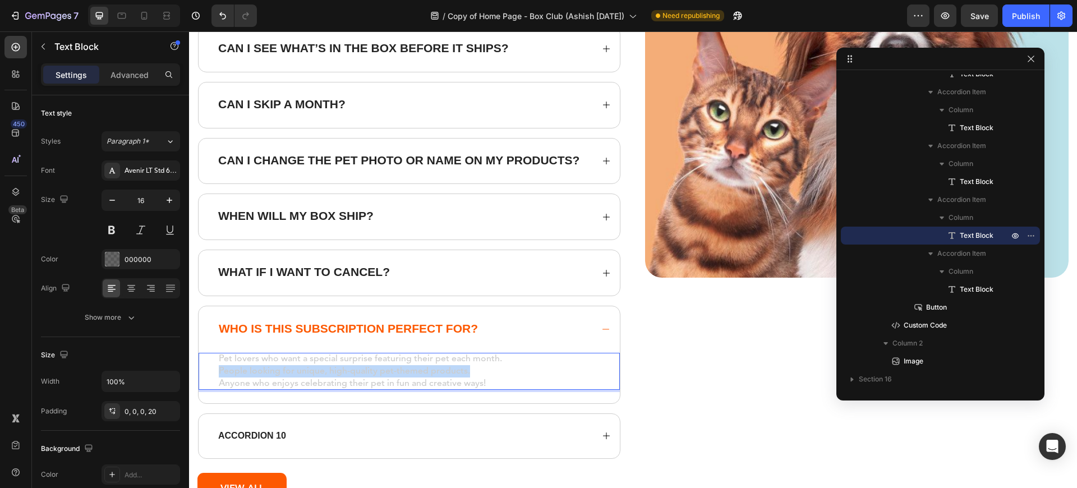
click at [273, 372] on span "People looking for unique, high-quality pet-themed products." at bounding box center [344, 371] width 251 height 9
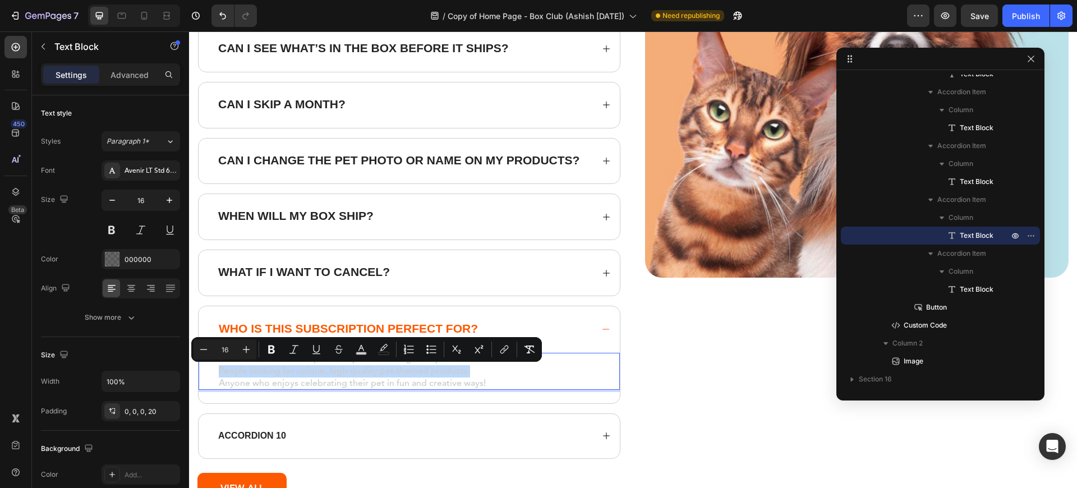
click at [273, 372] on span "People looking for unique, high-quality pet-themed products." at bounding box center [344, 371] width 251 height 9
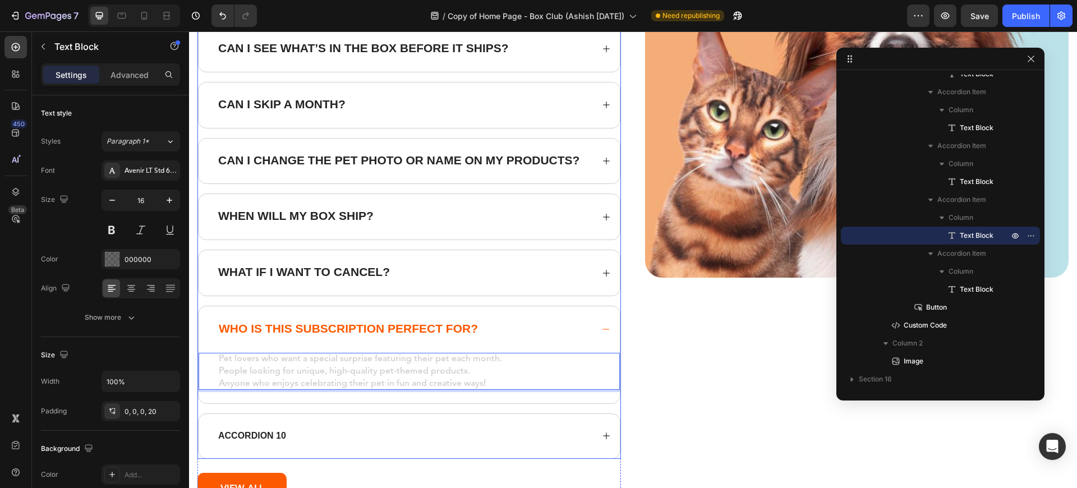
click at [484, 268] on div "What if I want to cancel?" at bounding box center [404, 273] width 376 height 16
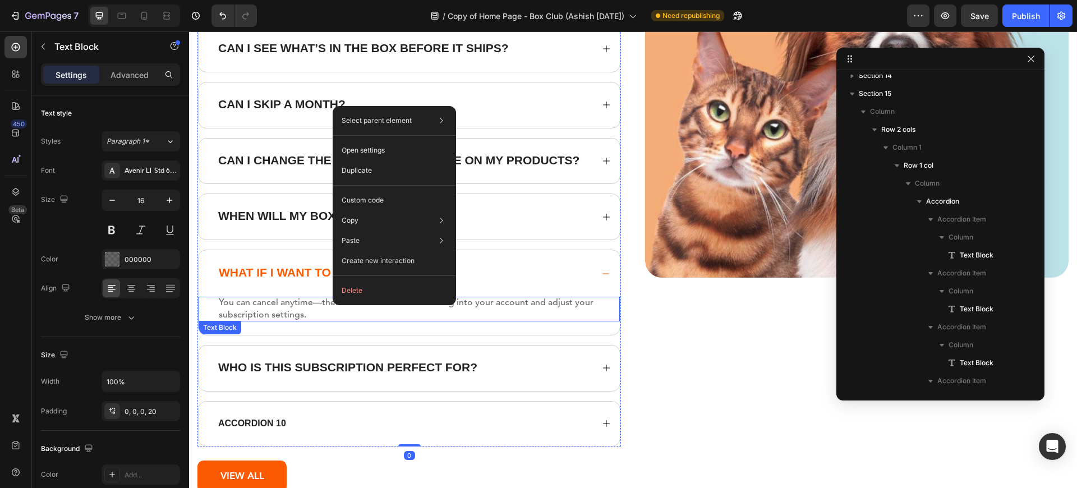
scroll to position [690, 0]
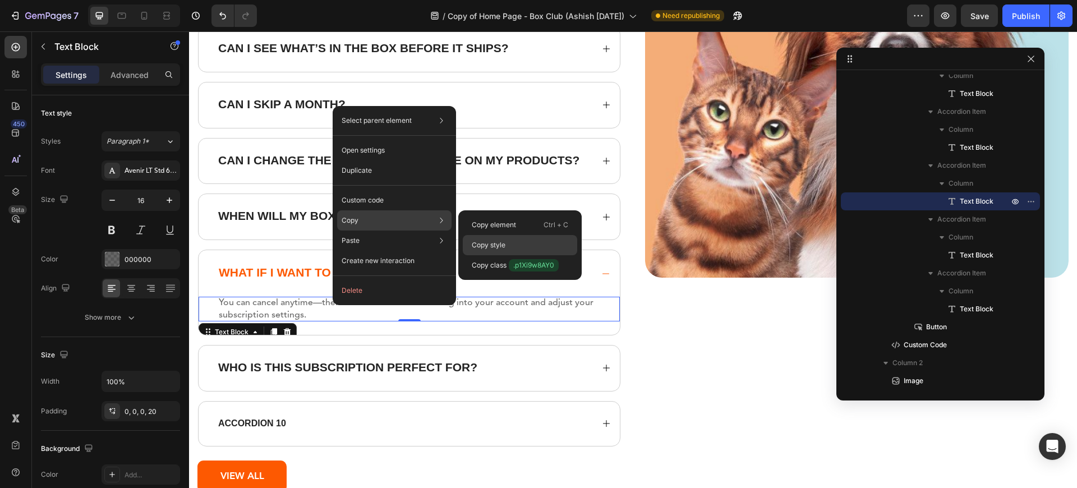
click at [520, 255] on div "Copy style" at bounding box center [520, 265] width 114 height 20
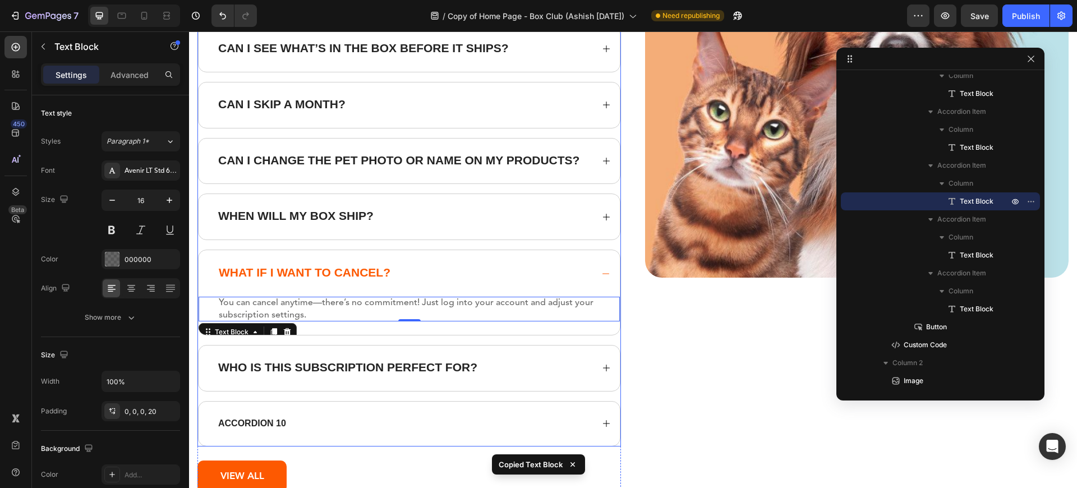
click at [424, 381] on div "Who is this subscription perfect for?" at bounding box center [409, 367] width 421 height 45
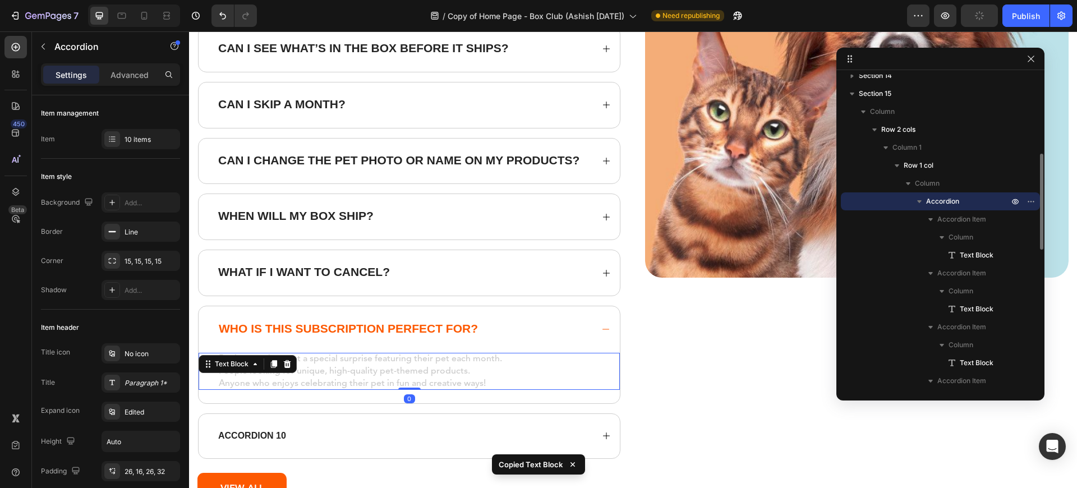
scroll to position [709, 0]
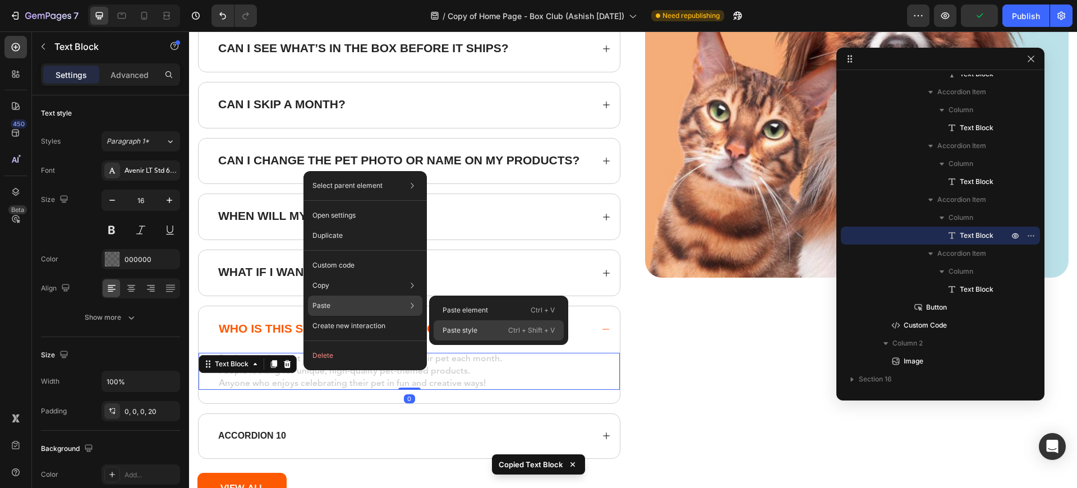
click at [474, 334] on p "Paste style" at bounding box center [459, 330] width 35 height 10
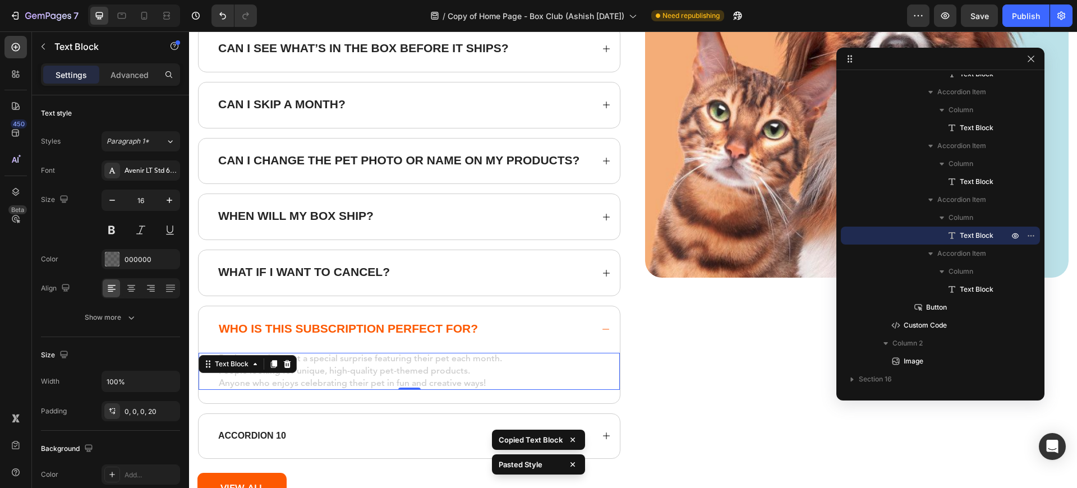
click at [523, 365] on p "People looking for unique, high-quality pet-themed products." at bounding box center [415, 371] width 392 height 12
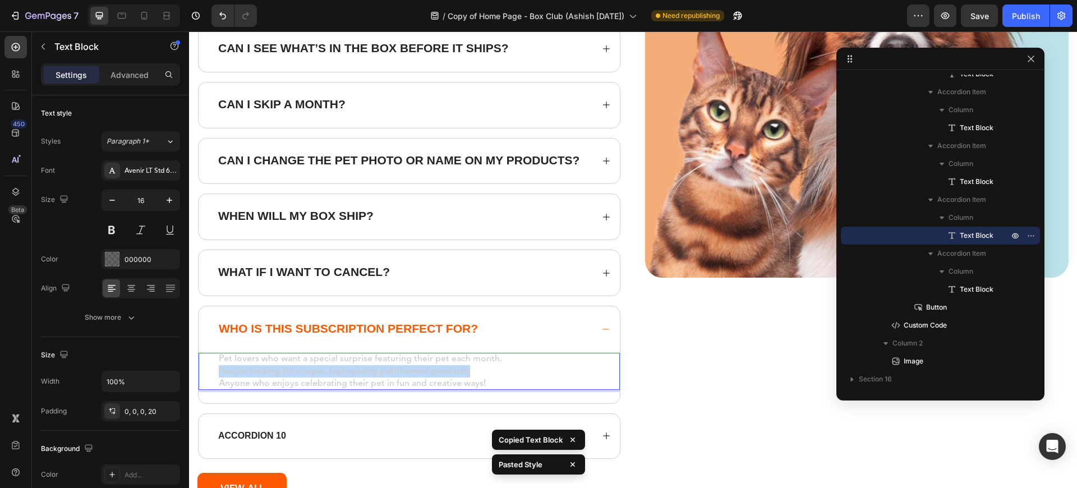
click at [523, 365] on p "People looking for unique, high-quality pet-themed products." at bounding box center [415, 371] width 392 height 12
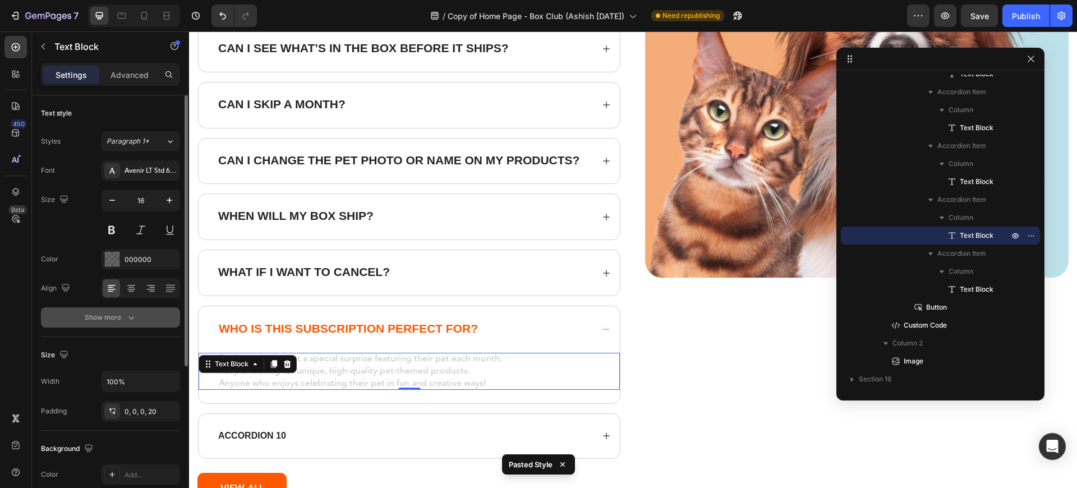
click at [135, 318] on icon "button" at bounding box center [131, 317] width 11 height 11
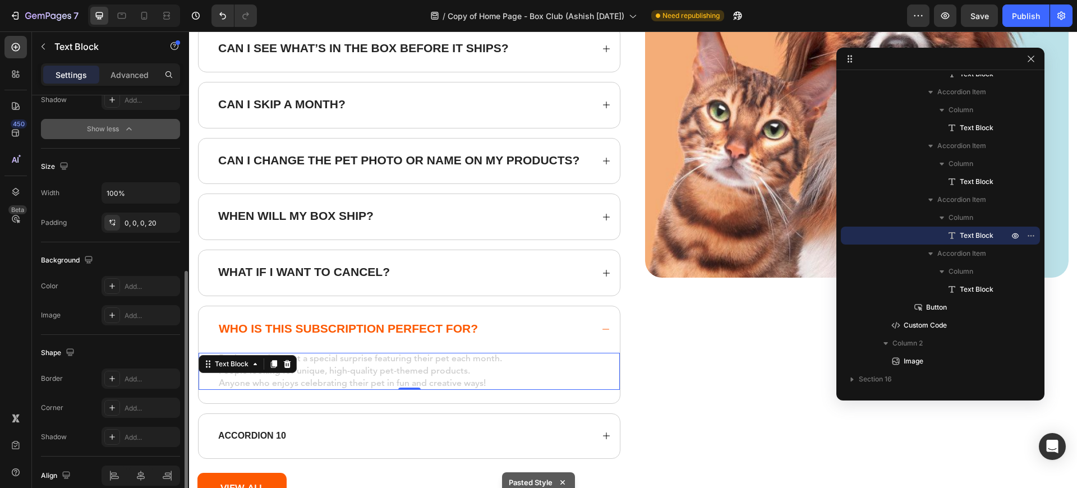
scroll to position [388, 0]
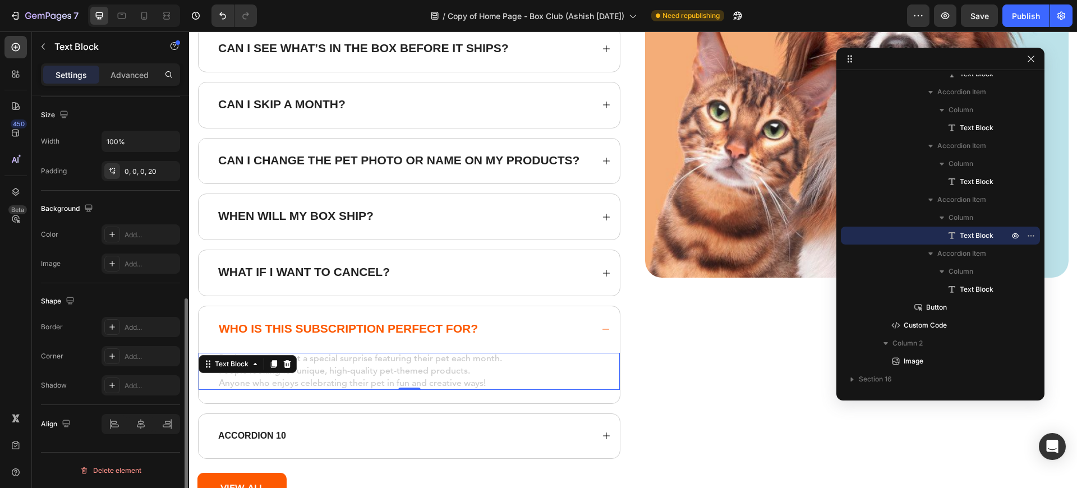
click at [411, 367] on span "People looking for unique, high-quality pet-themed products." at bounding box center [344, 371] width 251 height 9
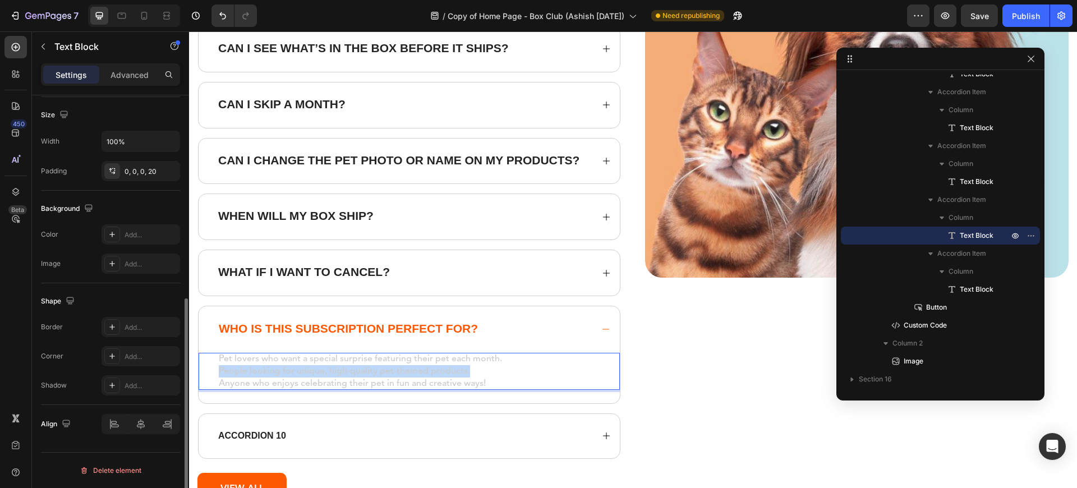
click at [411, 367] on span "People looking for unique, high-quality pet-themed products." at bounding box center [344, 371] width 251 height 9
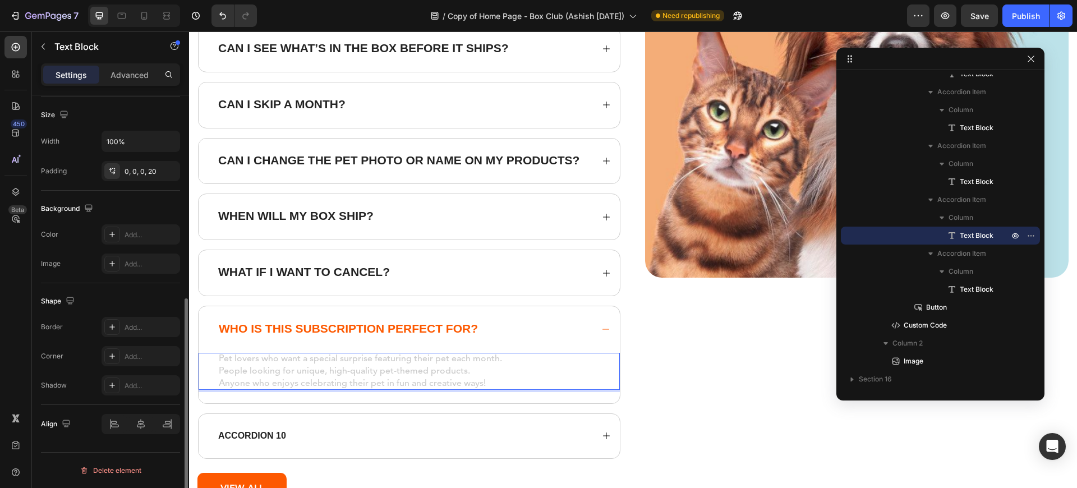
click at [481, 385] on span "Anyone who enjoys celebrating their pet in fun and creative ways!" at bounding box center [352, 383] width 267 height 9
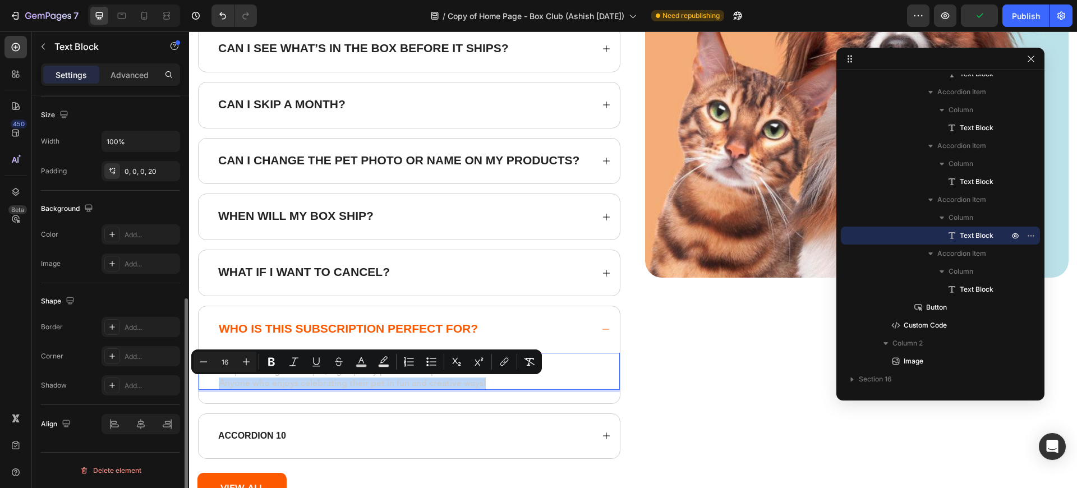
click at [542, 385] on p "Anyone who enjoys celebrating their pet in fun and creative ways!" at bounding box center [415, 383] width 392 height 12
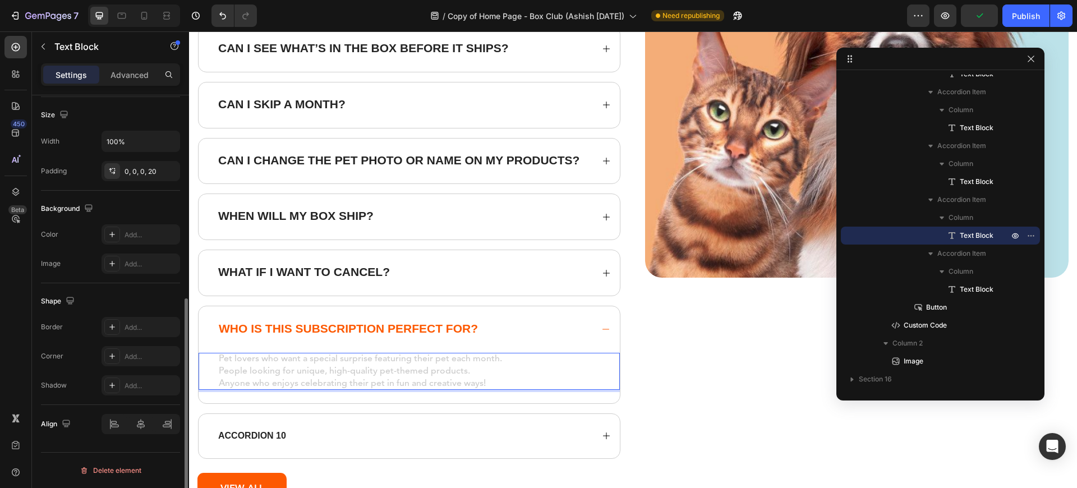
click at [542, 385] on p "Anyone who enjoys celebrating their pet in fun and creative ways!" at bounding box center [415, 383] width 392 height 12
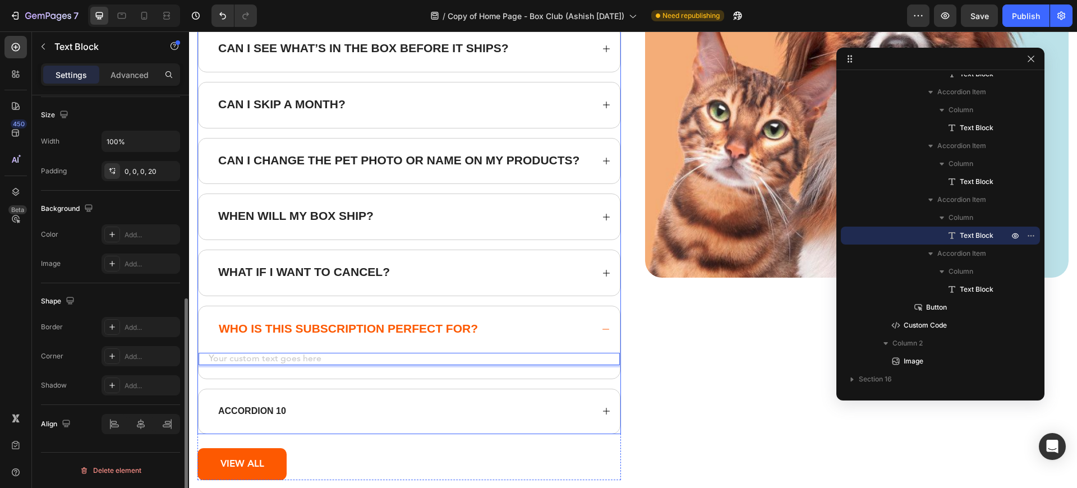
click at [265, 408] on p "Accordion 10" at bounding box center [252, 411] width 68 height 12
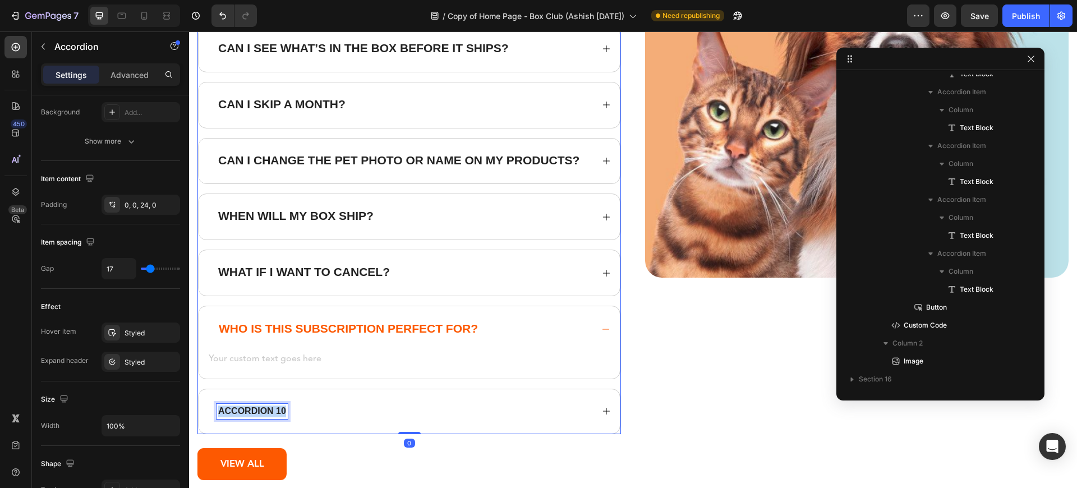
scroll to position [0, 0]
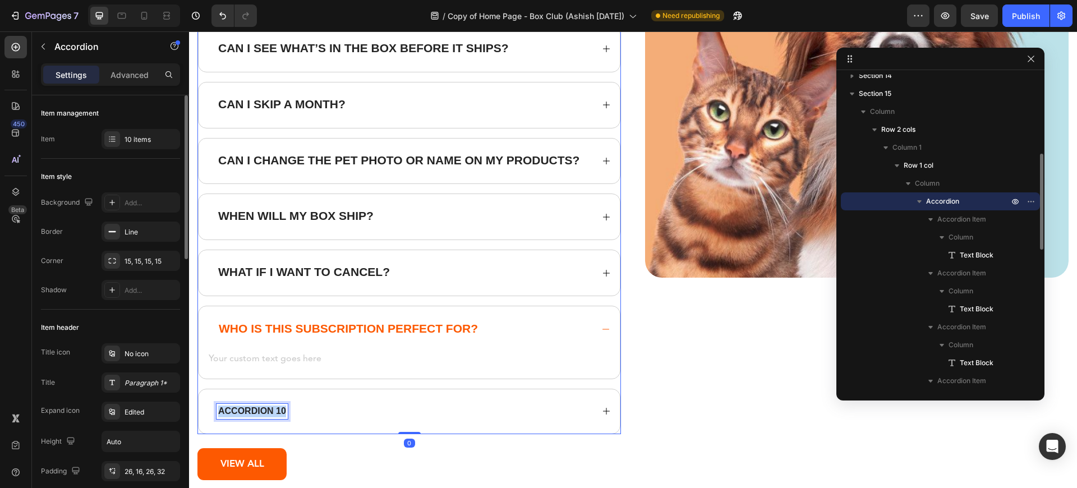
click at [265, 408] on p "Accordion 10" at bounding box center [252, 411] width 68 height 12
click at [286, 413] on strong "How do I get started?" at bounding box center [274, 411] width 113 height 10
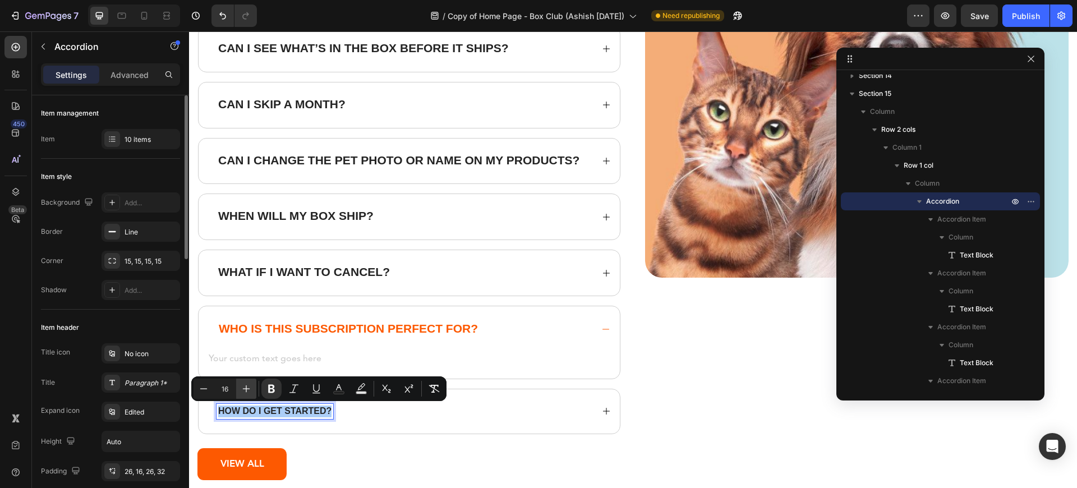
click at [248, 384] on icon "Editor contextual toolbar" at bounding box center [246, 388] width 11 height 11
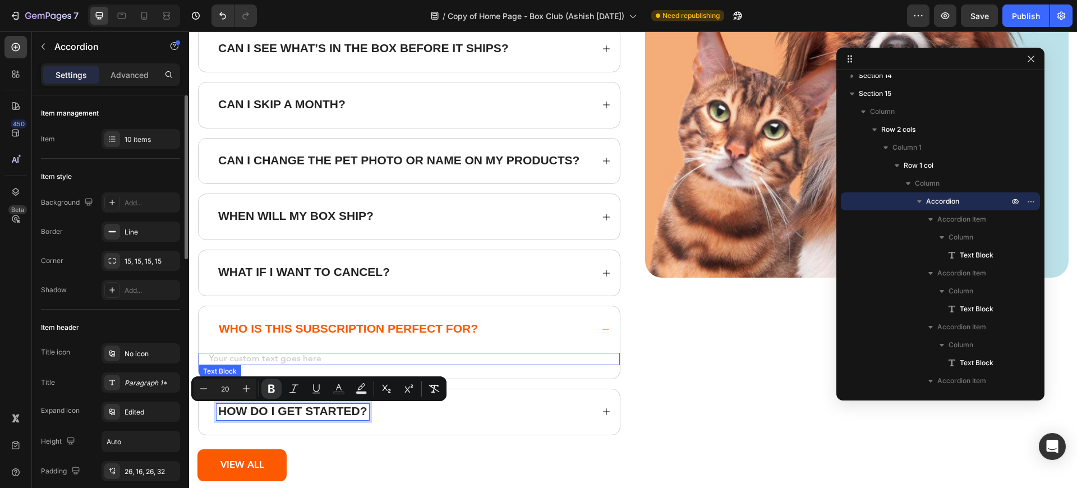
type input "21"
click at [274, 329] on strong "Who is this subscription perfect for?" at bounding box center [348, 328] width 259 height 13
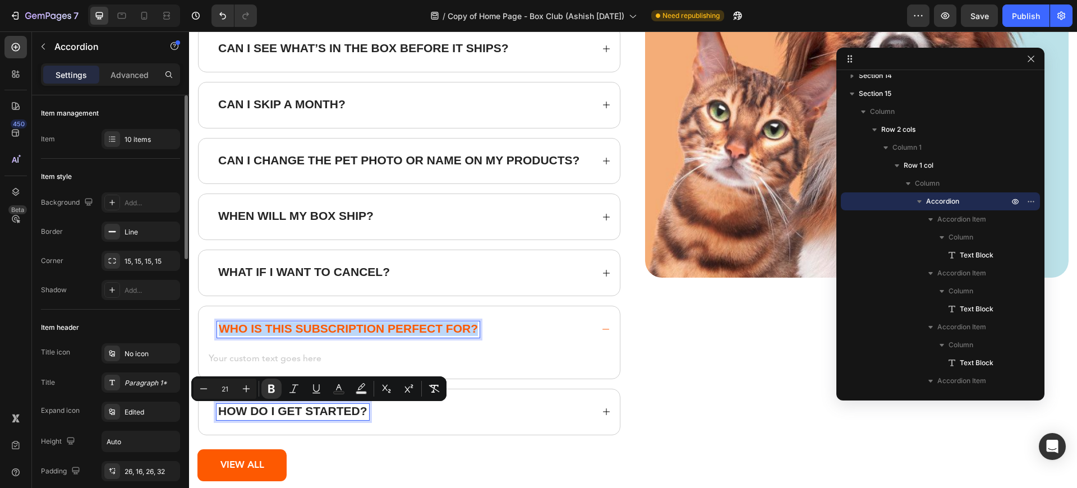
click at [274, 329] on strong "Who is this subscription perfect for?" at bounding box center [348, 328] width 259 height 13
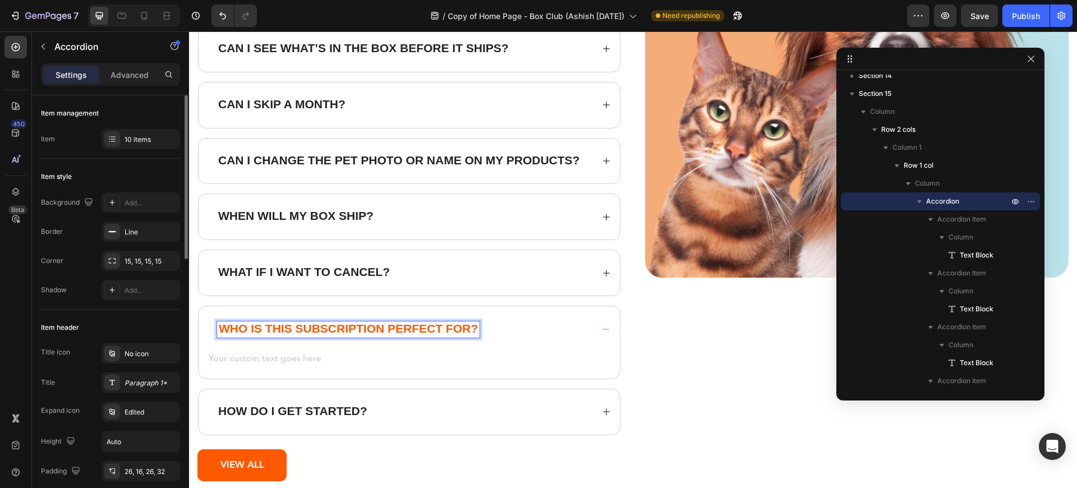
click at [274, 329] on strong "Who is this subscription perfect for?" at bounding box center [348, 328] width 259 height 13
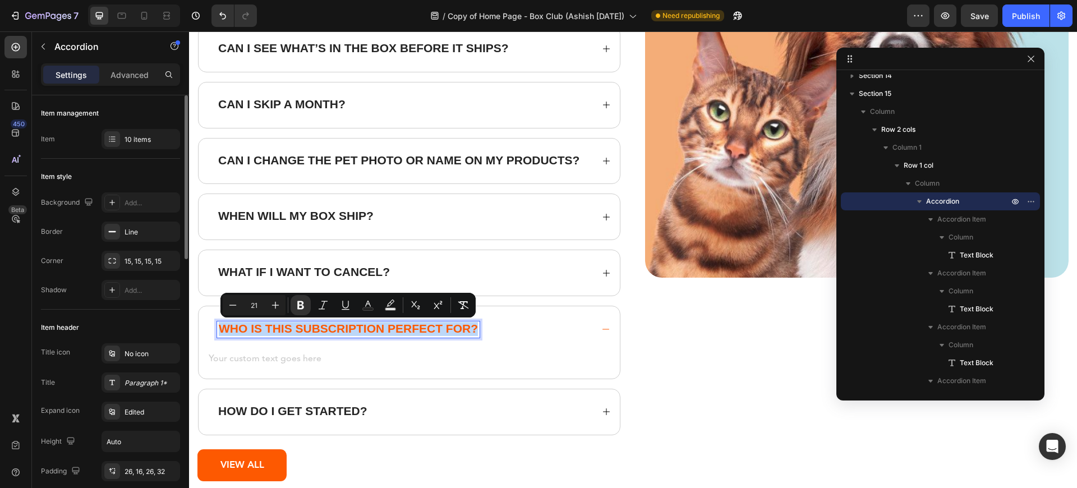
click at [416, 408] on div "How do I get started?" at bounding box center [404, 412] width 376 height 16
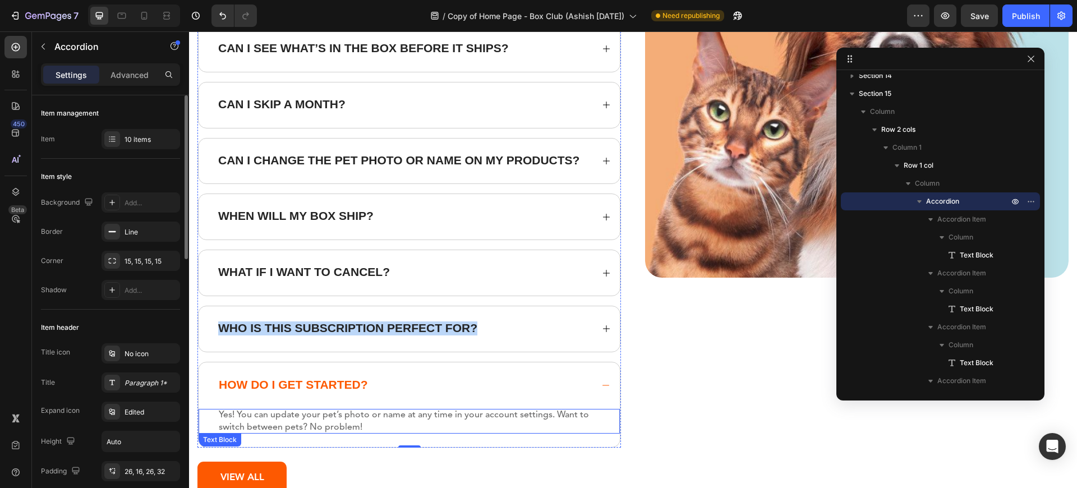
click at [289, 422] on strong "Yes! You can update your pet’s photo or name at any time in your account settin…" at bounding box center [404, 420] width 370 height 21
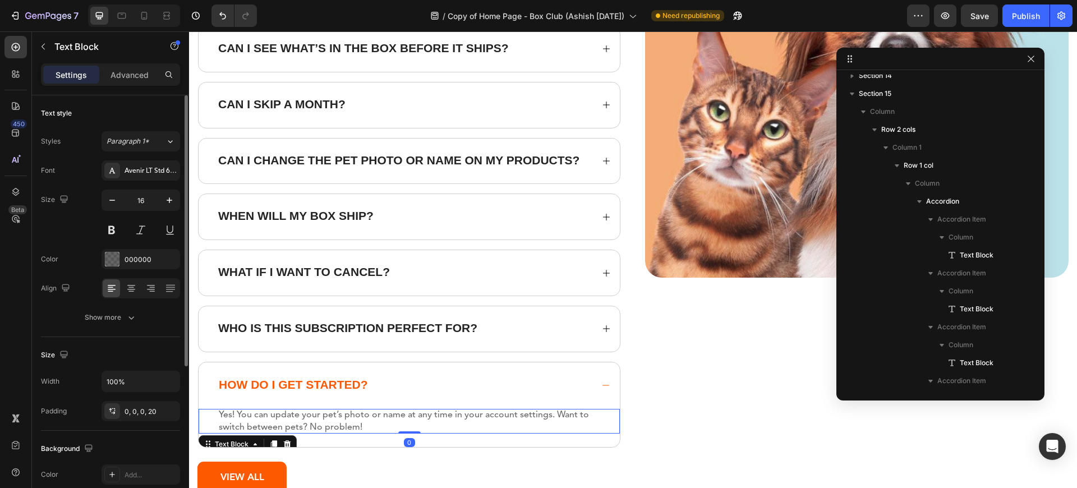
click at [289, 422] on strong "Yes! You can update your pet’s photo or name at any time in your account settin…" at bounding box center [404, 420] width 370 height 21
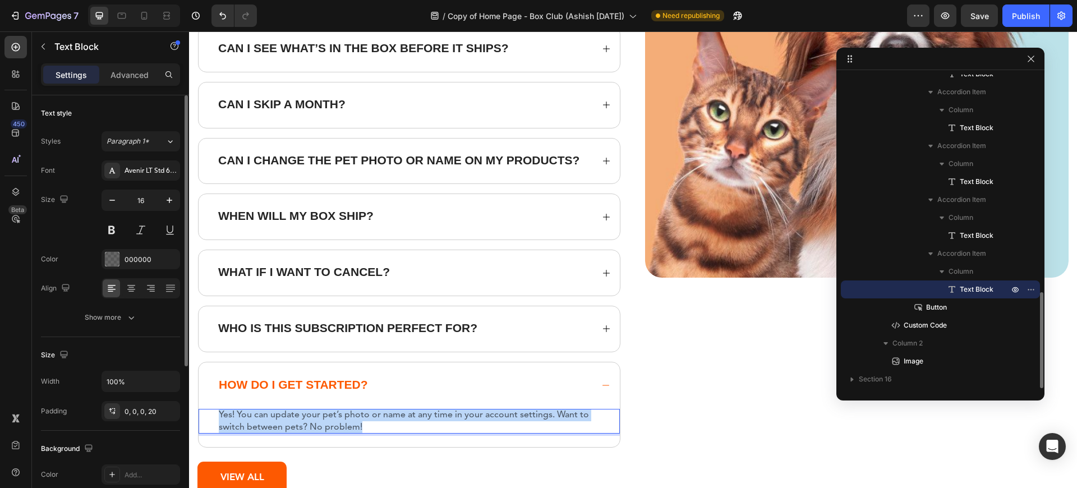
click at [289, 422] on strong "Yes! You can update your pet’s photo or name at any time in your account settin…" at bounding box center [404, 420] width 370 height 21
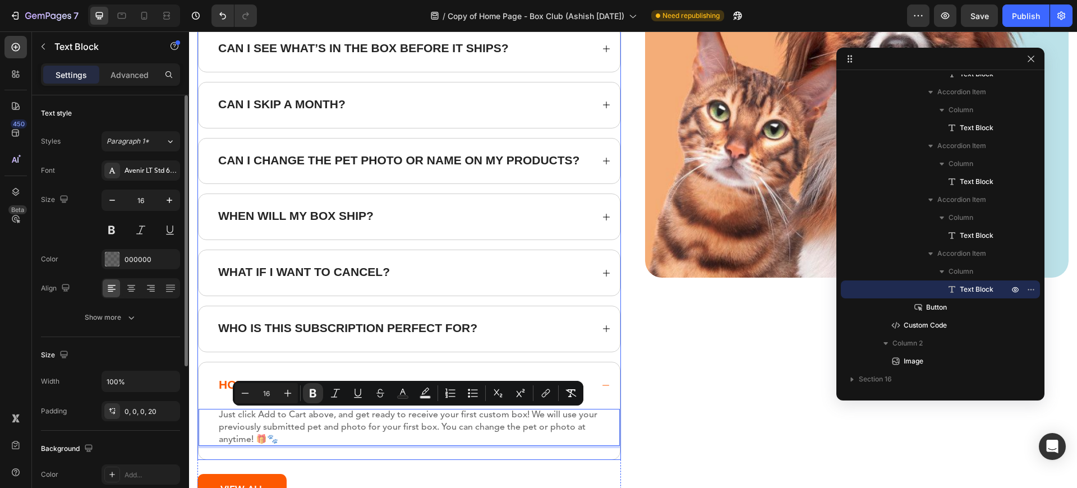
click at [489, 335] on div "Who is this subscription perfect for?" at bounding box center [404, 329] width 376 height 16
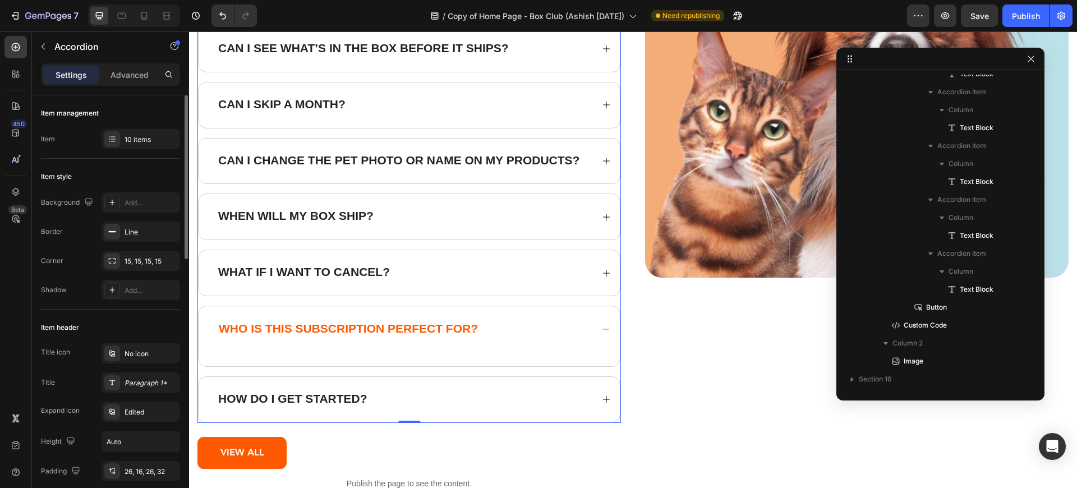
scroll to position [259, 0]
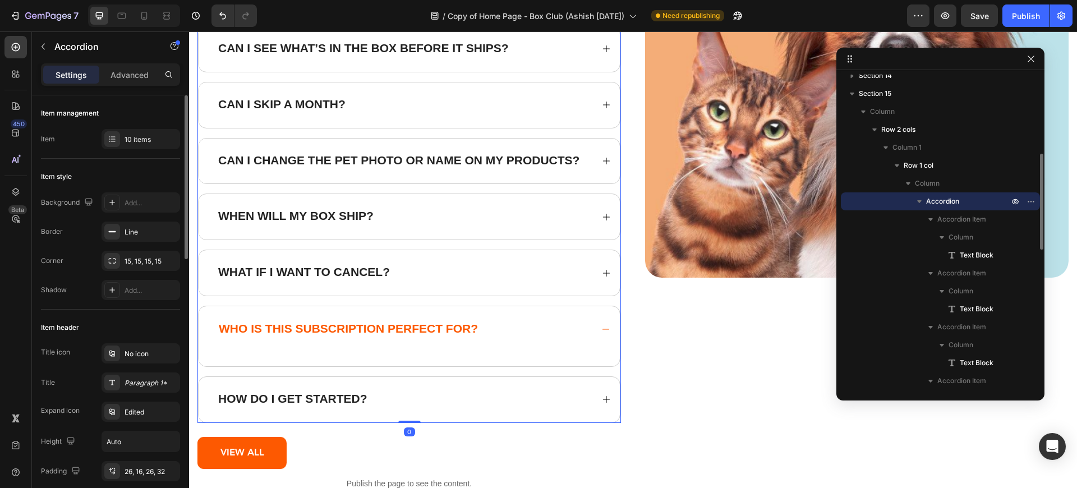
click at [330, 348] on div "Who is this subscription perfect for?" at bounding box center [409, 329] width 421 height 47
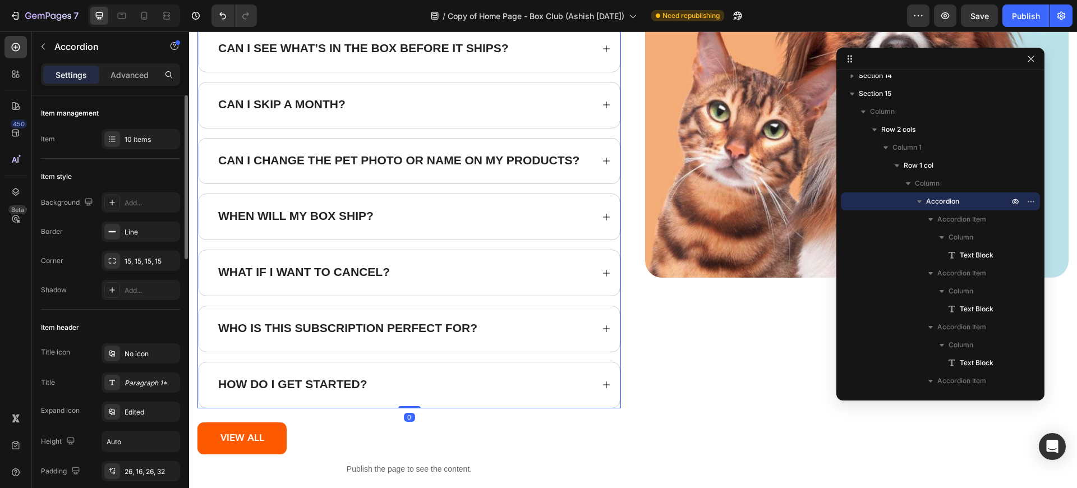
click at [330, 348] on div "Who is this subscription perfect for?" at bounding box center [409, 328] width 421 height 45
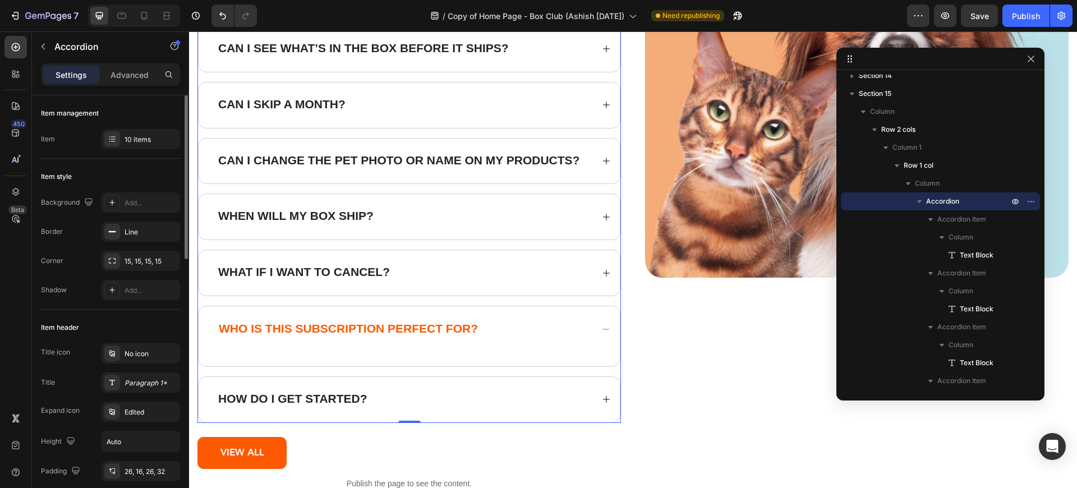
click at [267, 349] on div "Who is this subscription perfect for?" at bounding box center [409, 329] width 421 height 47
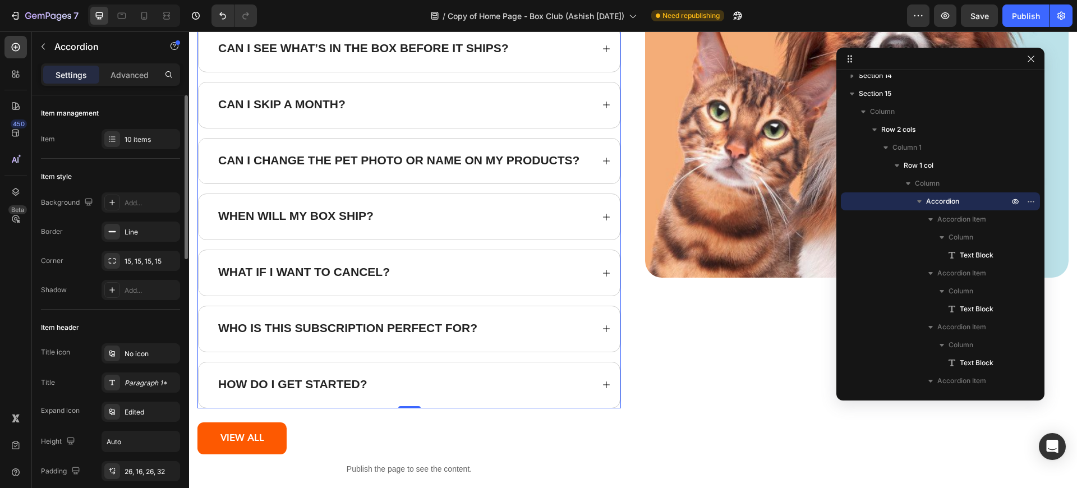
click at [561, 314] on div "Who is this subscription perfect for?" at bounding box center [409, 328] width 421 height 45
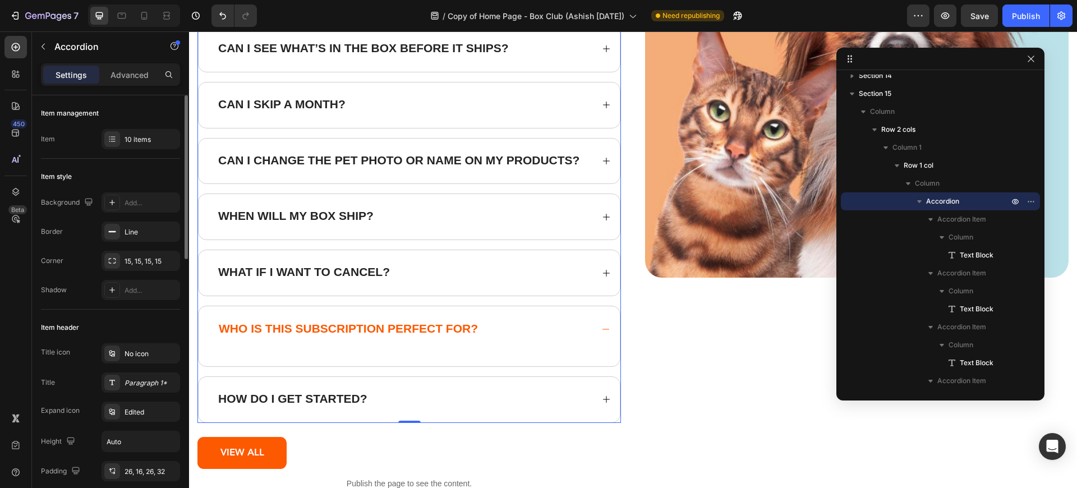
click at [274, 343] on div "Who is this subscription perfect for?" at bounding box center [409, 329] width 421 height 47
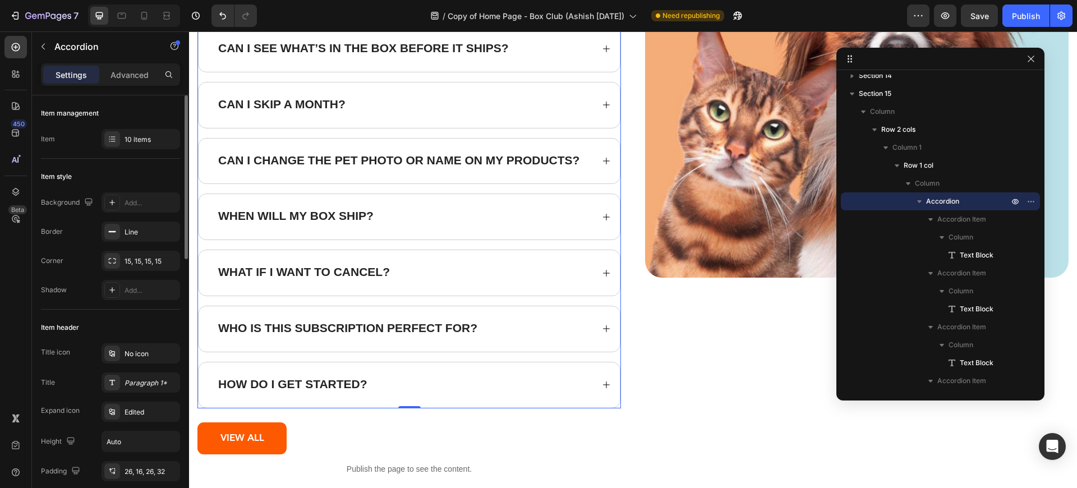
click at [249, 350] on div "Who is this subscription perfect for?" at bounding box center [409, 328] width 421 height 45
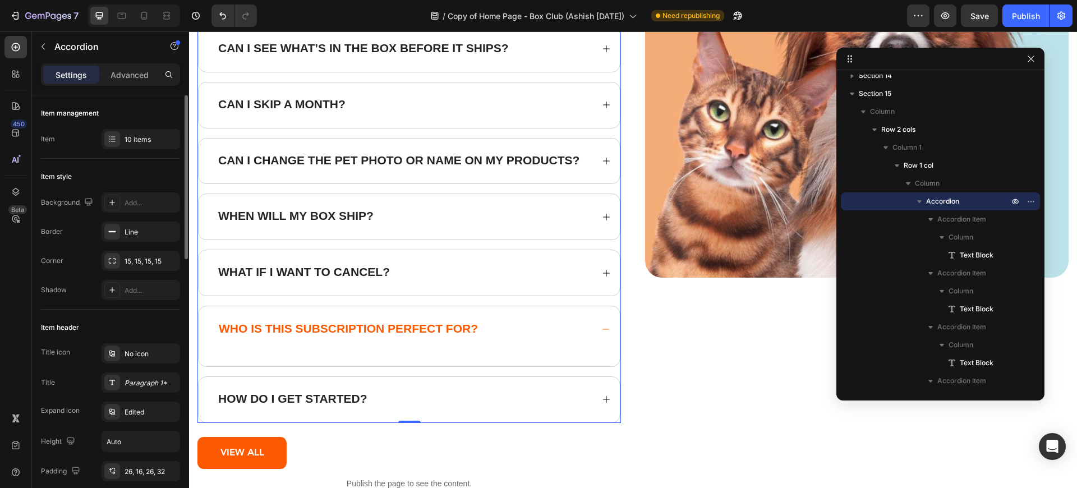
click at [243, 346] on div "Who is this subscription perfect for?" at bounding box center [409, 329] width 421 height 47
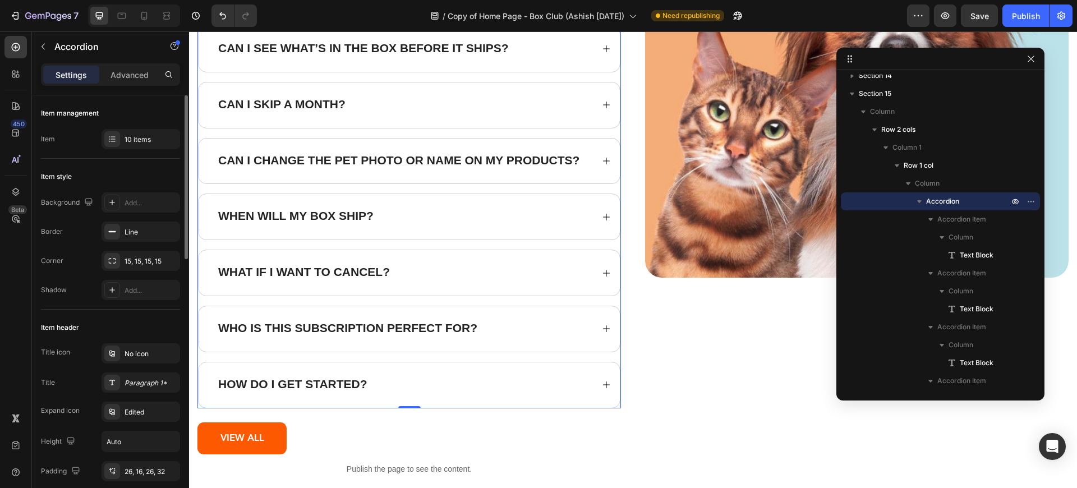
click at [243, 346] on div "Who is this subscription perfect for?" at bounding box center [409, 328] width 421 height 45
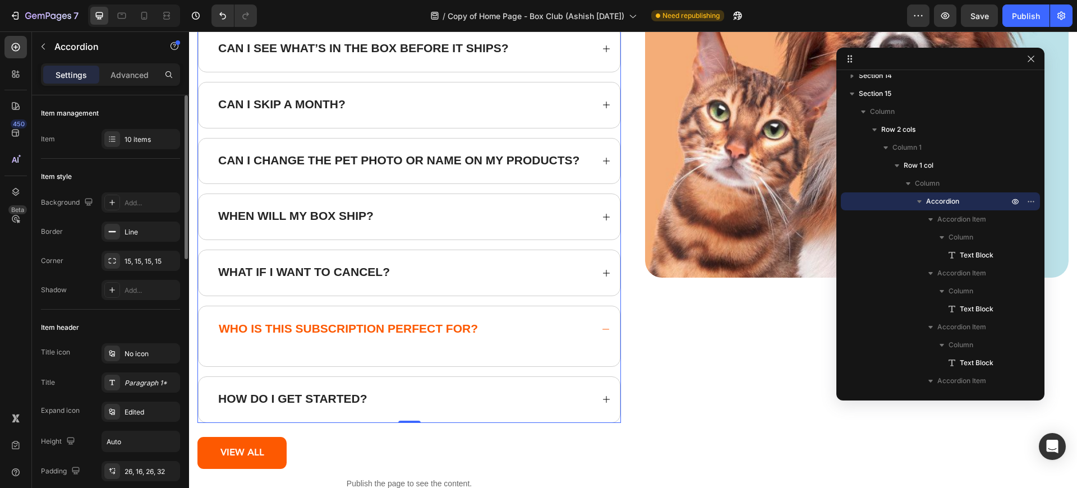
click at [243, 346] on div "Who is this subscription perfect for?" at bounding box center [409, 329] width 421 height 47
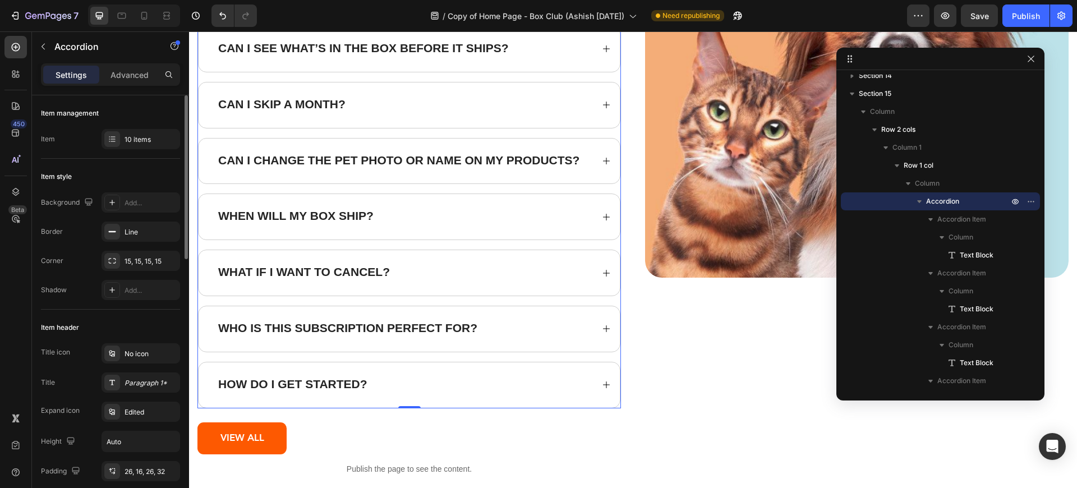
click at [243, 346] on div "Who is this subscription perfect for?" at bounding box center [409, 328] width 421 height 45
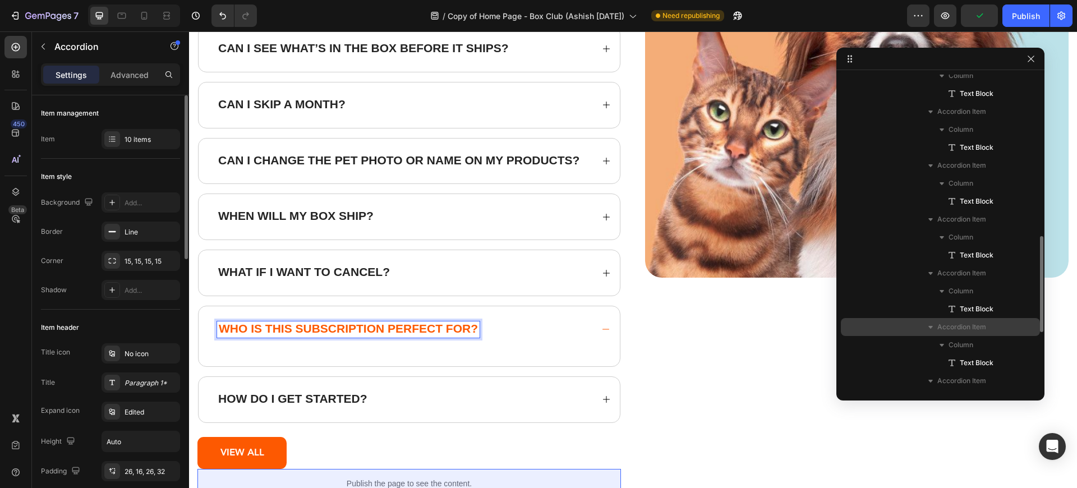
scroll to position [709, 0]
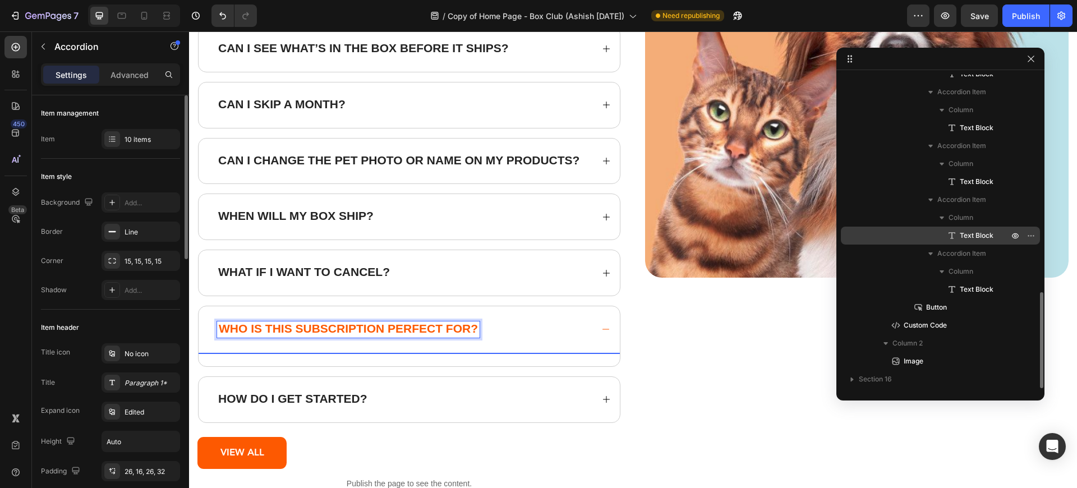
click at [973, 240] on span "Text Block" at bounding box center [976, 235] width 34 height 11
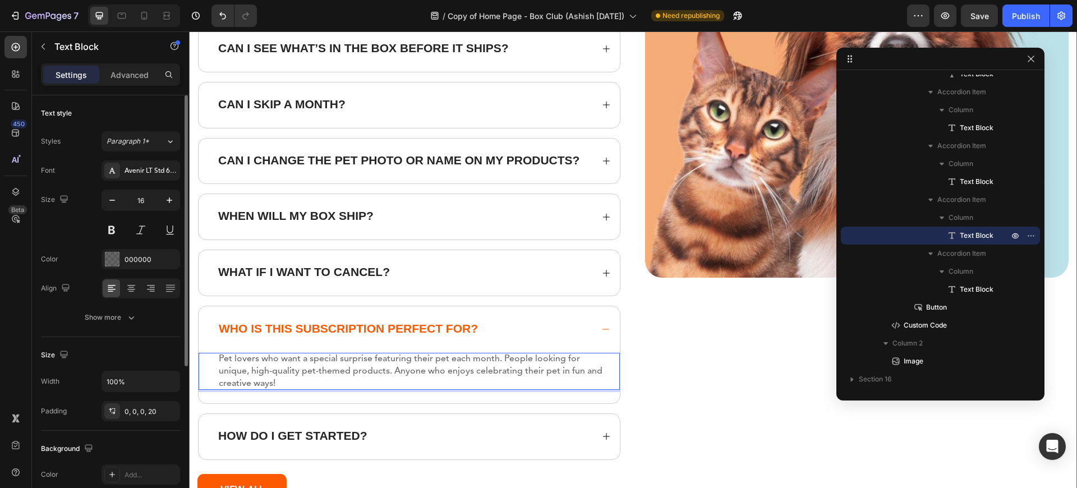
click at [654, 378] on div "Image" at bounding box center [856, 196] width 423 height 677
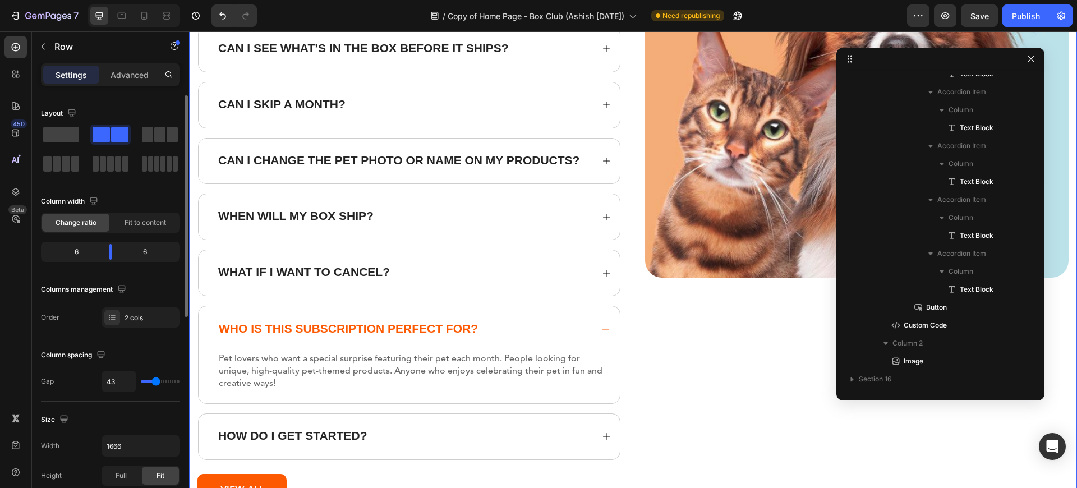
scroll to position [187, 0]
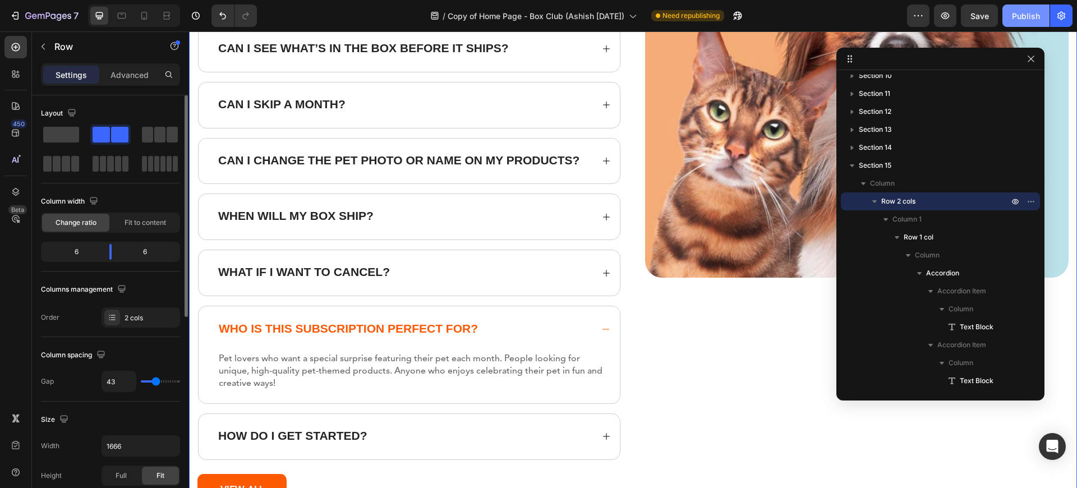
click at [1030, 25] on button "Publish" at bounding box center [1025, 15] width 47 height 22
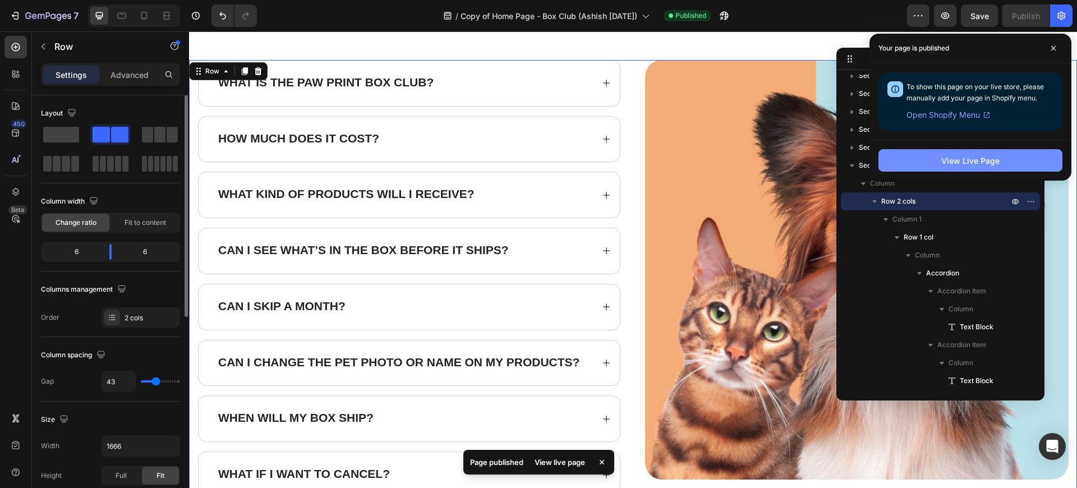
click at [958, 159] on div "View Live Page" at bounding box center [970, 161] width 58 height 12
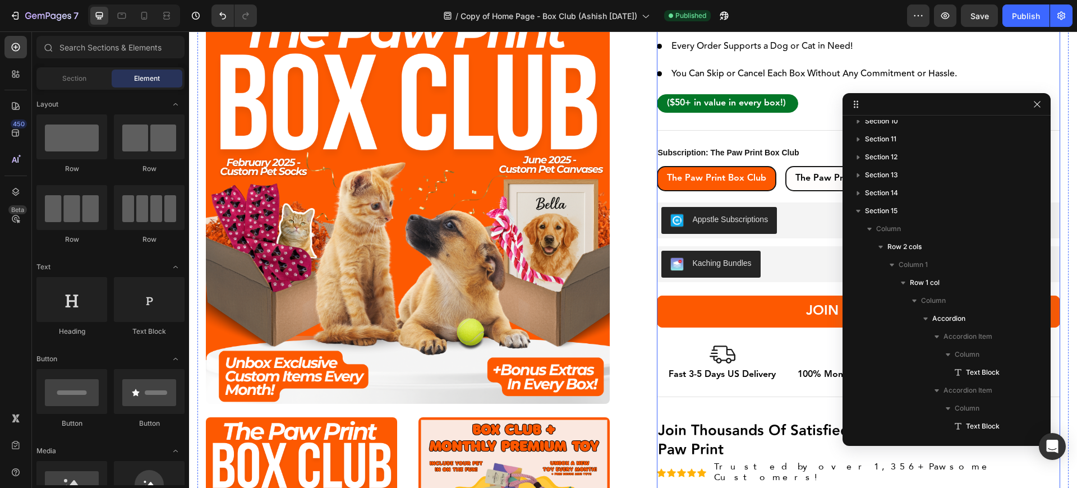
scroll to position [349, 0]
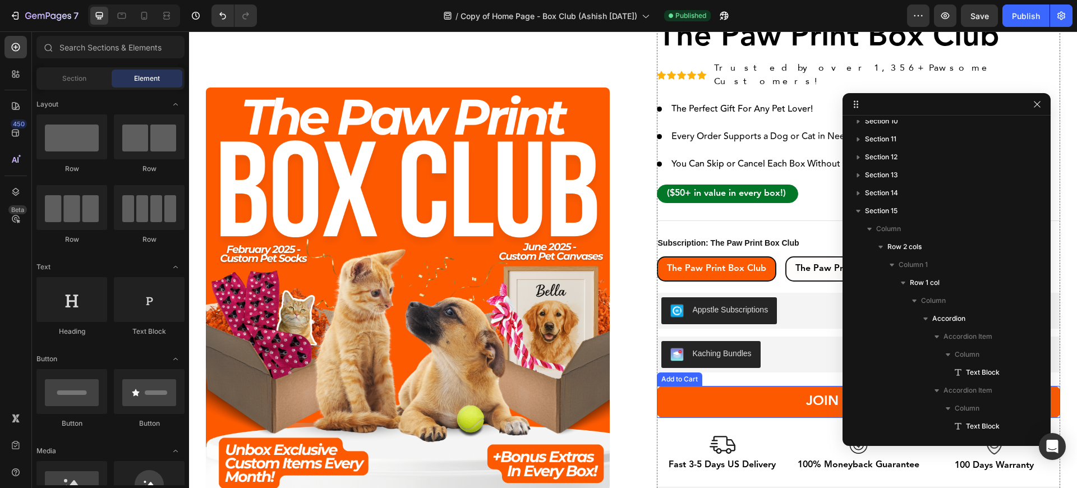
click at [747, 388] on button "JOIN THE CLUB!" at bounding box center [859, 402] width 404 height 32
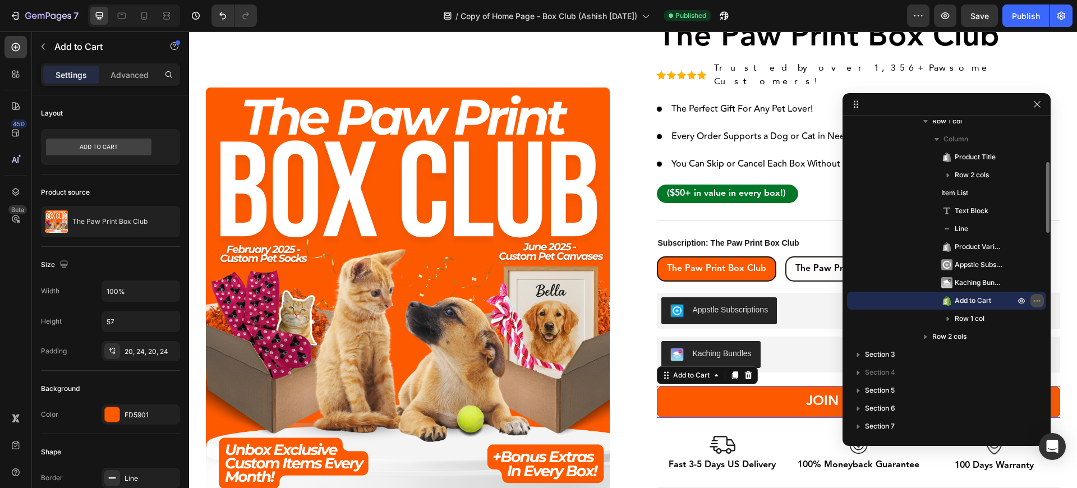
click at [1035, 298] on icon "button" at bounding box center [1036, 300] width 9 height 9
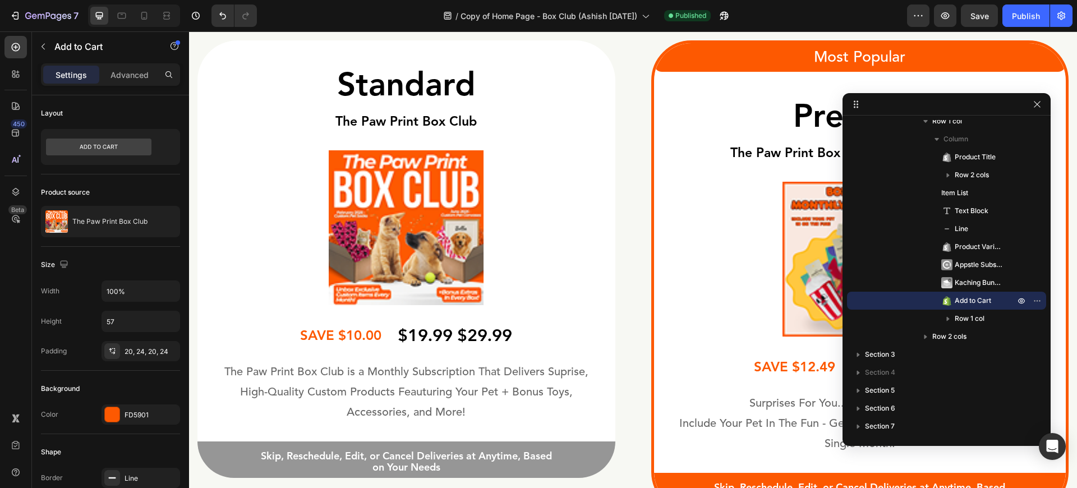
scroll to position [3377, 0]
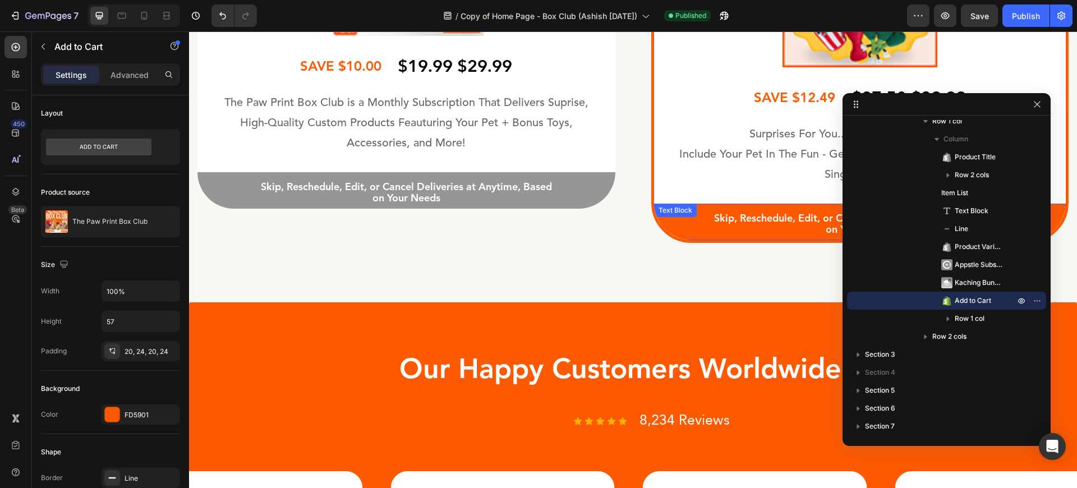
click at [747, 225] on p "Skip, Reschedule, Edit, or Cancel Deliveries at Anytime, Based on Your Needs" at bounding box center [860, 224] width 304 height 23
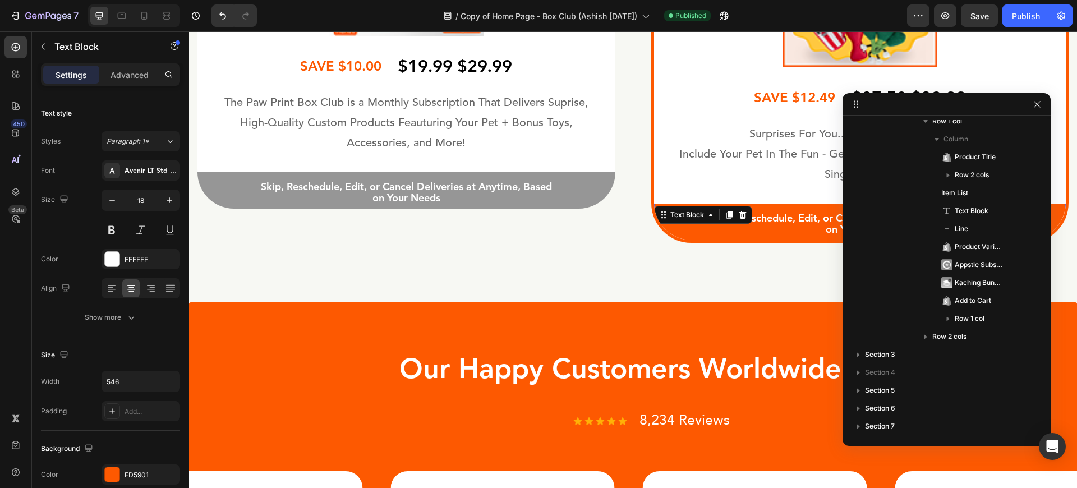
scroll to position [762, 0]
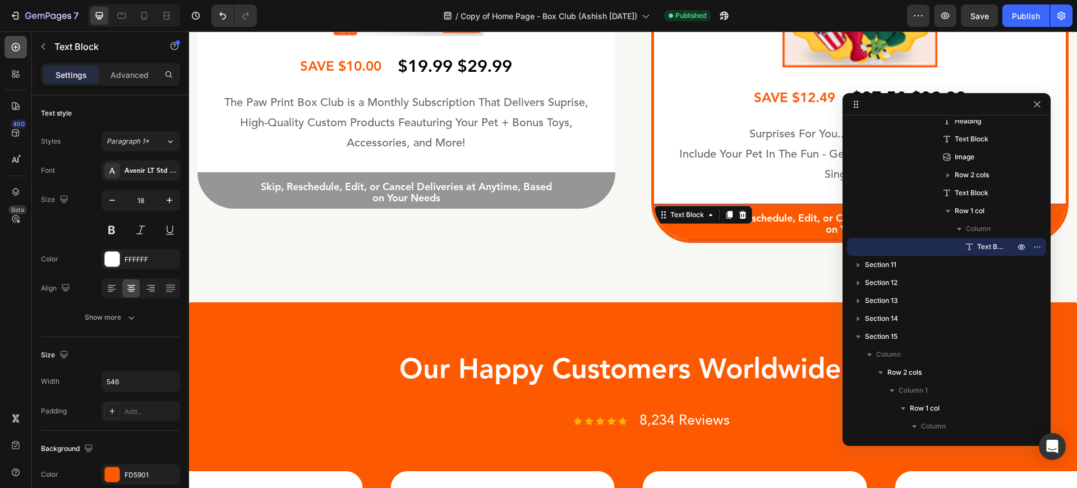
click at [8, 45] on div at bounding box center [15, 47] width 22 height 22
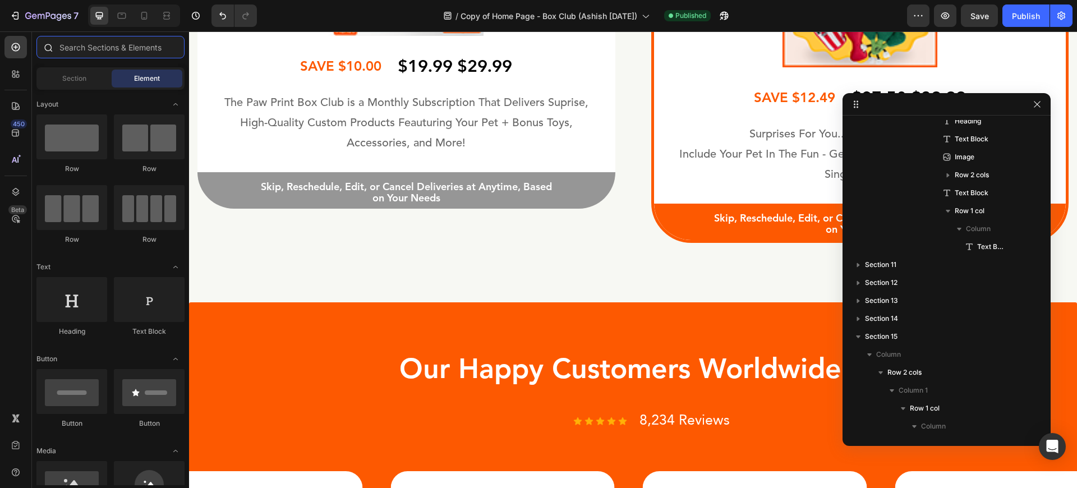
click at [90, 50] on input "text" at bounding box center [110, 47] width 148 height 22
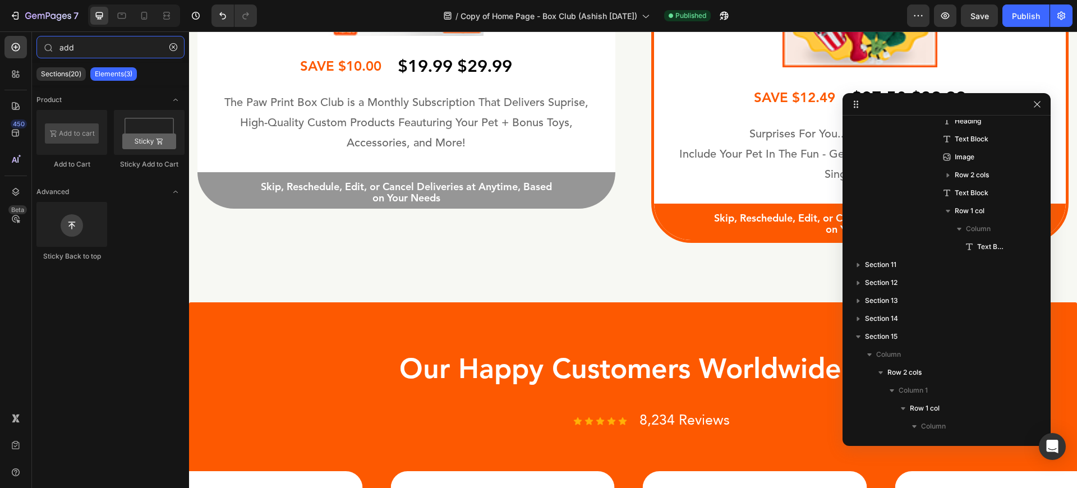
type input "add"
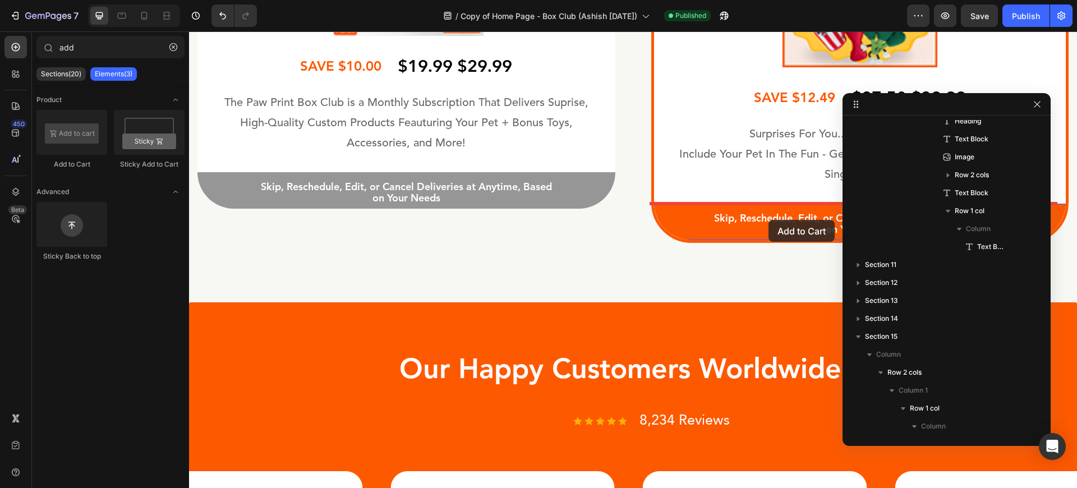
drag, startPoint x: 307, startPoint y: 188, endPoint x: 768, endPoint y: 220, distance: 462.6
drag, startPoint x: 246, startPoint y: 168, endPoint x: 760, endPoint y: 227, distance: 517.5
